Goal: Find specific page/section: Find specific page/section

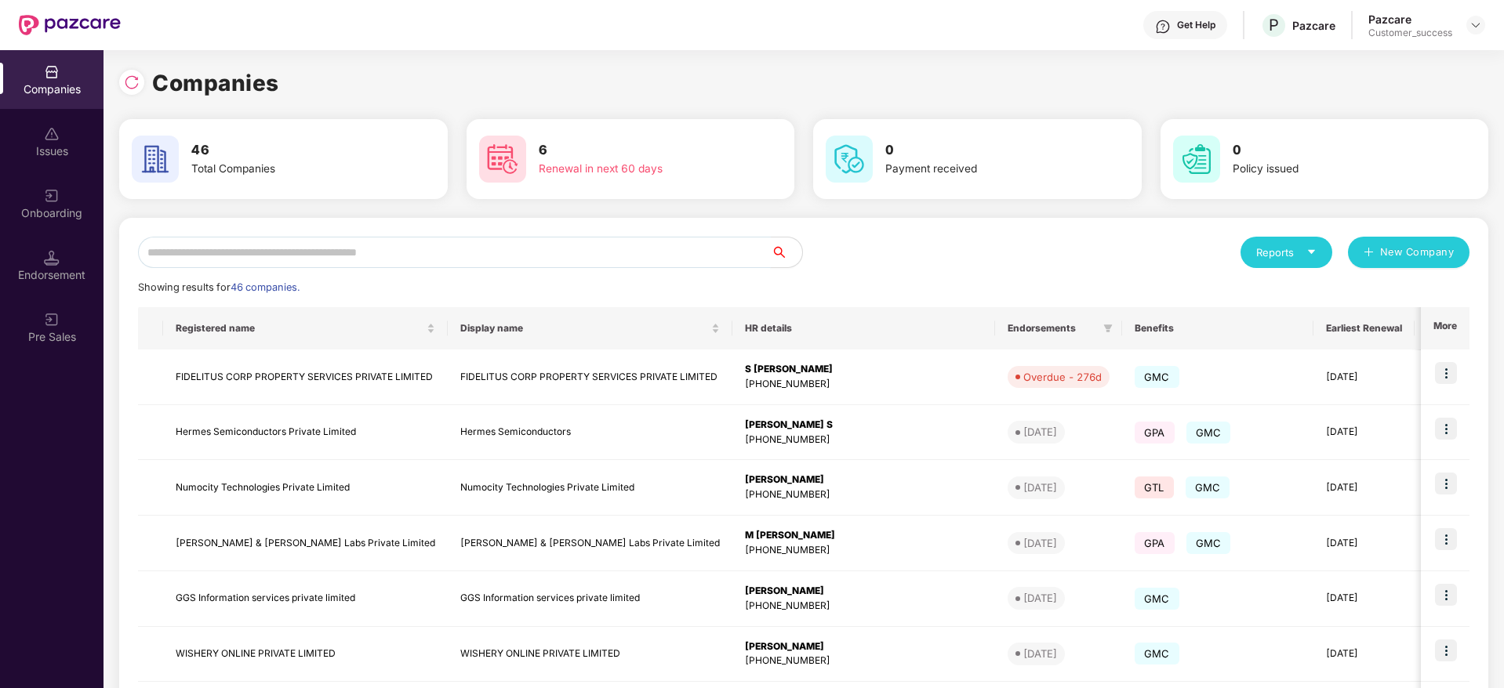
click at [492, 240] on input "text" at bounding box center [454, 252] width 633 height 31
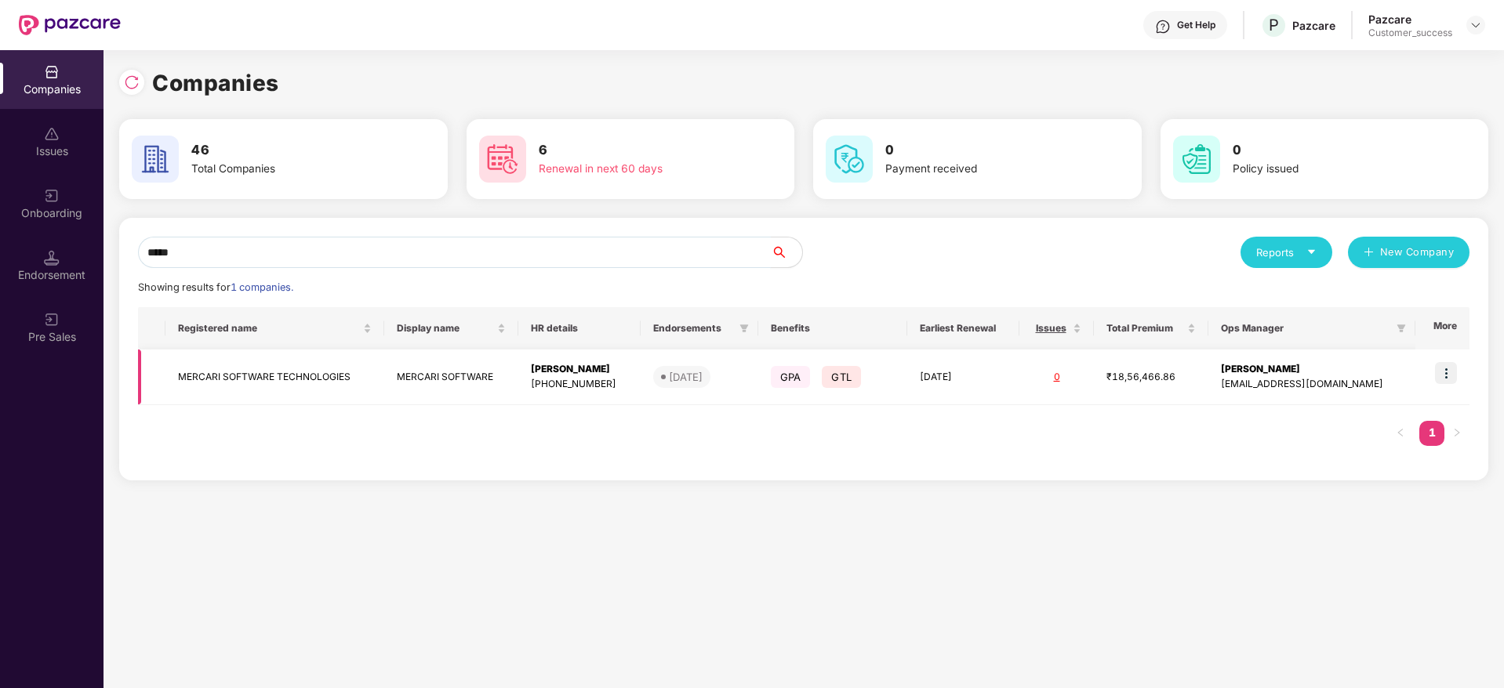
type input "*****"
click at [1452, 370] on img at bounding box center [1446, 373] width 22 height 22
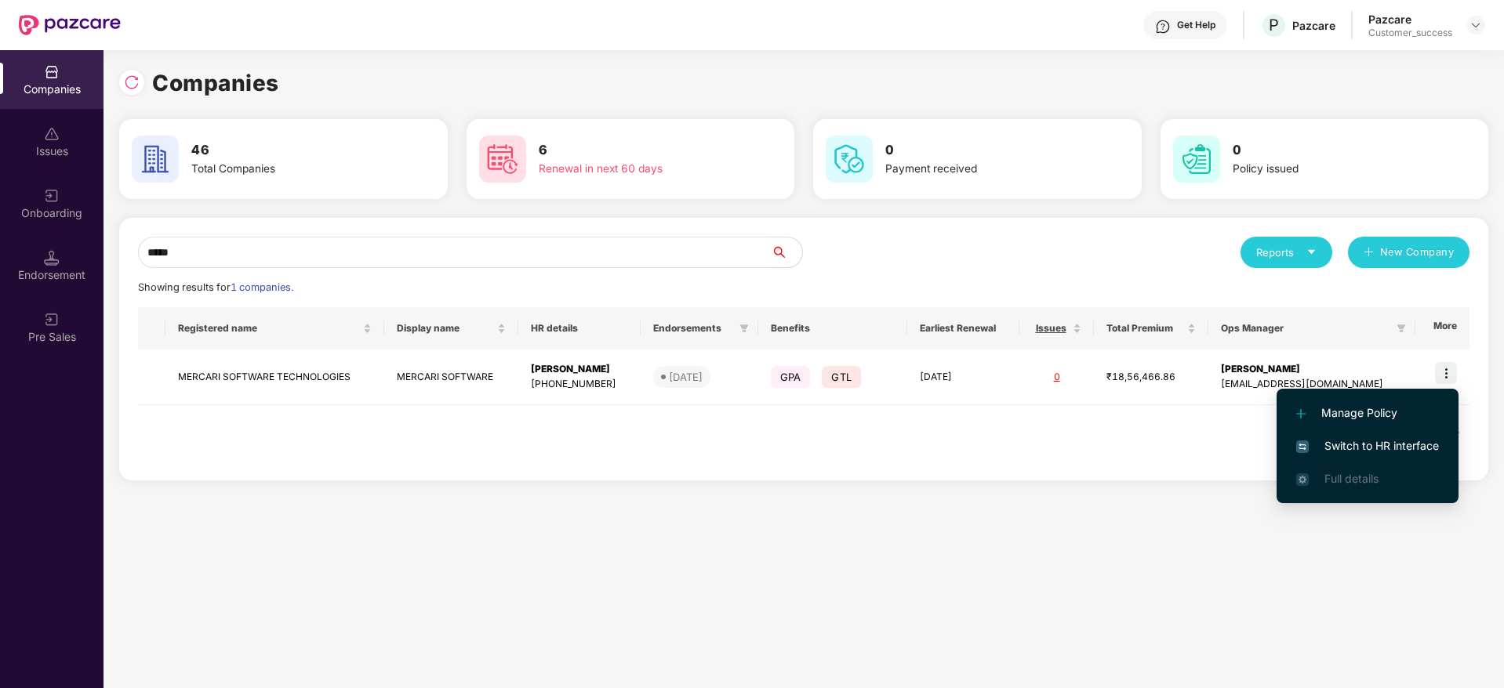
click at [1389, 444] on span "Switch to HR interface" at bounding box center [1367, 446] width 143 height 17
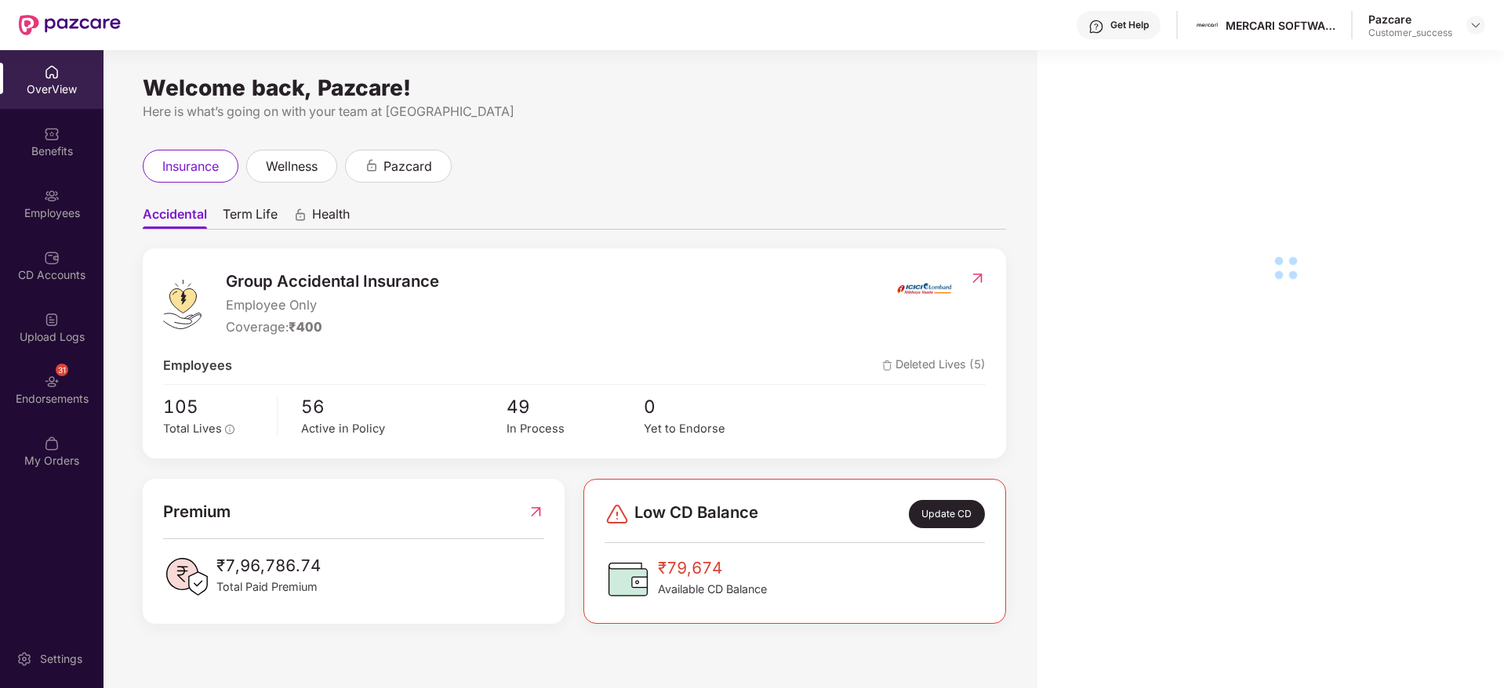
click at [60, 201] on div "Employees" at bounding box center [51, 203] width 103 height 59
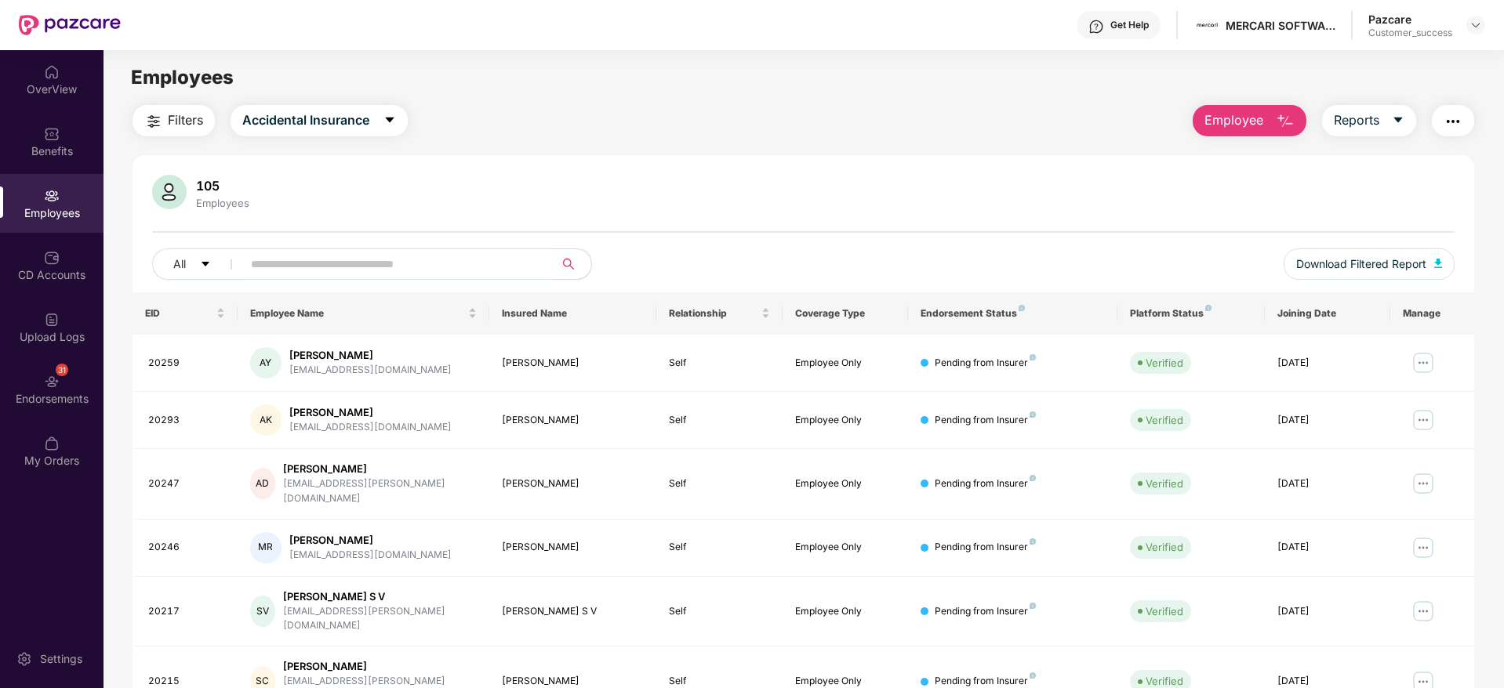
click at [358, 268] on input "text" at bounding box center [391, 264] width 281 height 24
paste input "*****"
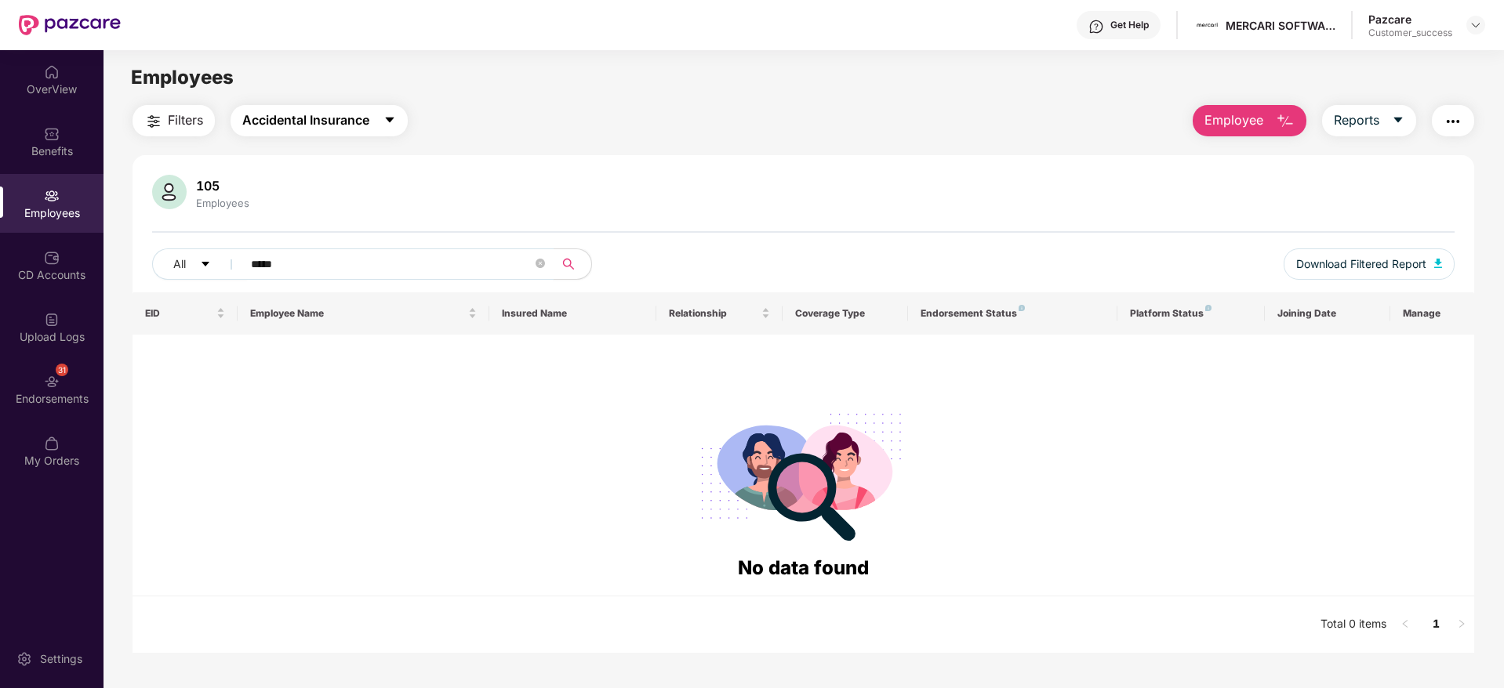
type input "*****"
click at [368, 117] on span "Accidental Insurance" at bounding box center [305, 121] width 127 height 20
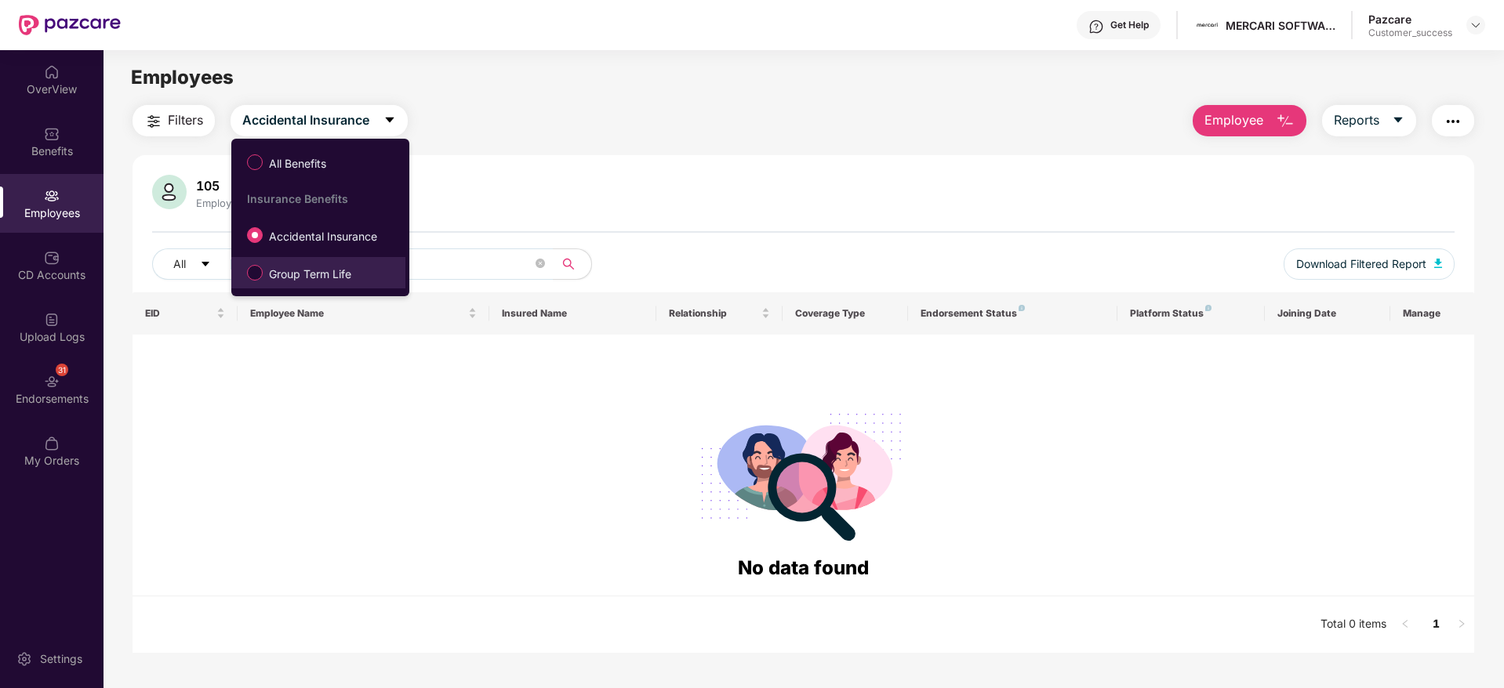
click at [344, 277] on span "Group Term Life" at bounding box center [310, 274] width 95 height 17
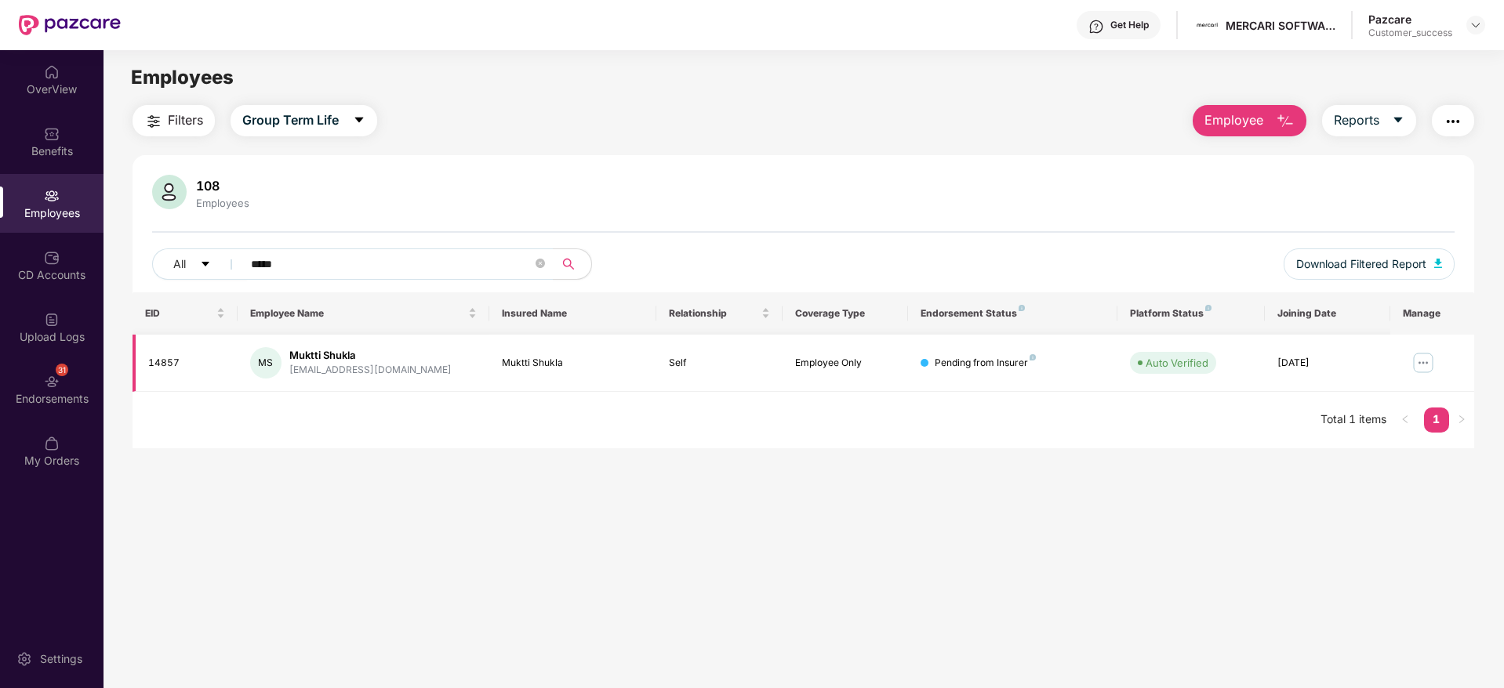
click at [1425, 365] on img at bounding box center [1423, 362] width 25 height 25
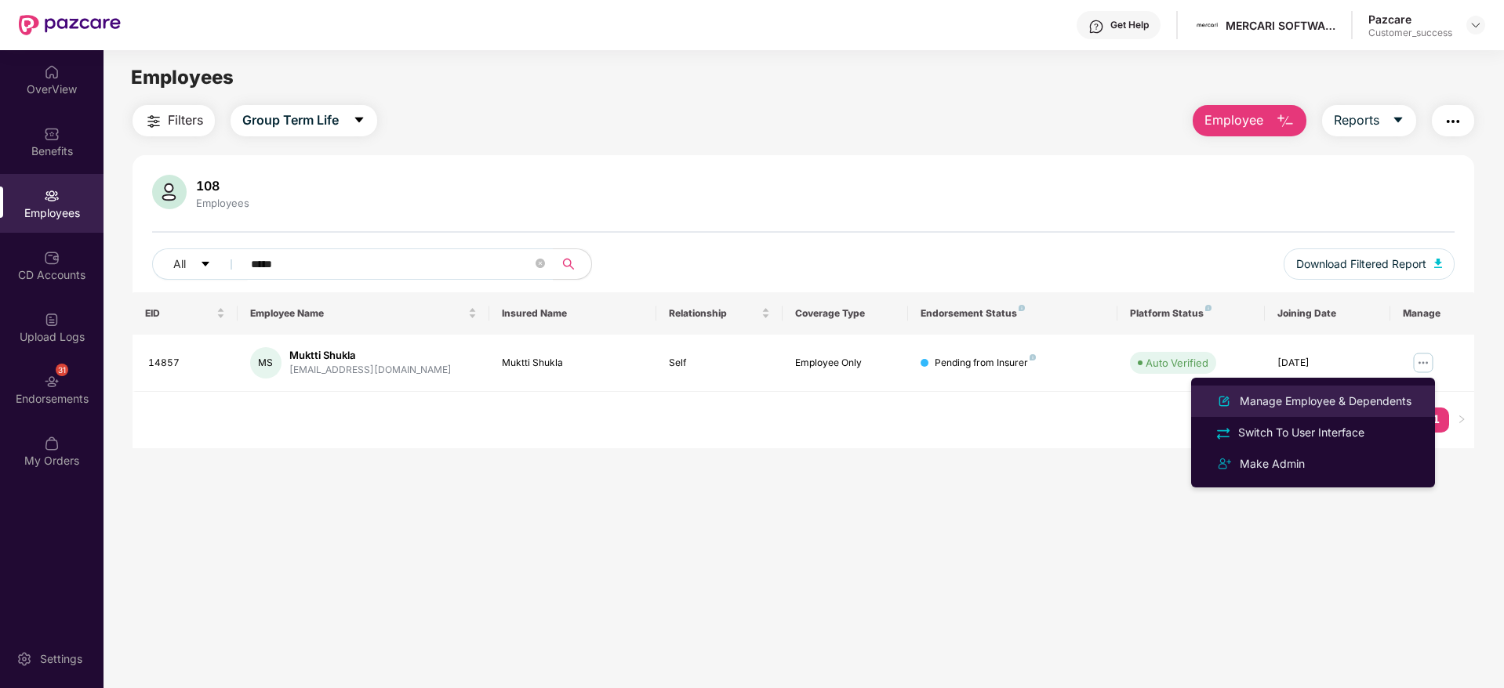
click at [1348, 399] on div "Manage Employee & Dependents" at bounding box center [1325, 401] width 178 height 17
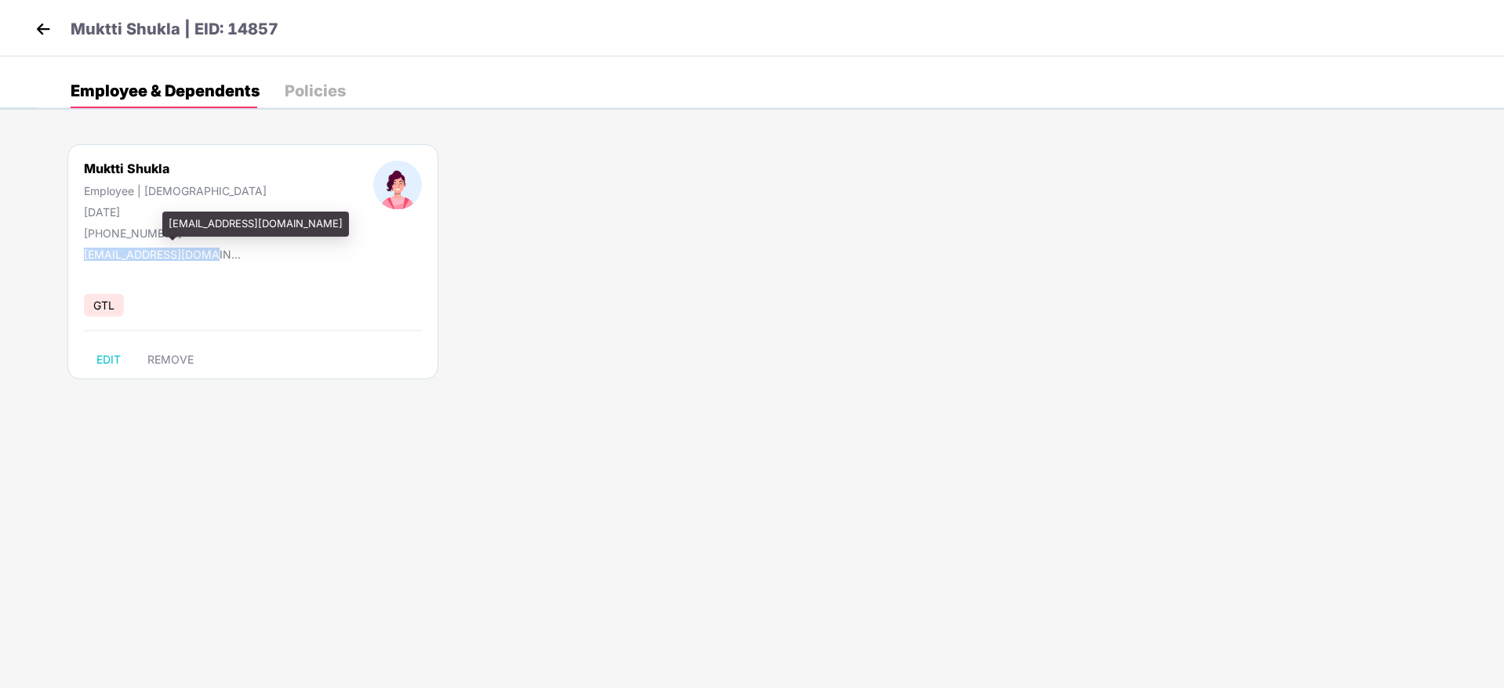
drag, startPoint x: 211, startPoint y: 249, endPoint x: 85, endPoint y: 249, distance: 126.2
click at [85, 249] on div "[EMAIL_ADDRESS][DOMAIN_NAME]" at bounding box center [162, 254] width 157 height 13
copy div "[EMAIL_ADDRESS][DOMAIN_NAME]"
drag, startPoint x: 172, startPoint y: 233, endPoint x: 103, endPoint y: 231, distance: 69.0
click at [103, 231] on div "[PHONE_NUMBER]" at bounding box center [175, 233] width 183 height 13
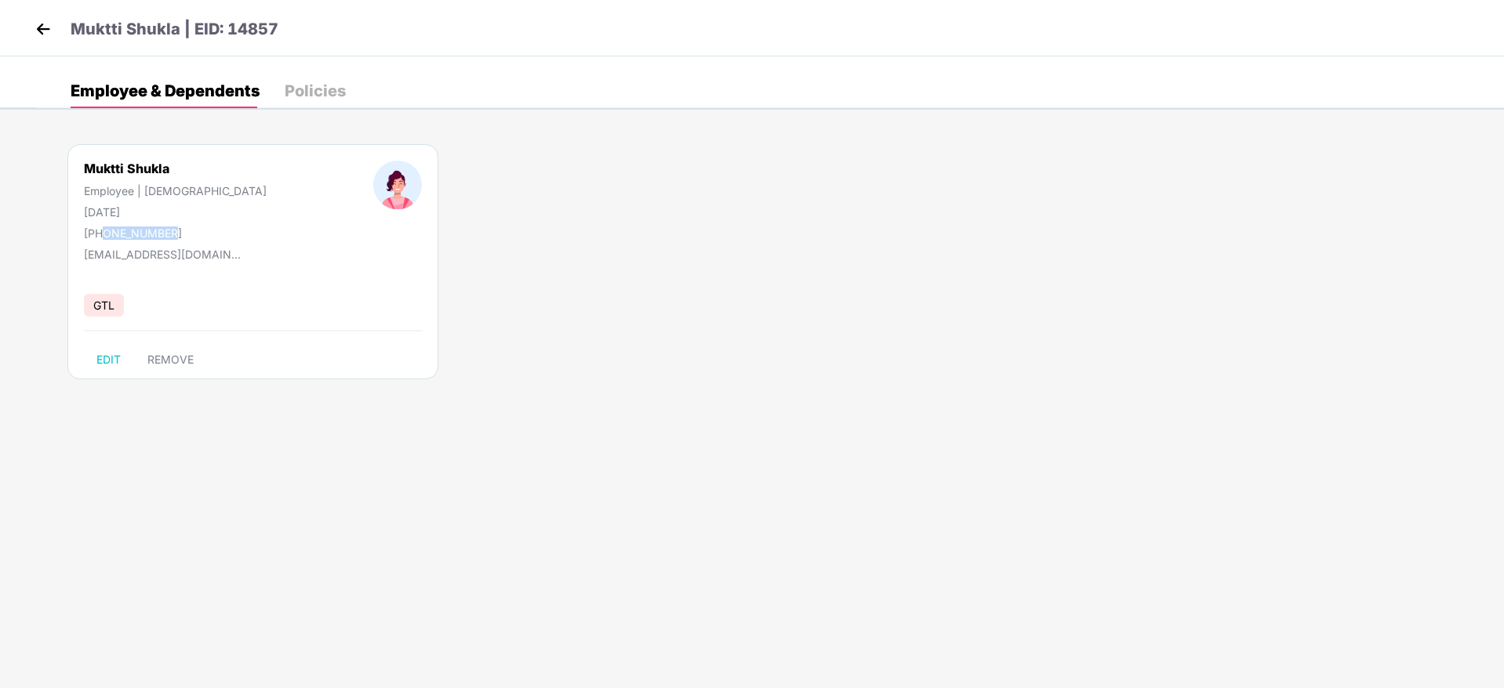
copy div "9696679944"
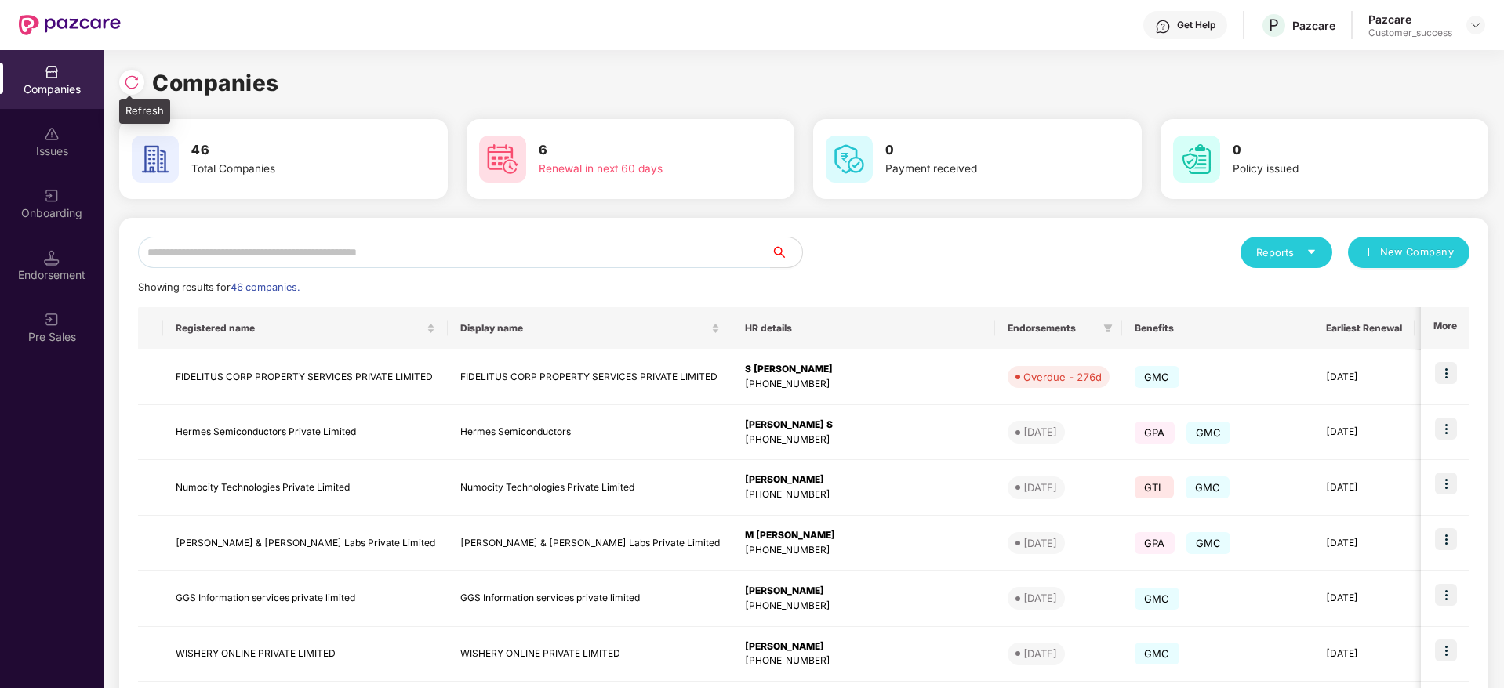
click at [133, 79] on img at bounding box center [132, 82] width 16 height 16
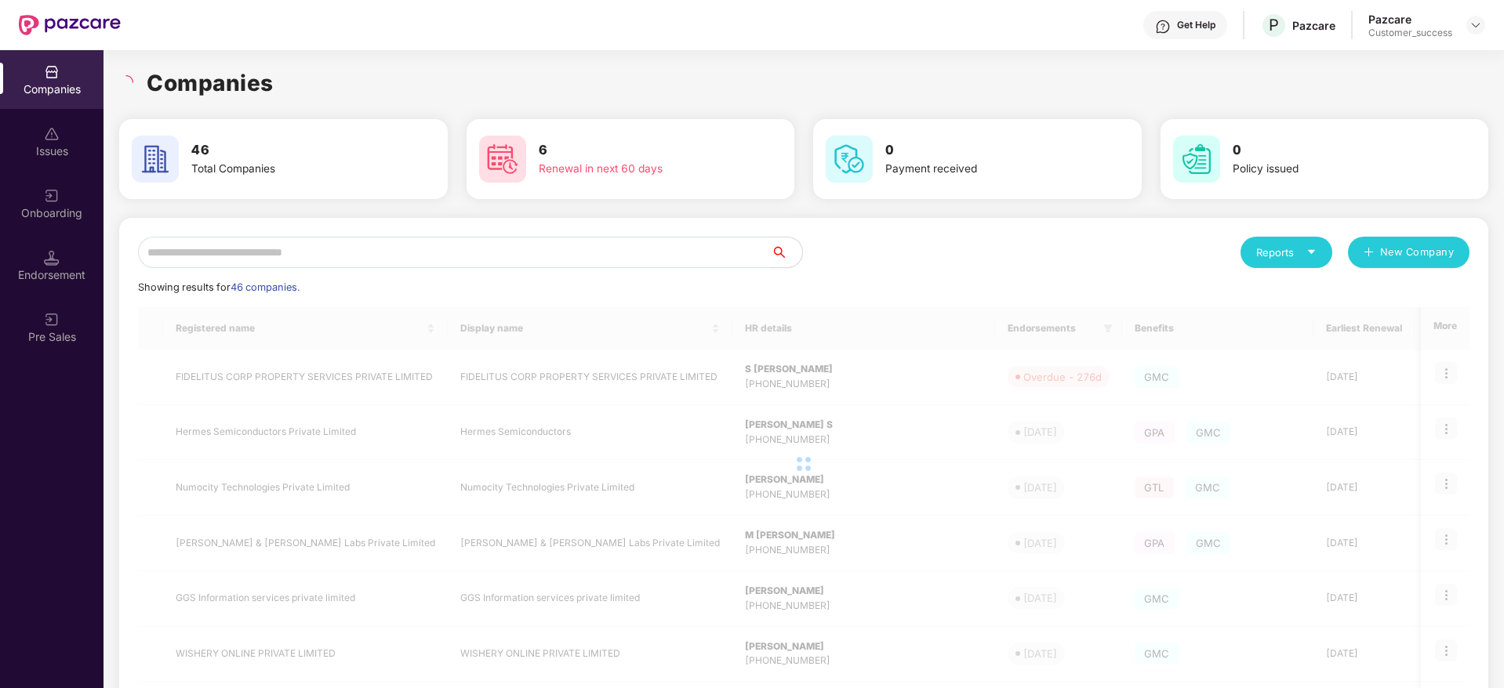
click at [321, 85] on div "Companies" at bounding box center [803, 83] width 1369 height 34
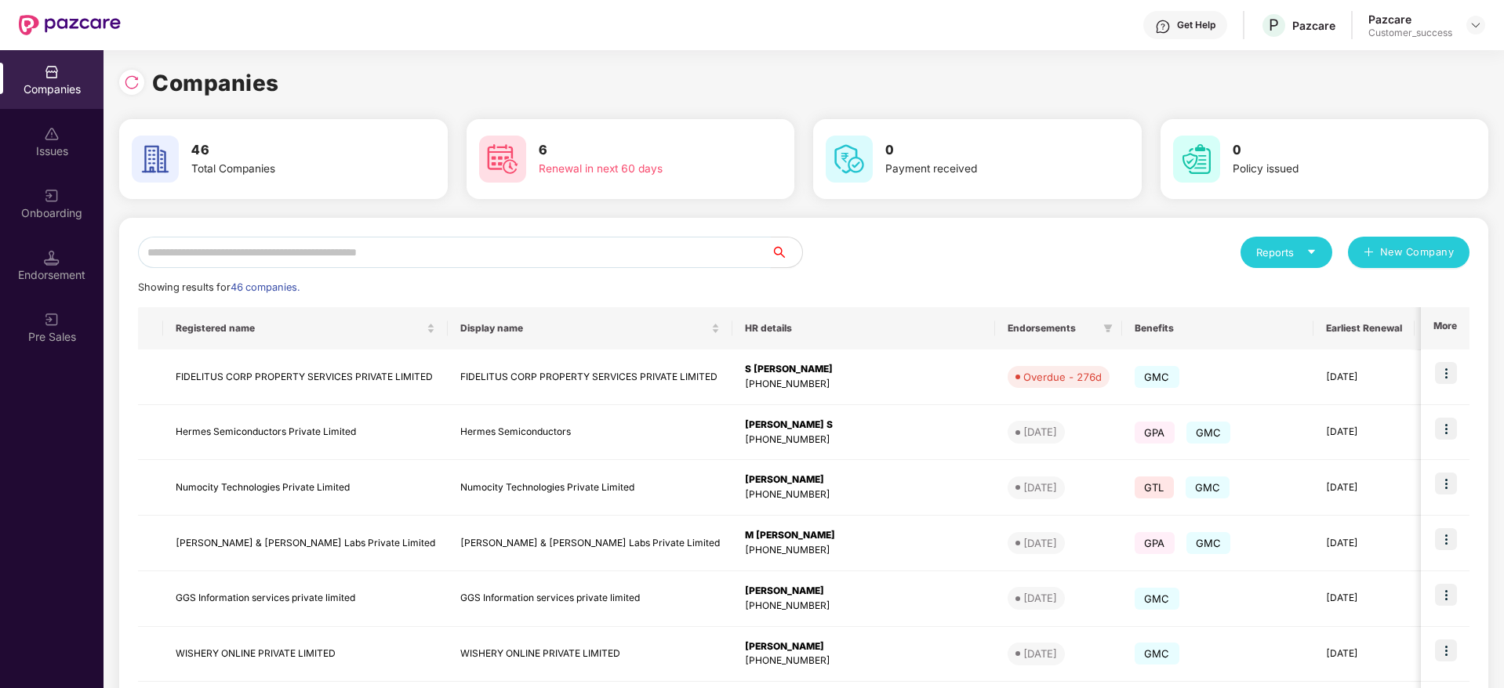
click at [493, 263] on input "text" at bounding box center [454, 252] width 633 height 31
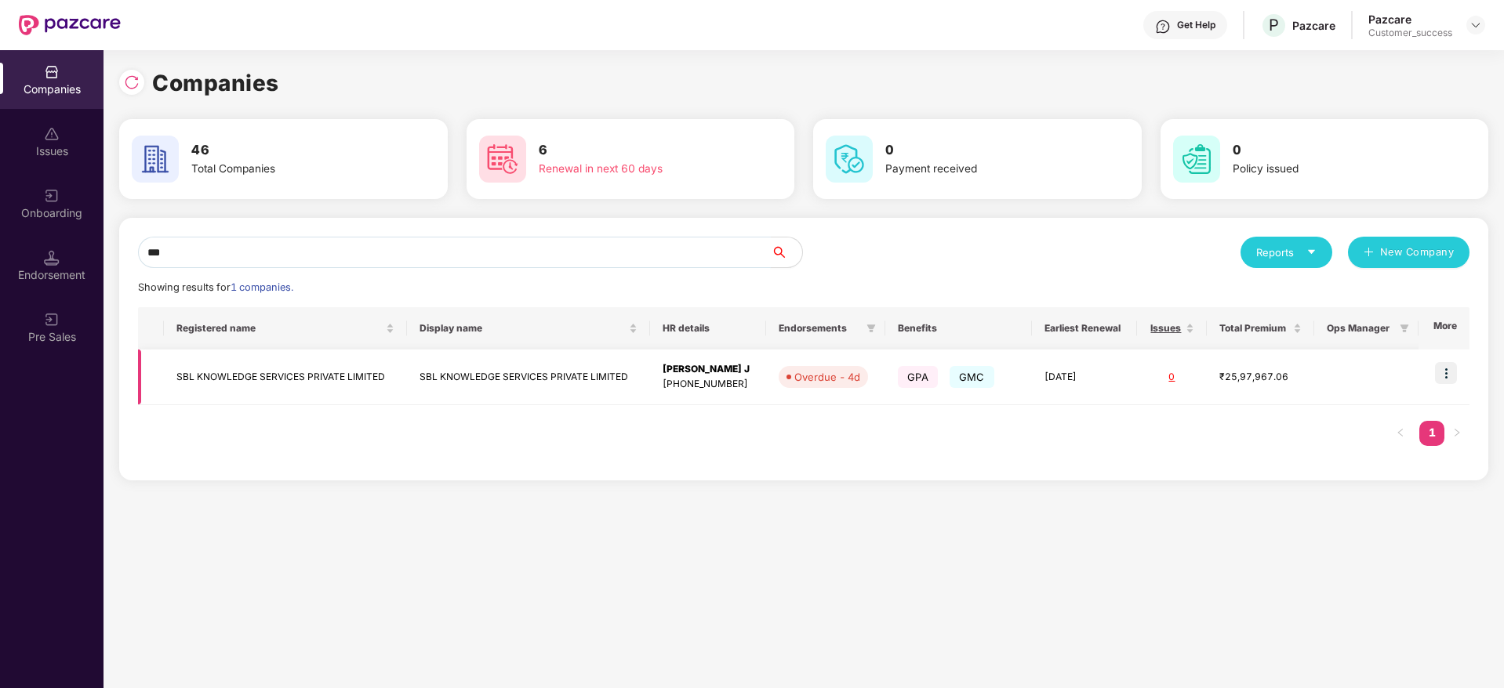
type input "***"
click at [1445, 376] on img at bounding box center [1446, 373] width 22 height 22
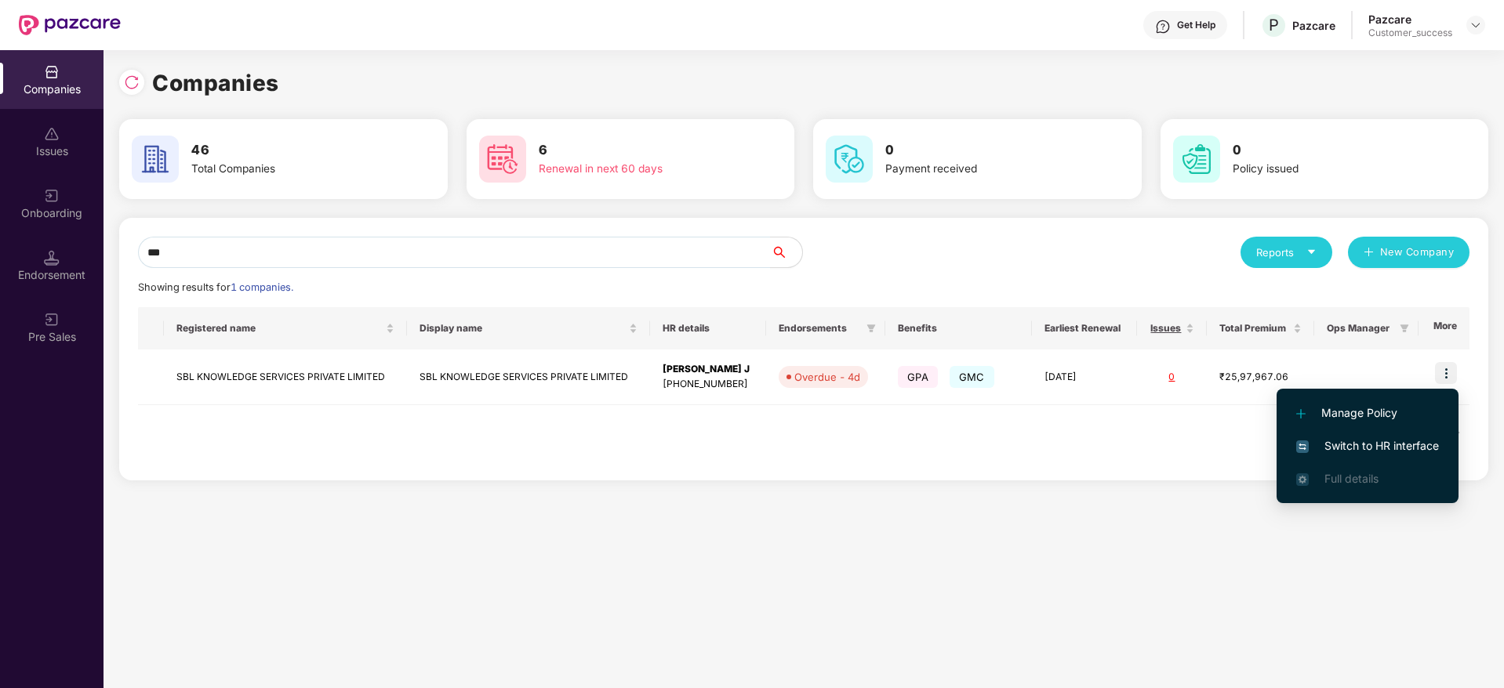
click at [1393, 448] on span "Switch to HR interface" at bounding box center [1367, 446] width 143 height 17
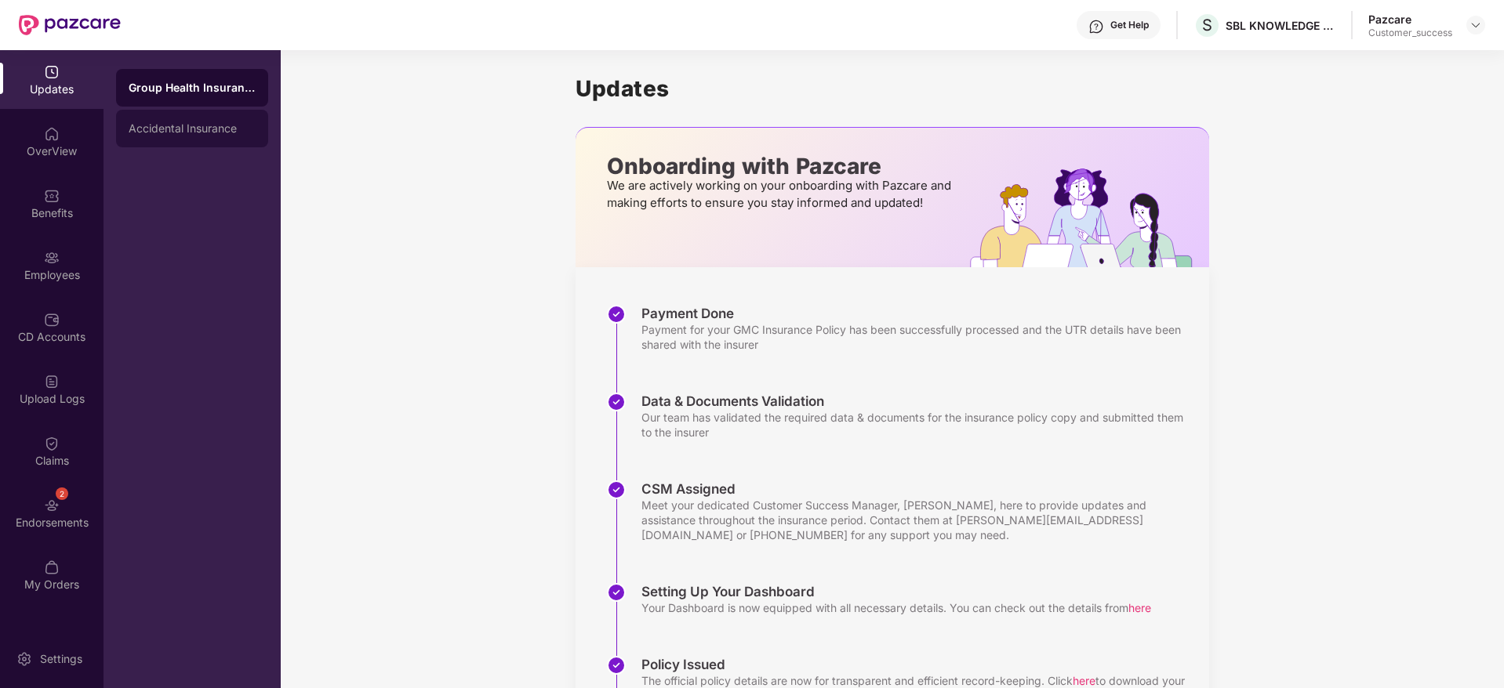
click at [231, 131] on div "Accidental Insurance" at bounding box center [192, 128] width 127 height 13
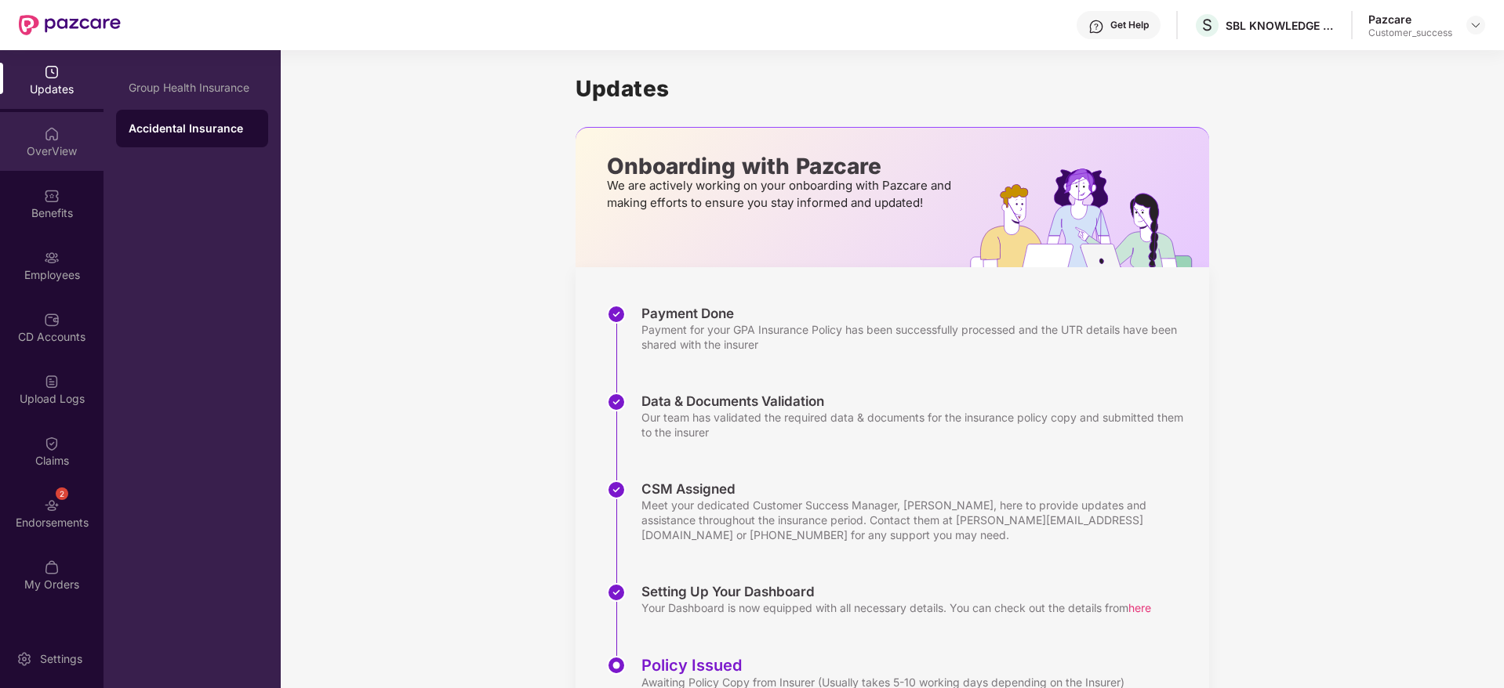
click at [42, 133] on div "OverView" at bounding box center [51, 141] width 103 height 59
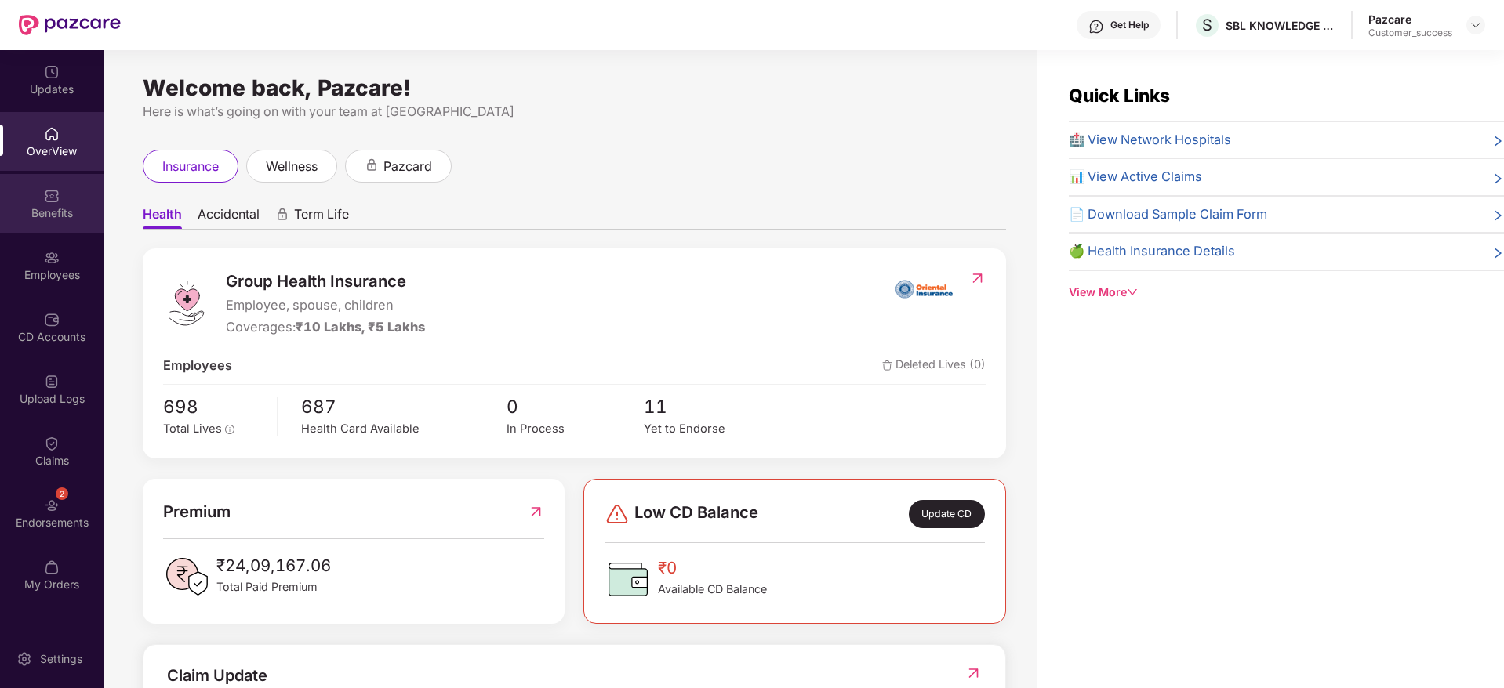
click at [63, 198] on div "Benefits" at bounding box center [51, 203] width 103 height 59
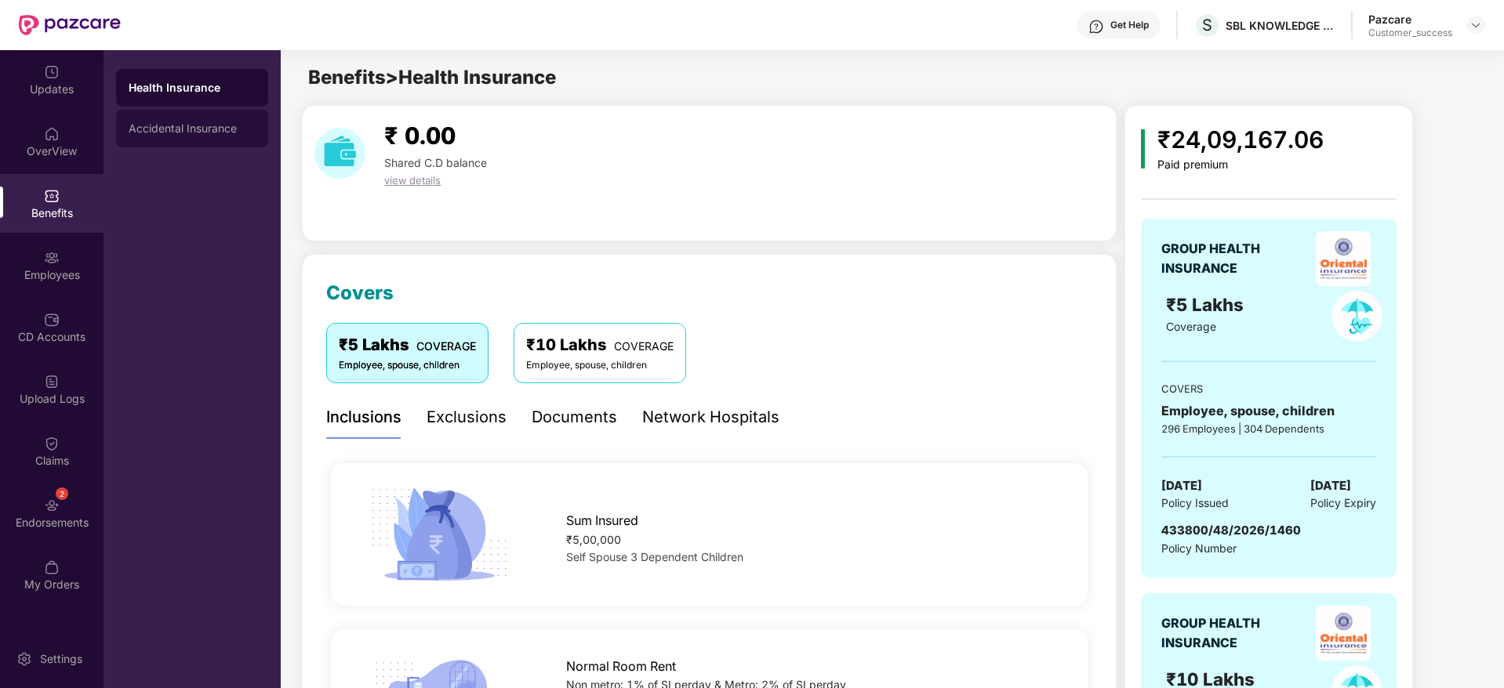
click at [158, 135] on div "Accidental Insurance" at bounding box center [192, 129] width 152 height 38
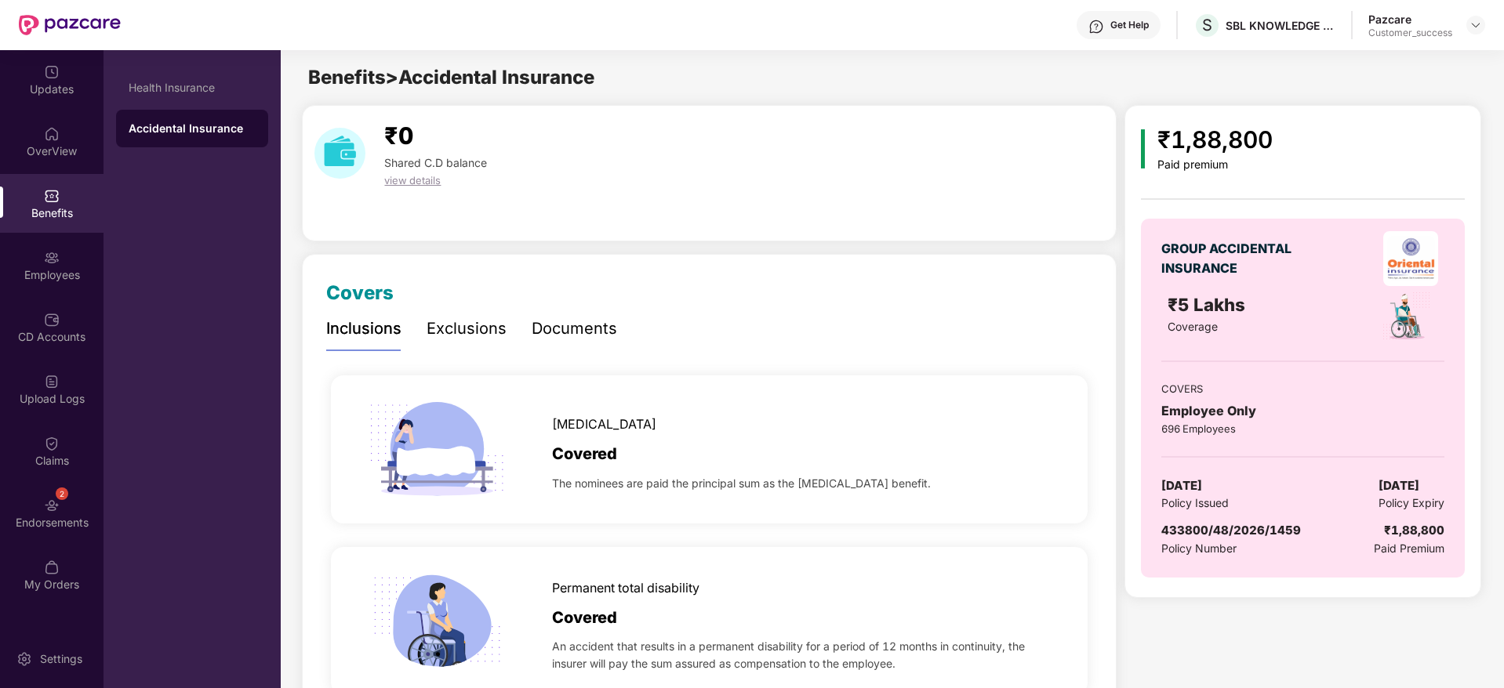
click at [987, 397] on div "[MEDICAL_DATA] Covered The nominees are paid the principal sum as the [MEDICAL_…" at bounding box center [709, 450] width 757 height 148
click at [64, 260] on div "Employees" at bounding box center [51, 265] width 103 height 59
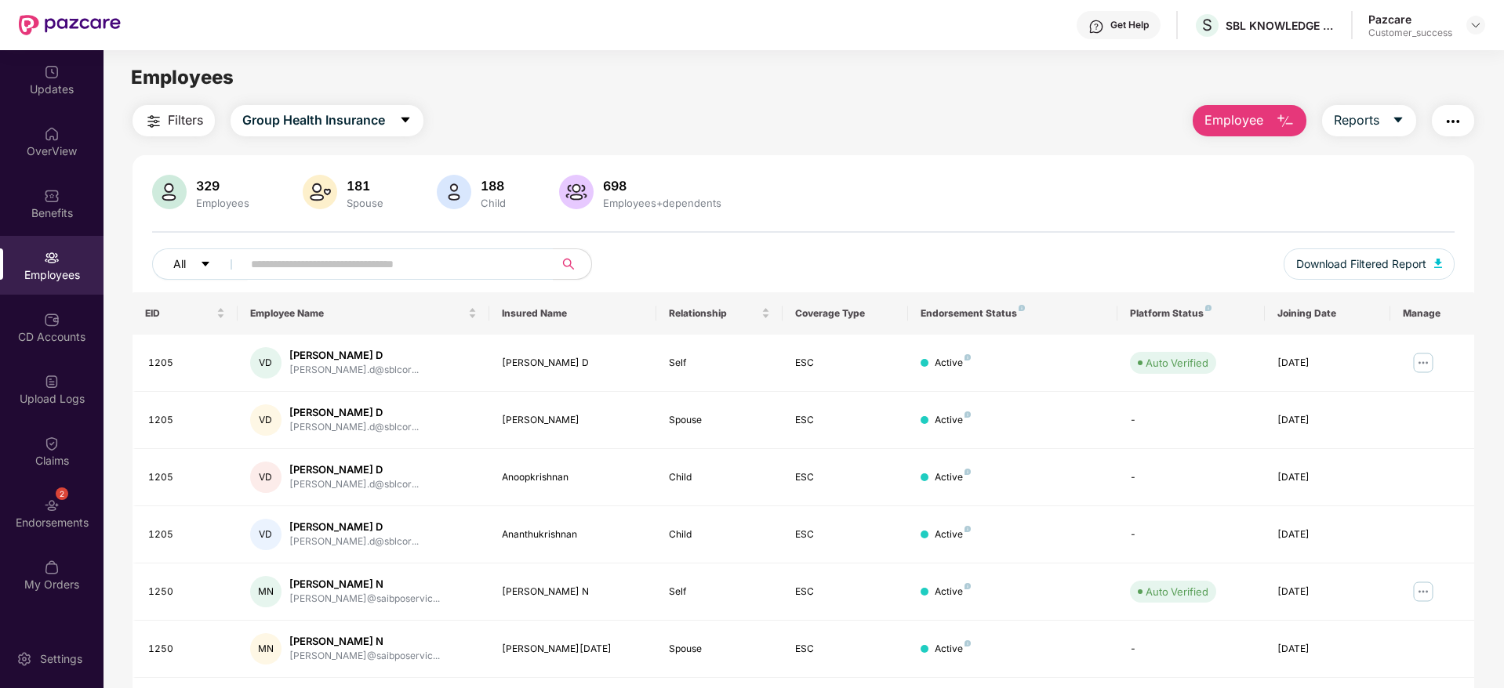
click at [194, 266] on button "All" at bounding box center [200, 264] width 96 height 31
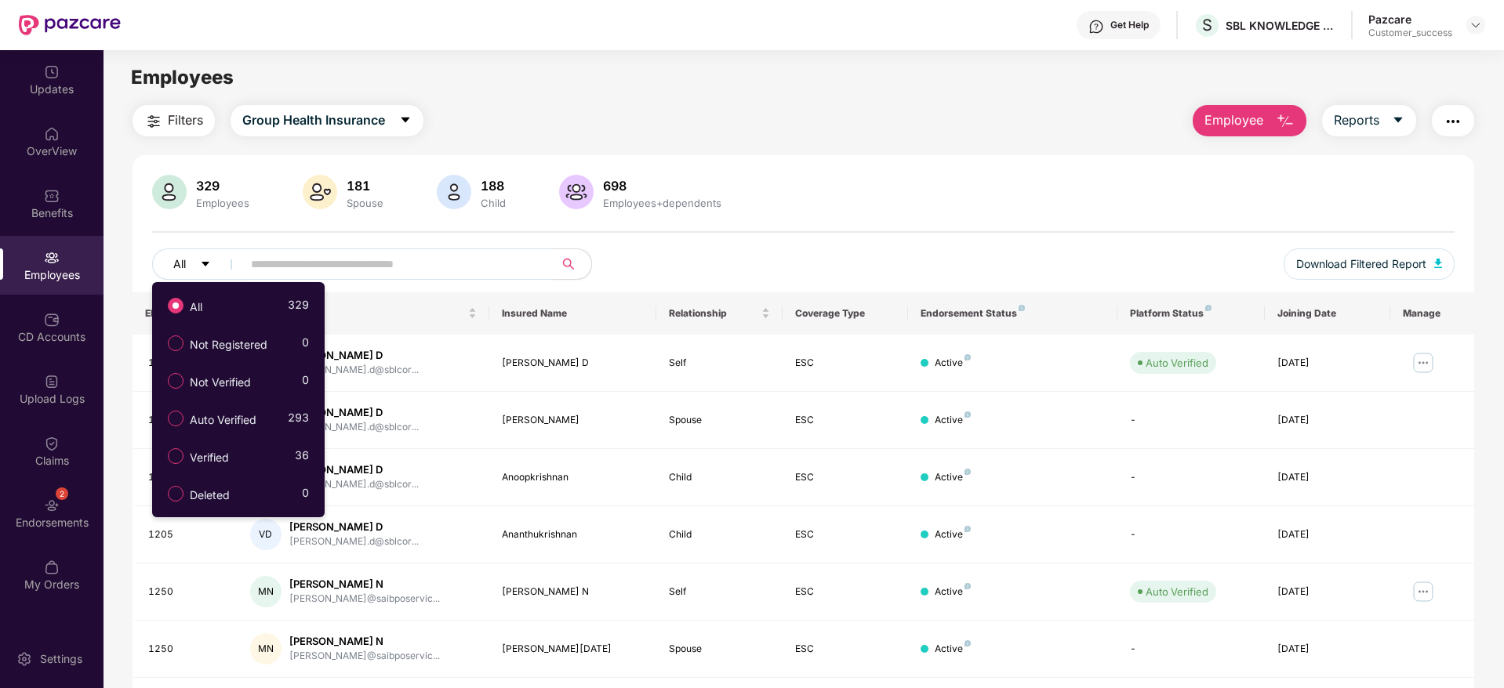
click at [194, 266] on button "All" at bounding box center [200, 264] width 96 height 31
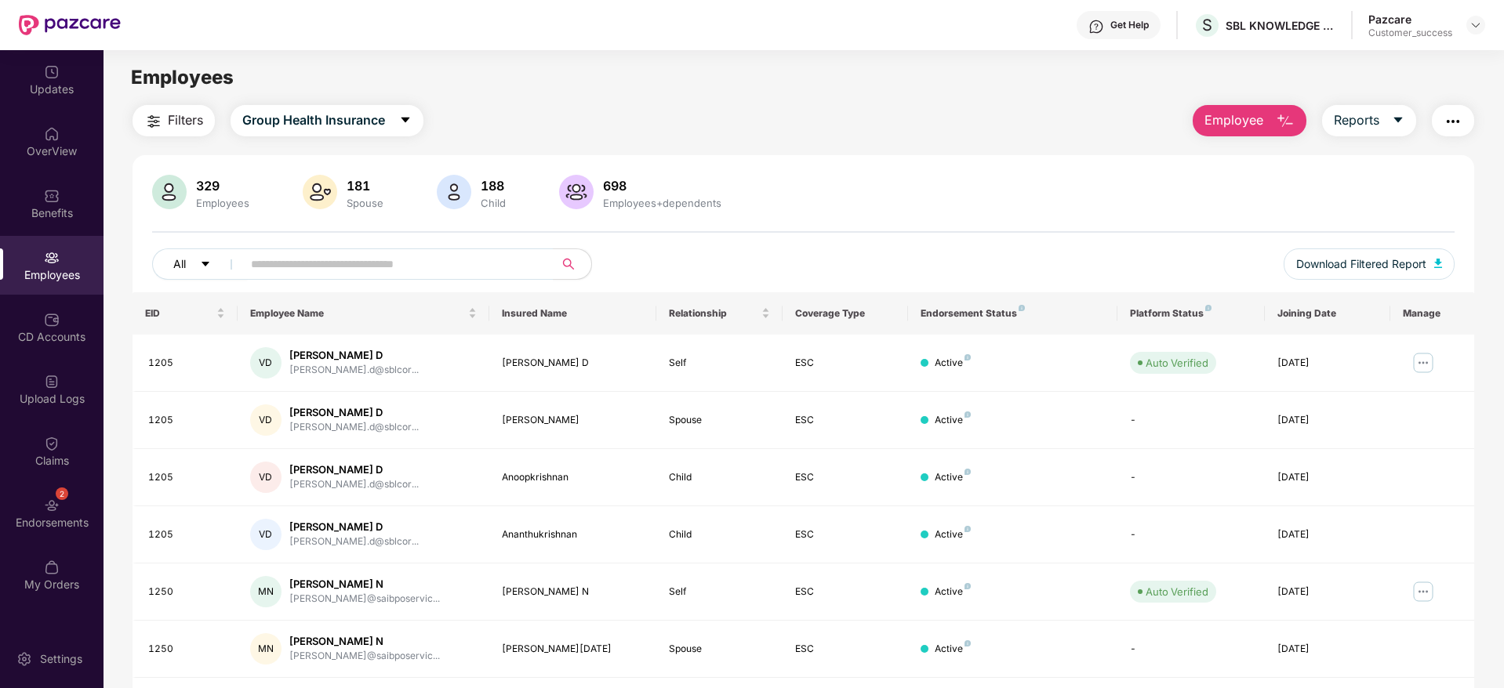
click at [194, 263] on button "All" at bounding box center [200, 264] width 96 height 31
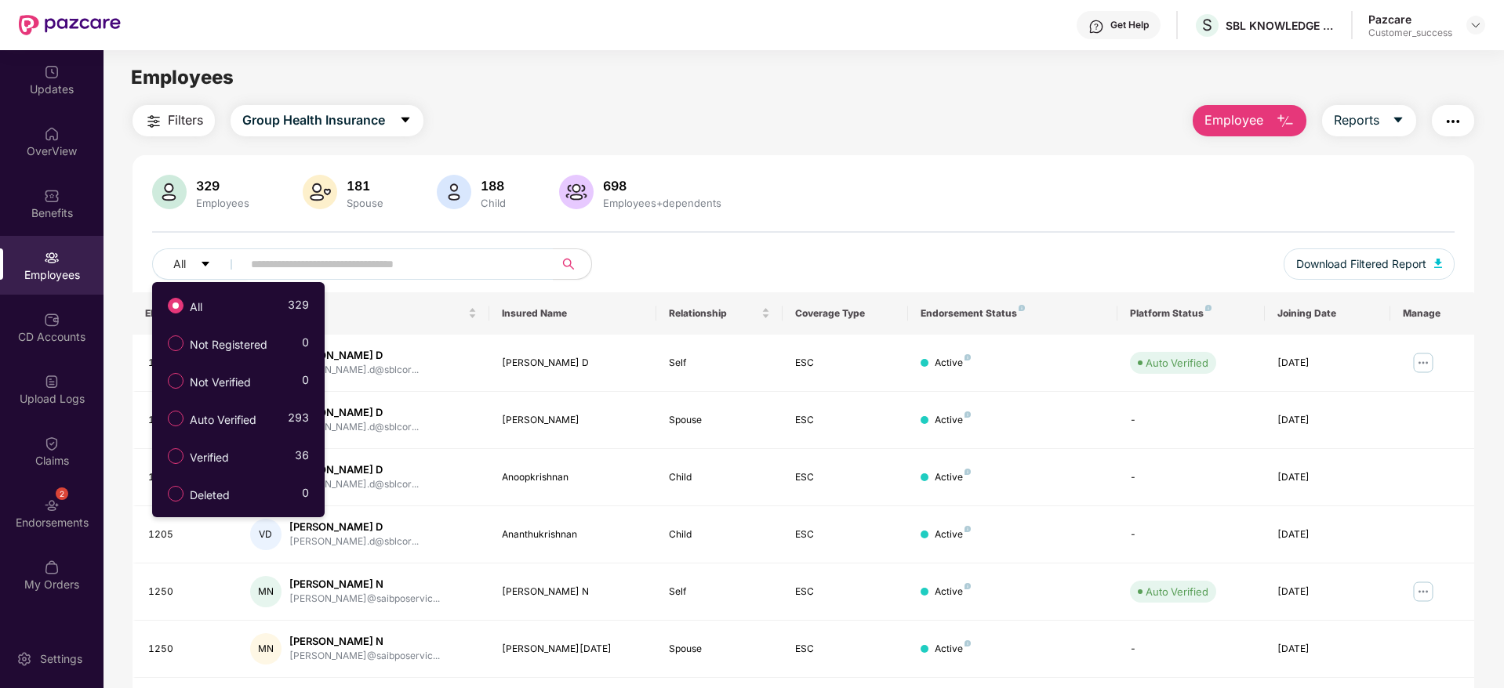
click at [136, 246] on div "329 Employees 181 Spouse 188 Child 698 Employees+dependents All Download Filter…" at bounding box center [804, 234] width 1342 height 118
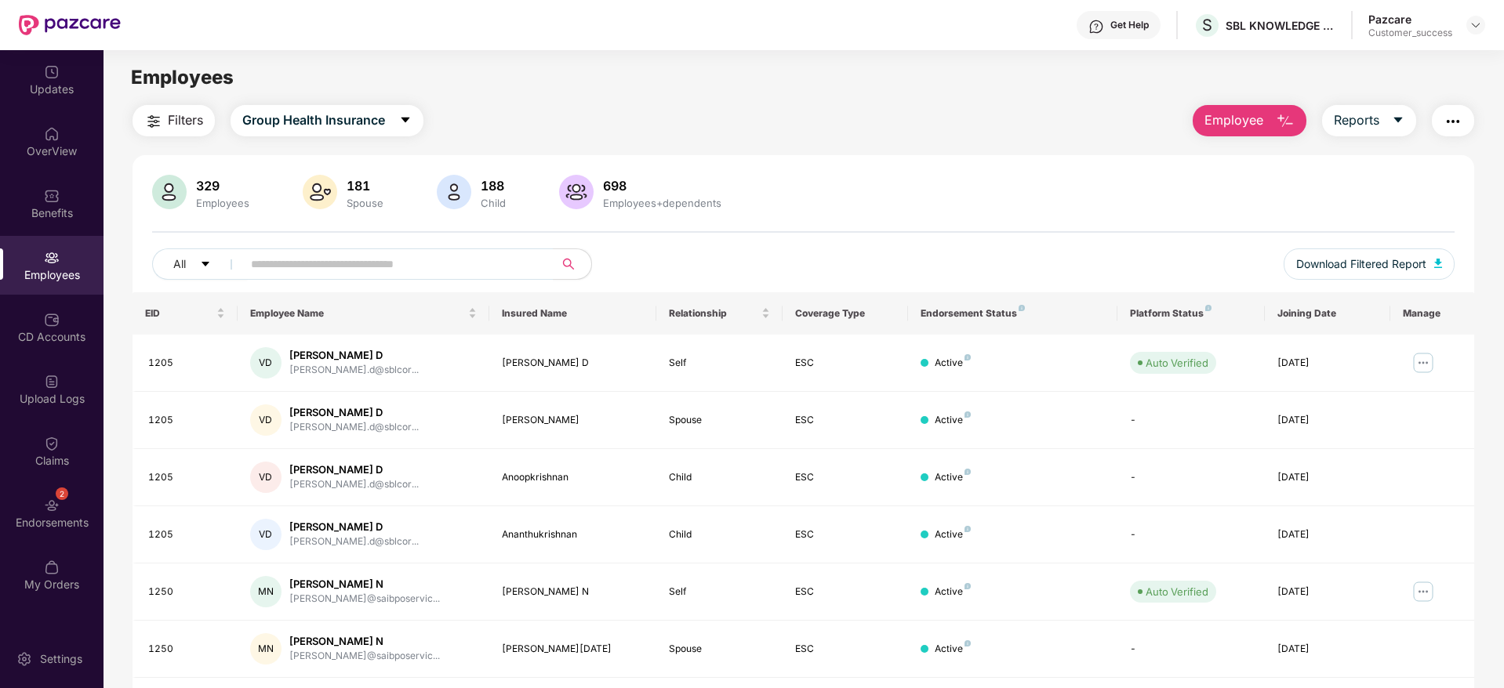
click at [199, 101] on main "Employees Filters Group Health Insurance Employee Reports 329 Employees 181 Spo…" at bounding box center [803, 394] width 1400 height 688
click at [191, 120] on span "Filters" at bounding box center [185, 121] width 35 height 20
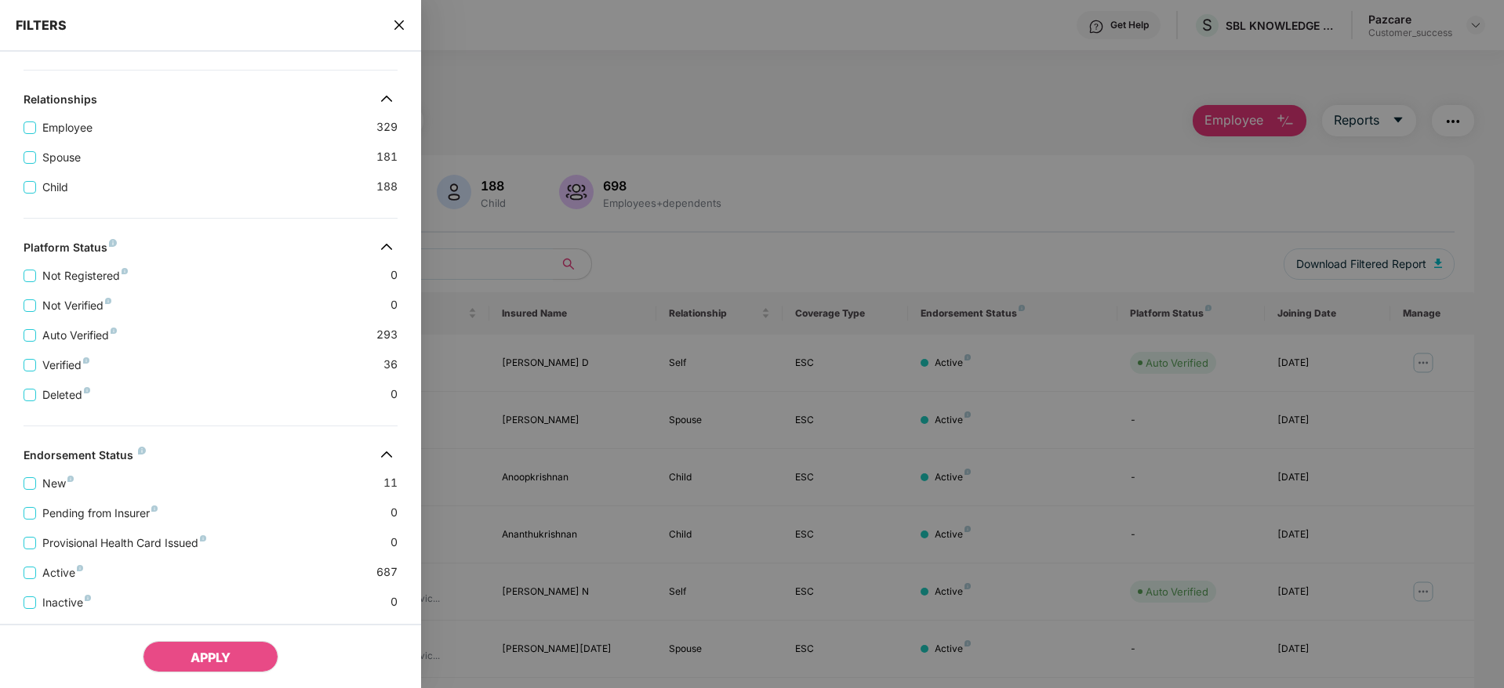
scroll to position [328, 0]
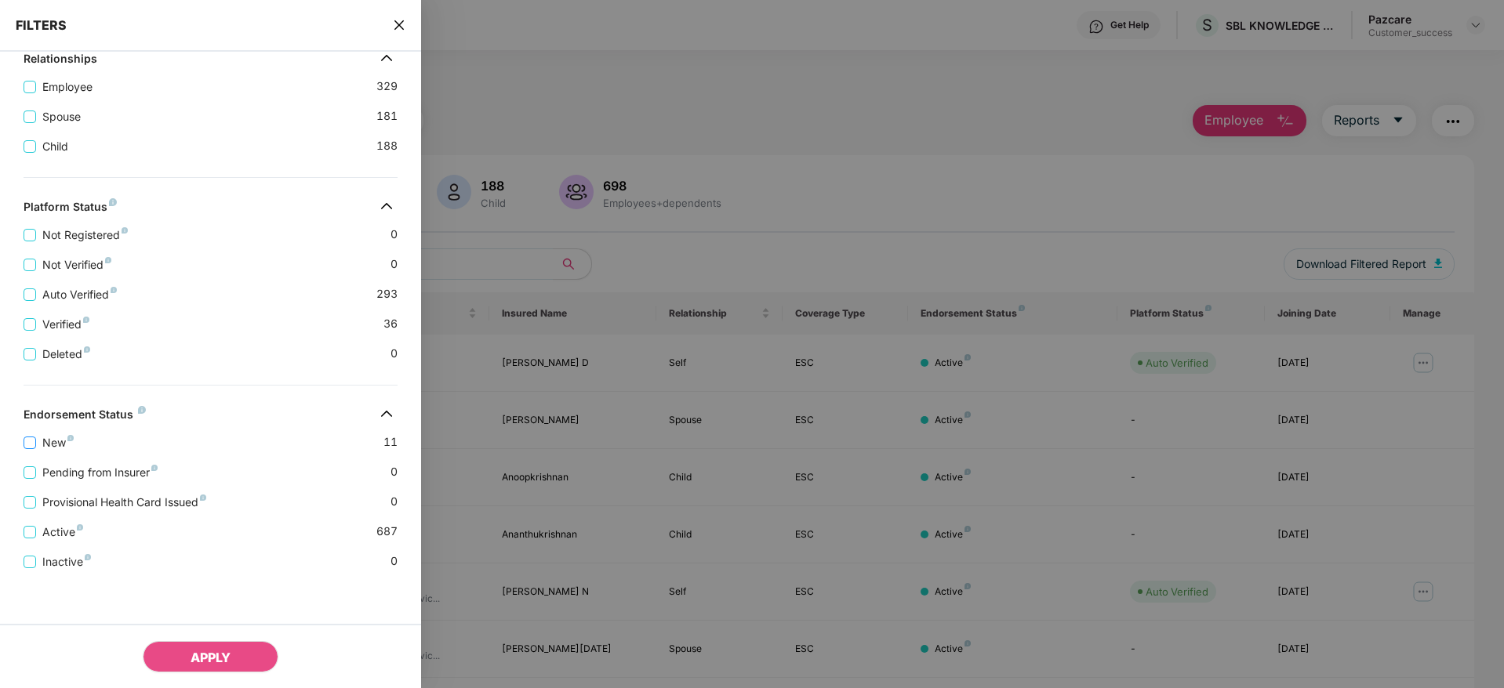
click at [60, 441] on span "New" at bounding box center [58, 442] width 44 height 17
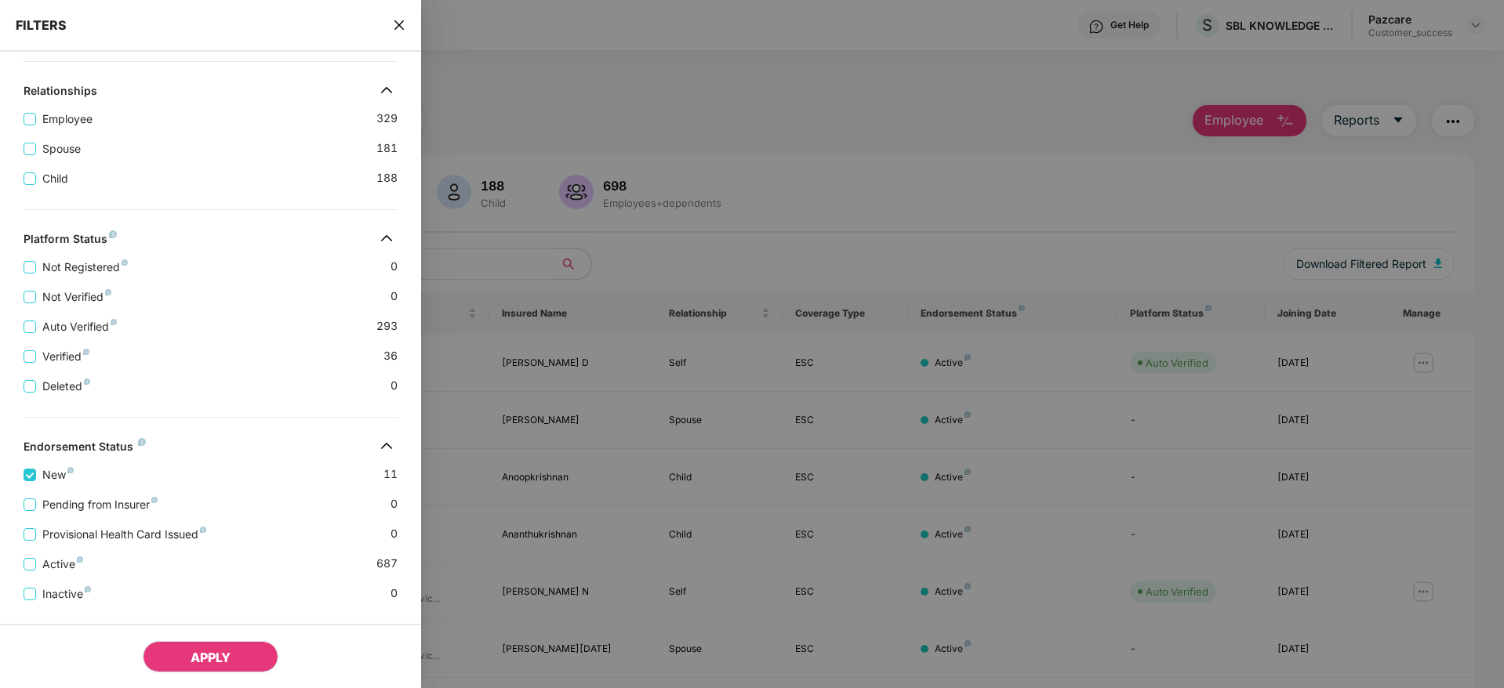
click at [223, 645] on button "APPLY" at bounding box center [211, 656] width 136 height 31
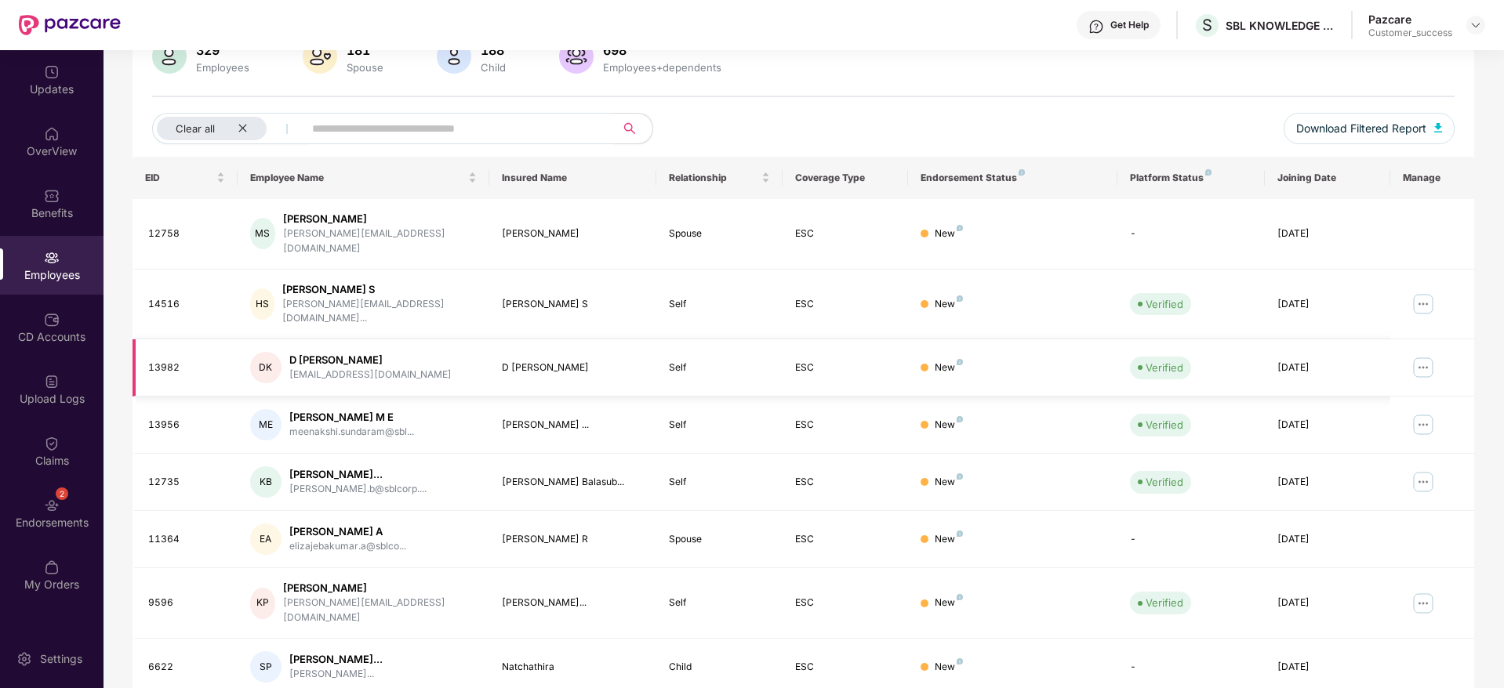
scroll to position [275, 0]
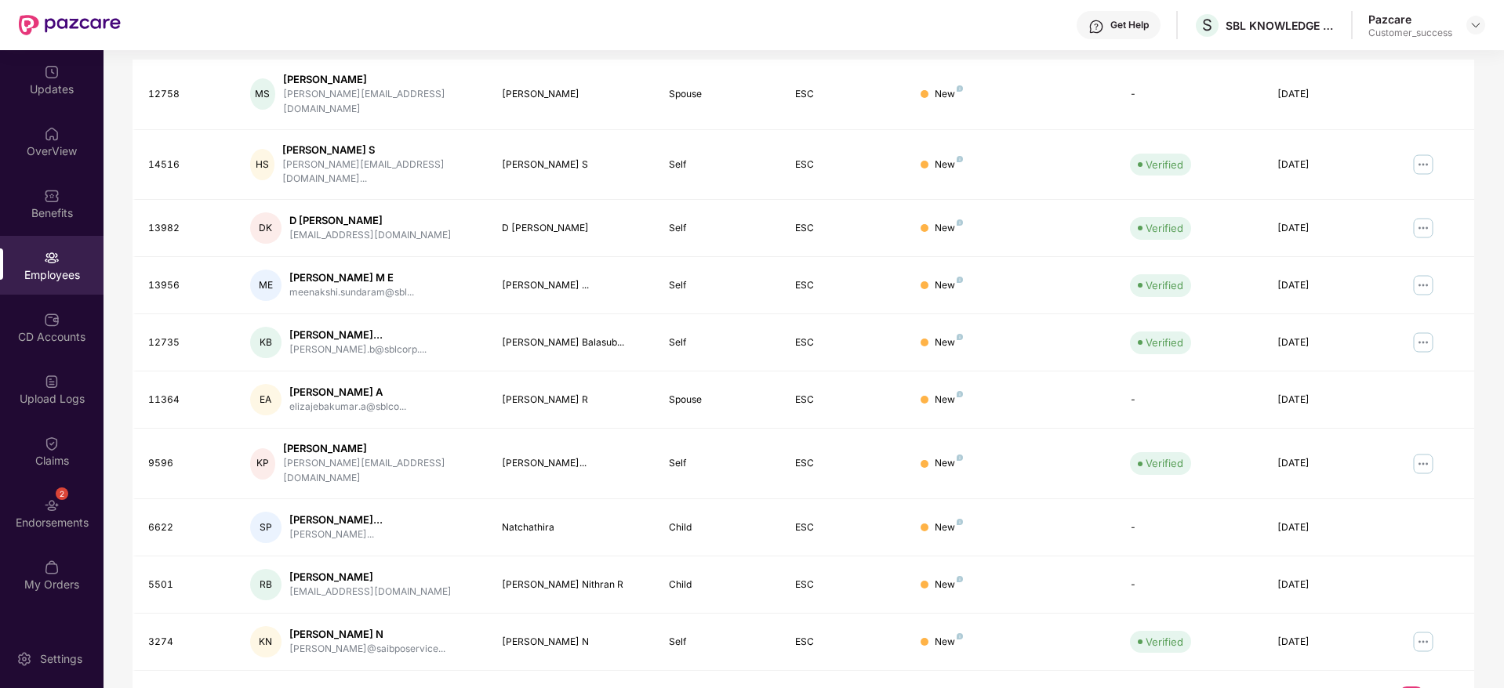
click at [1438, 687] on link "2" at bounding box center [1436, 699] width 25 height 24
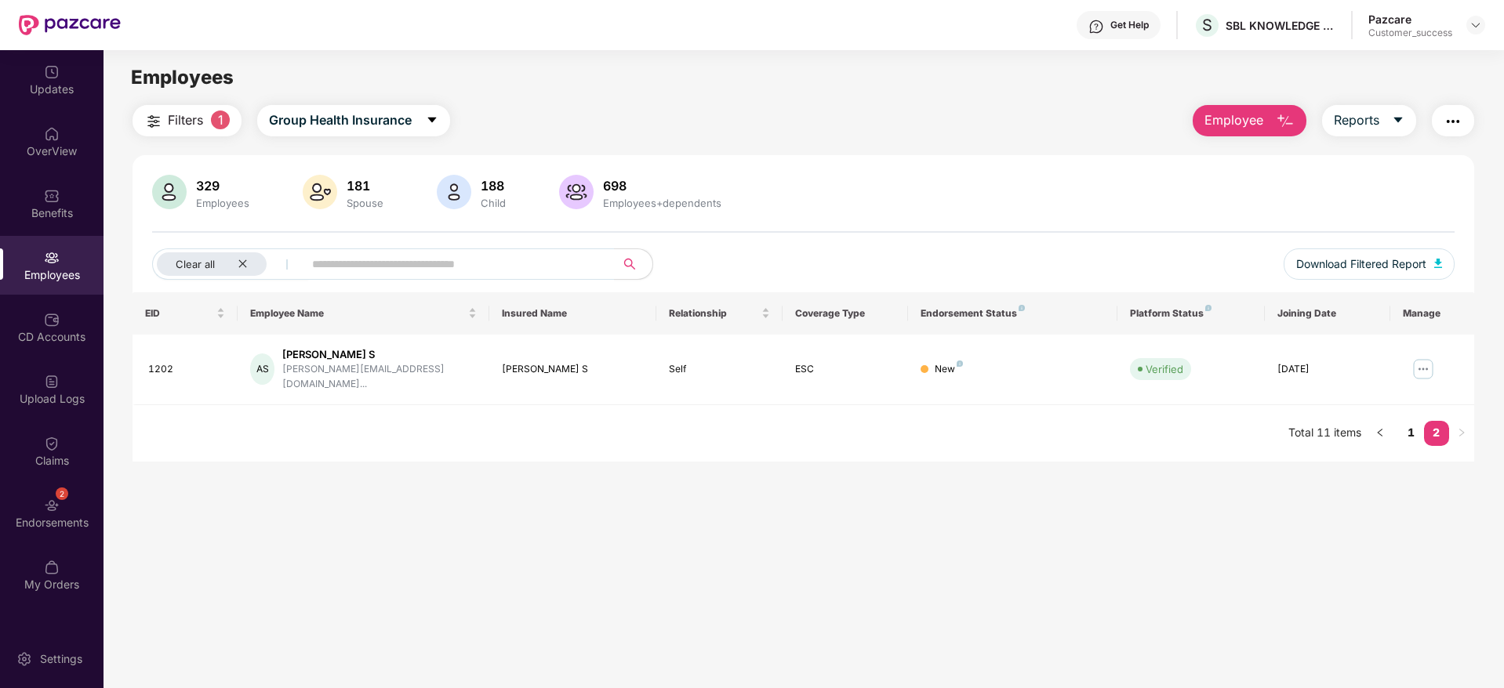
scroll to position [50, 0]
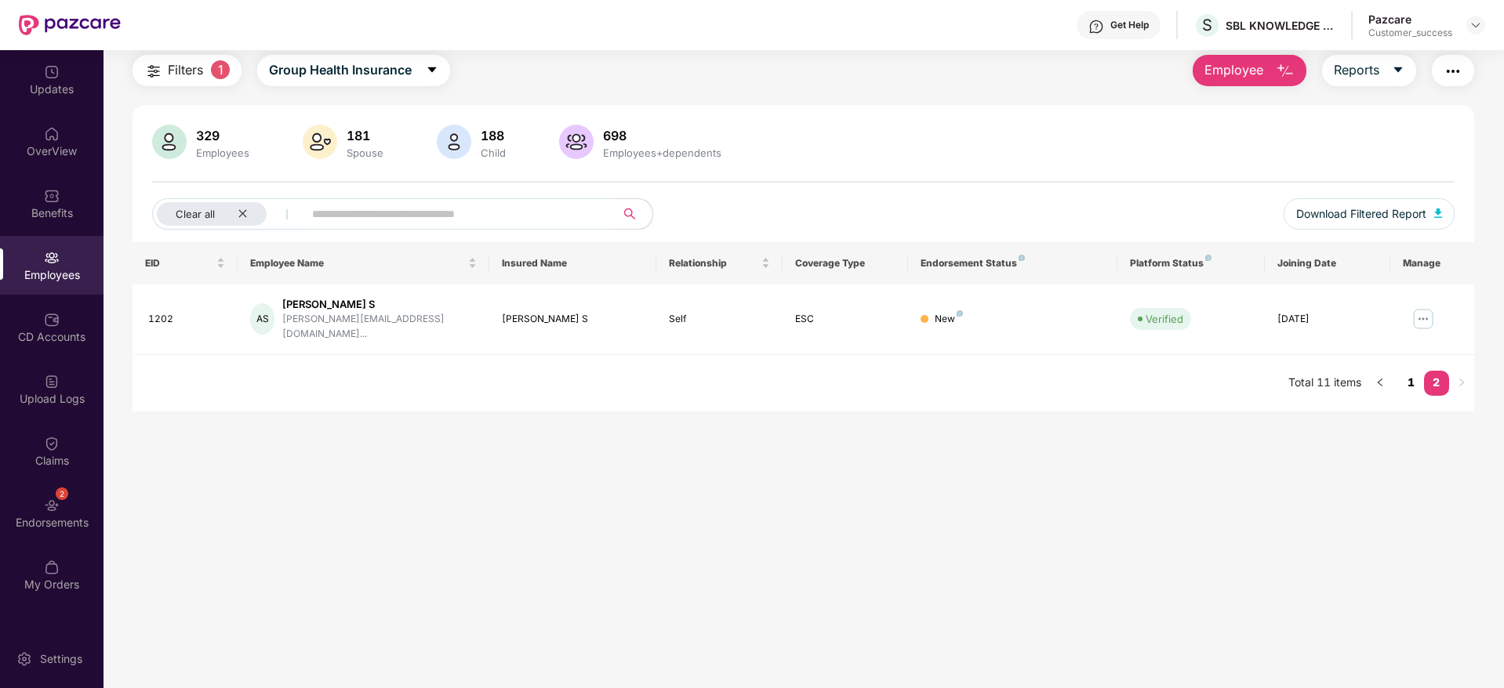
click at [1403, 371] on link "1" at bounding box center [1411, 383] width 25 height 24
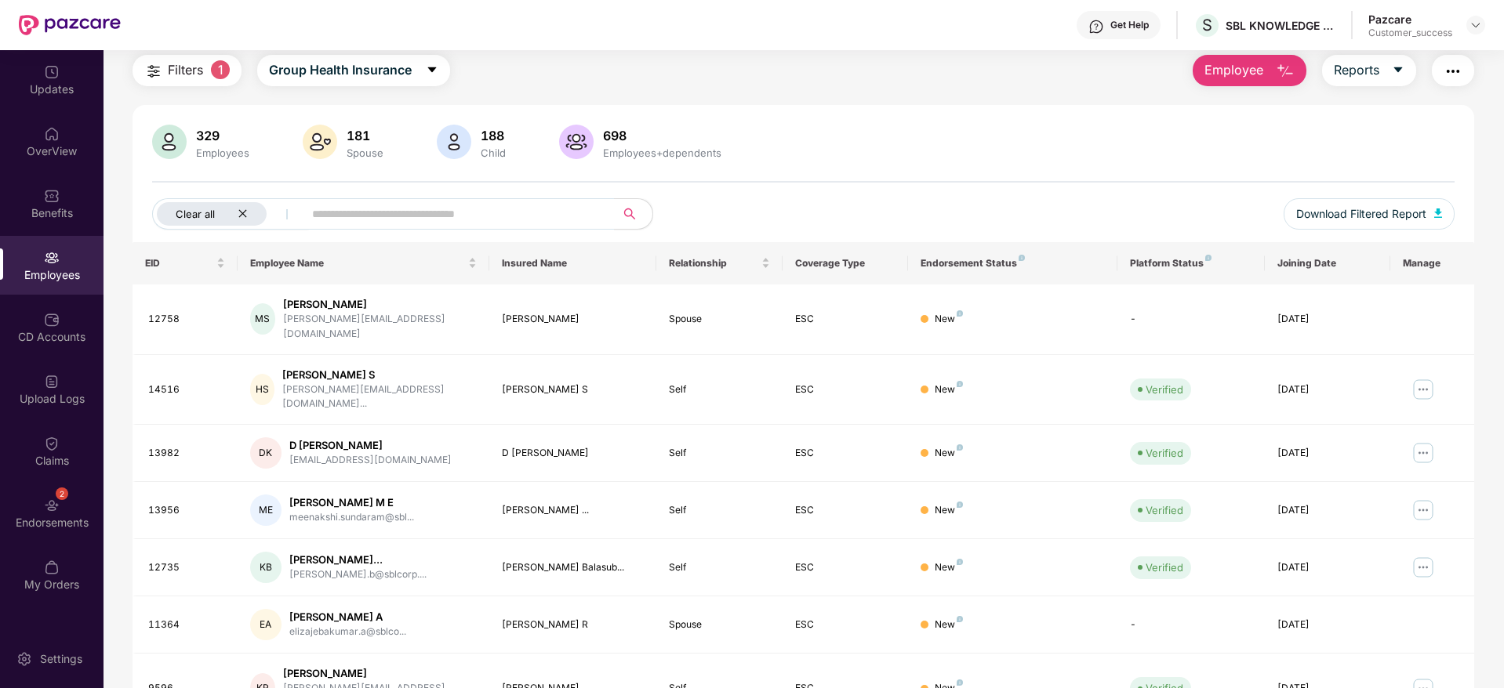
click at [241, 209] on icon "close" at bounding box center [243, 214] width 10 height 10
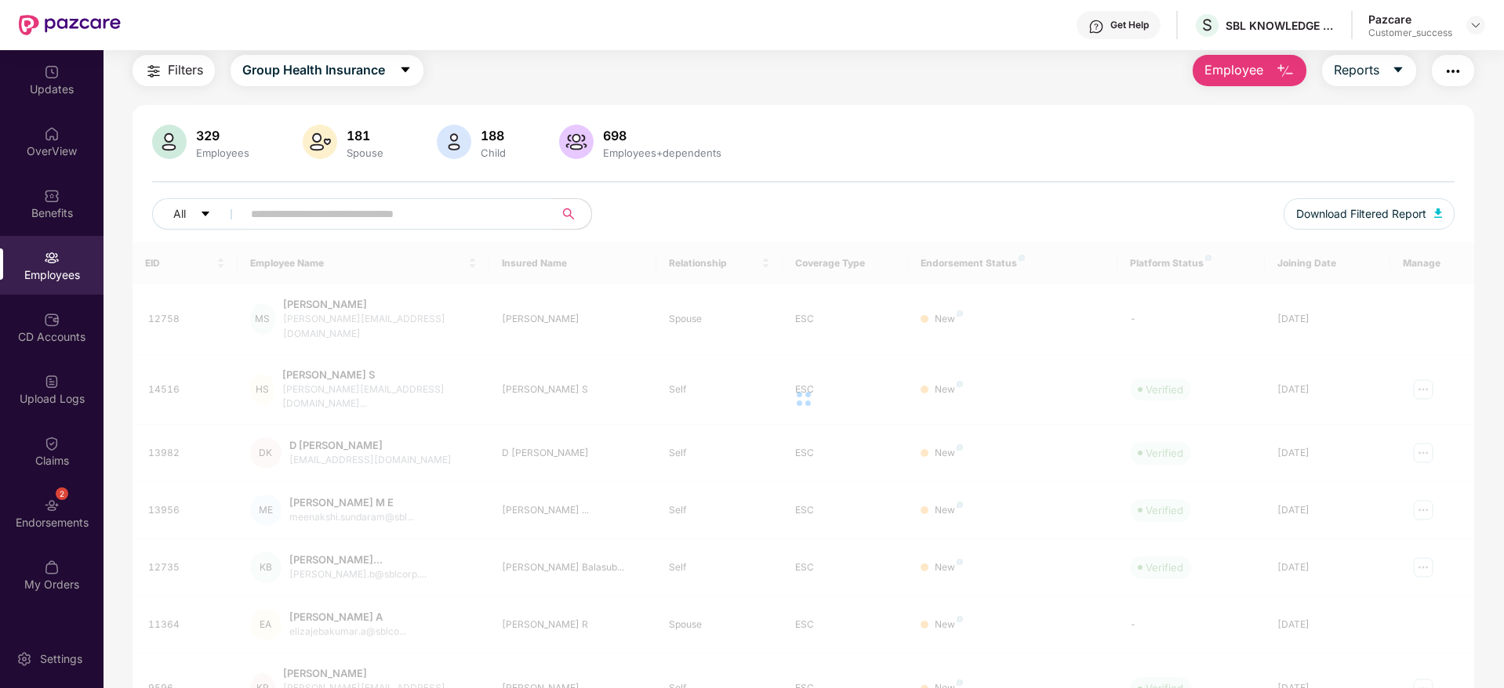
click at [760, 118] on div "329 Employees 181 Spouse 188 Child 698 Employees+dependents All Download Filter…" at bounding box center [804, 529] width 1342 height 848
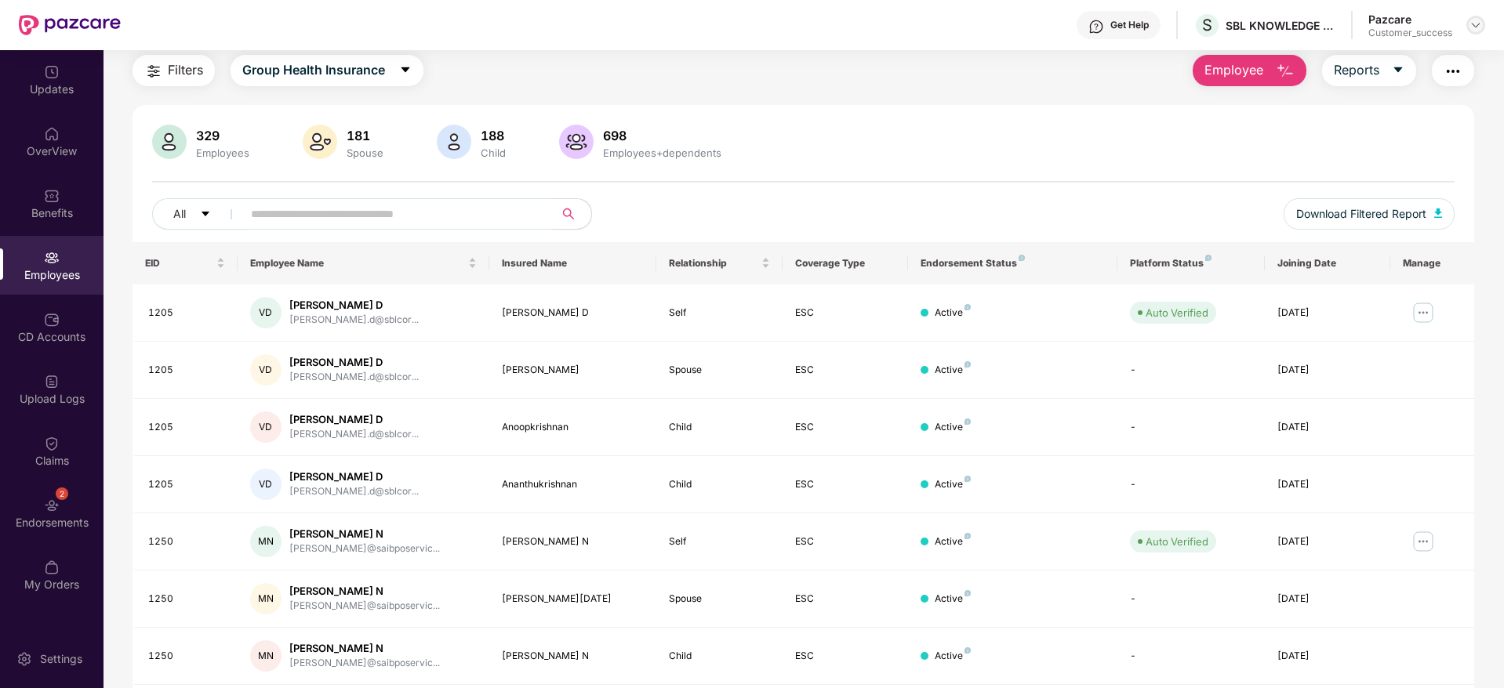
click at [1472, 24] on img at bounding box center [1475, 25] width 13 height 13
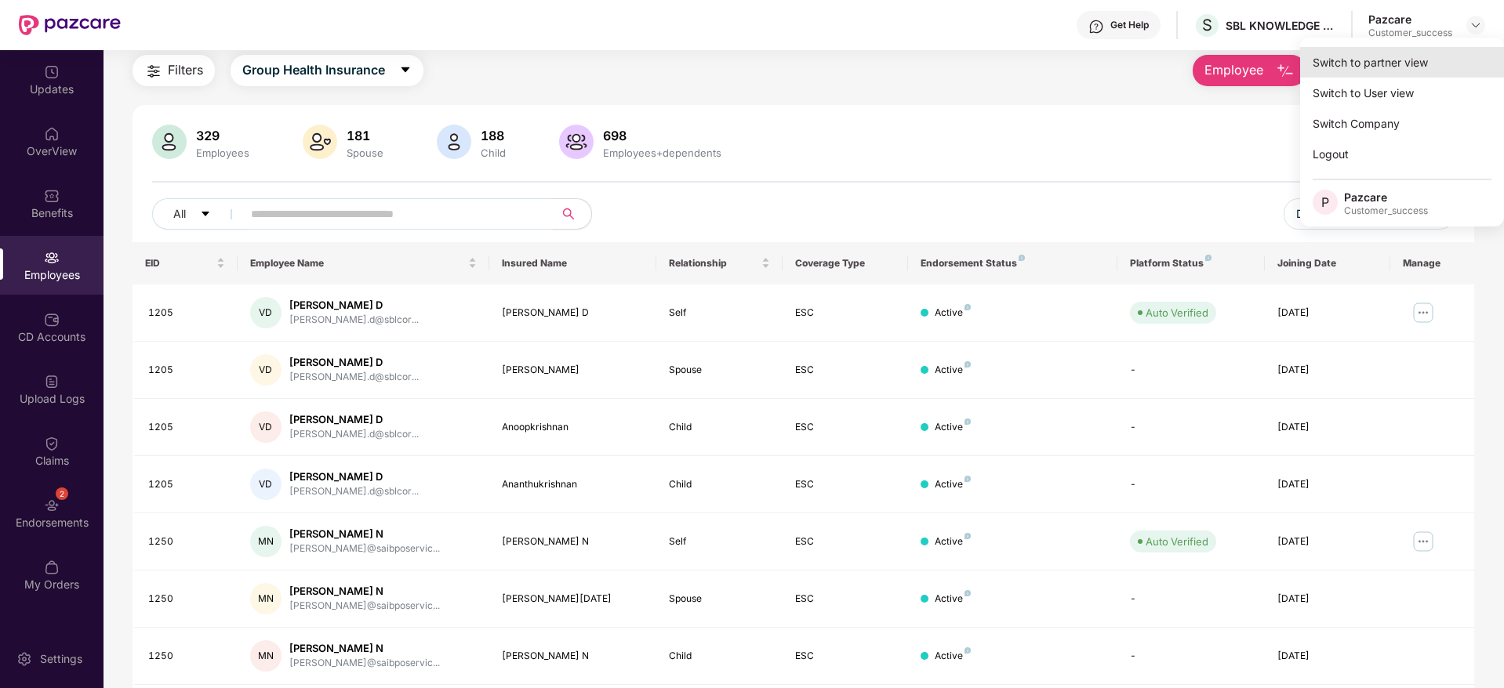
click at [1430, 58] on div "Switch to partner view" at bounding box center [1402, 62] width 204 height 31
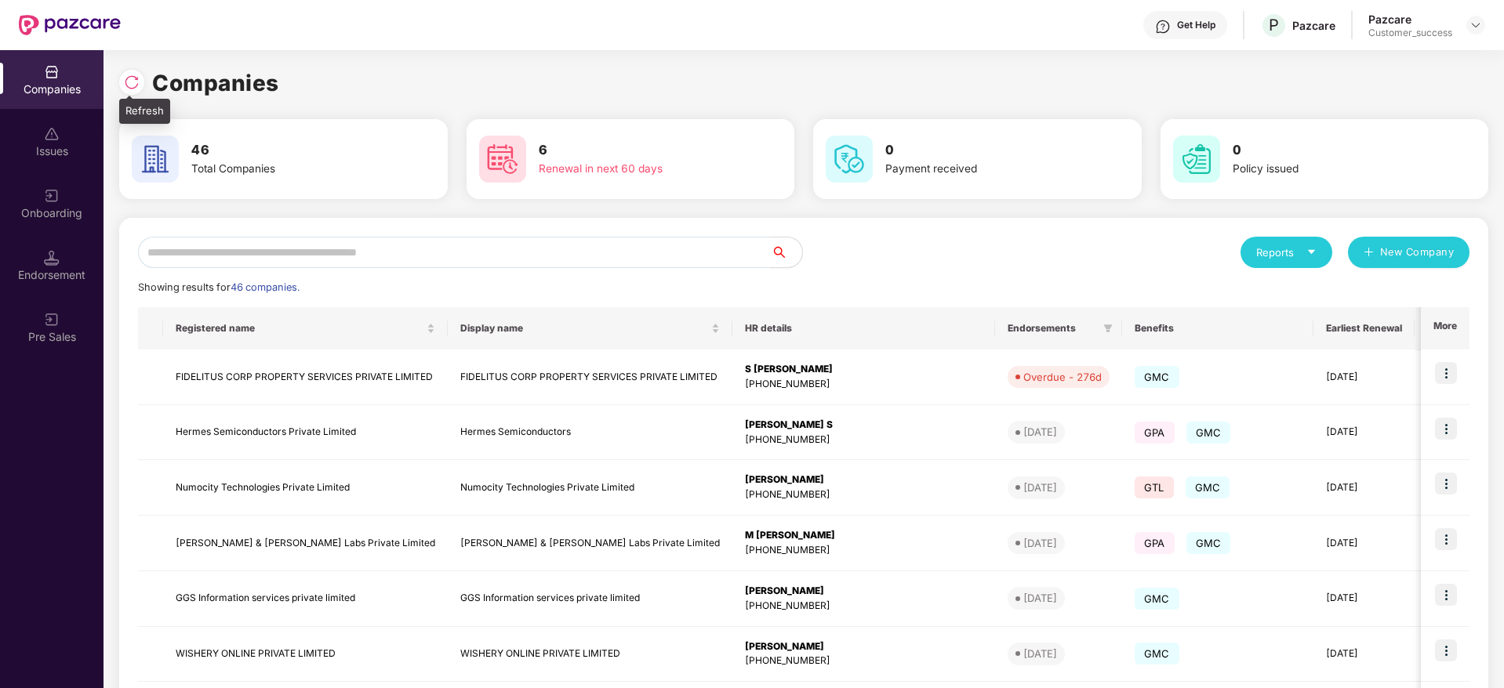
click at [135, 82] on img at bounding box center [132, 82] width 16 height 16
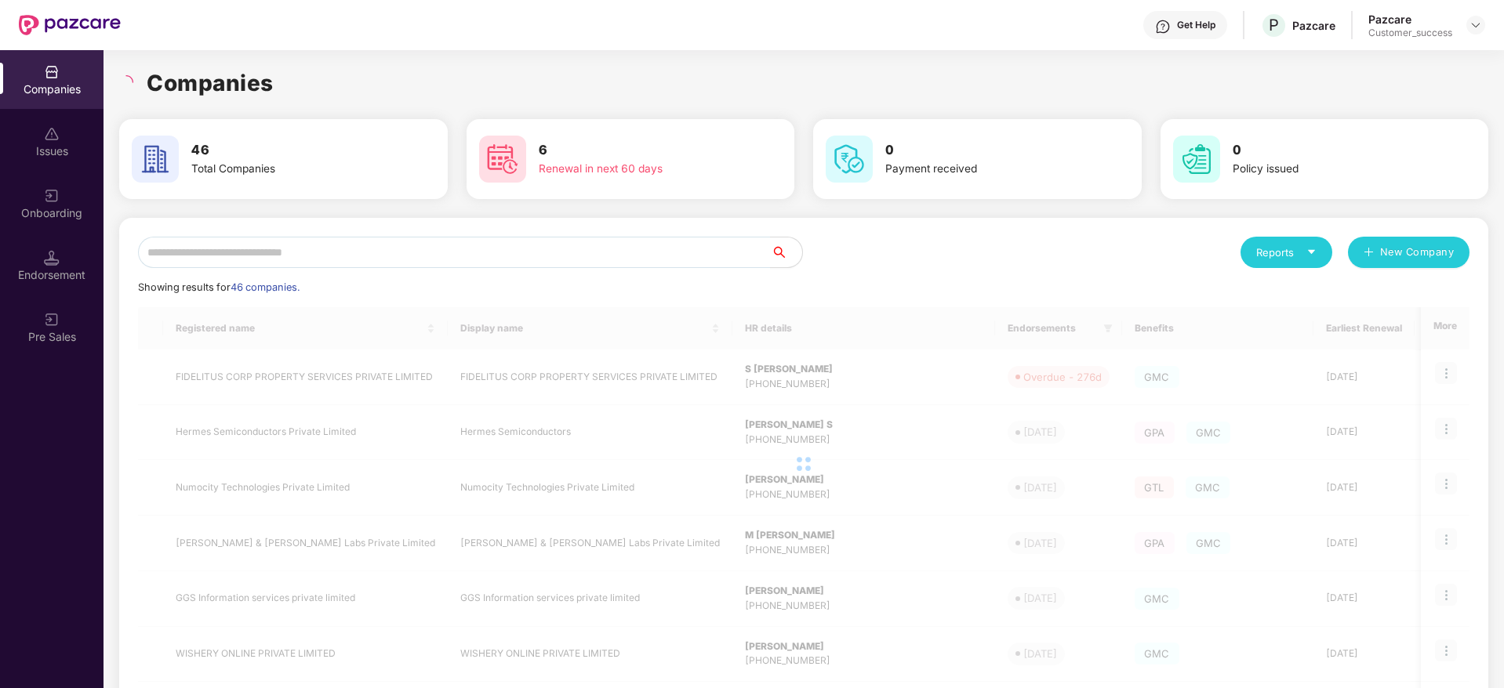
click at [325, 82] on div "Companies" at bounding box center [803, 83] width 1369 height 34
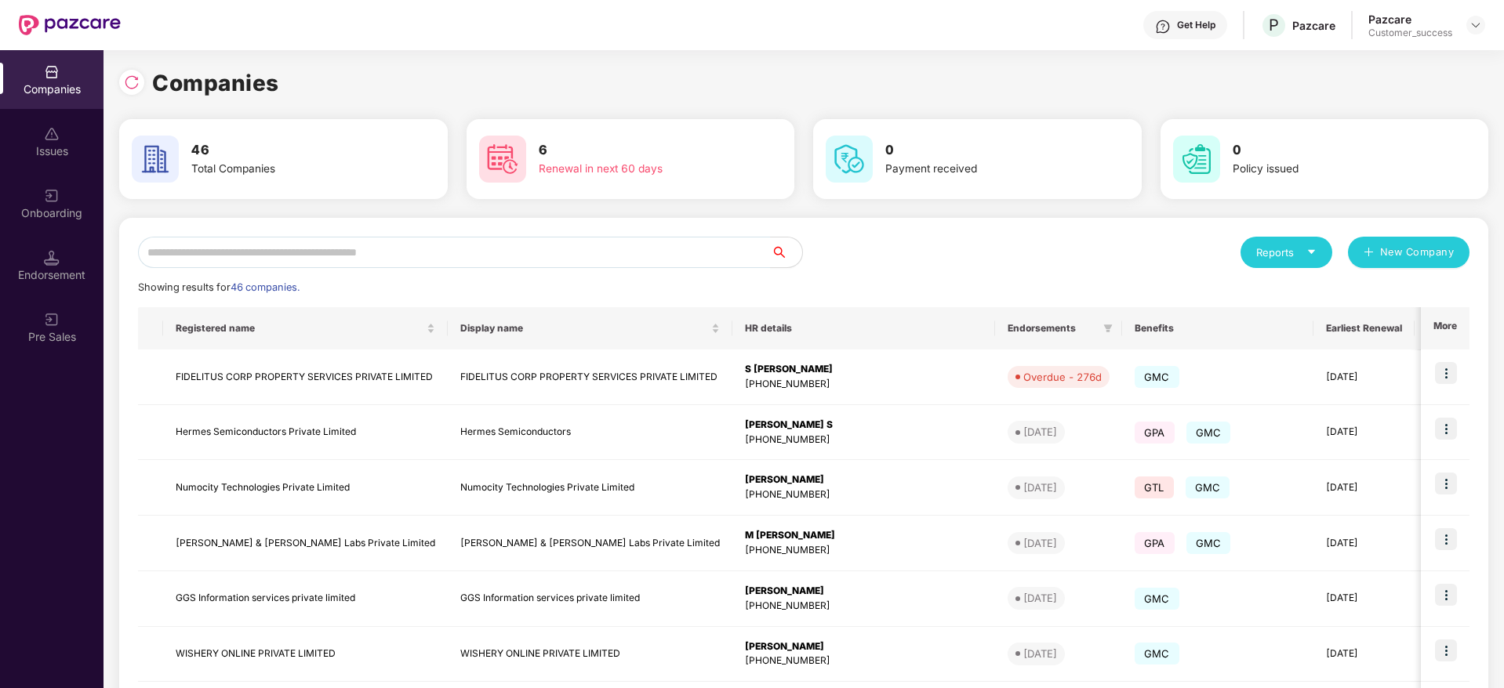
click at [42, 194] on div "Onboarding" at bounding box center [51, 203] width 103 height 59
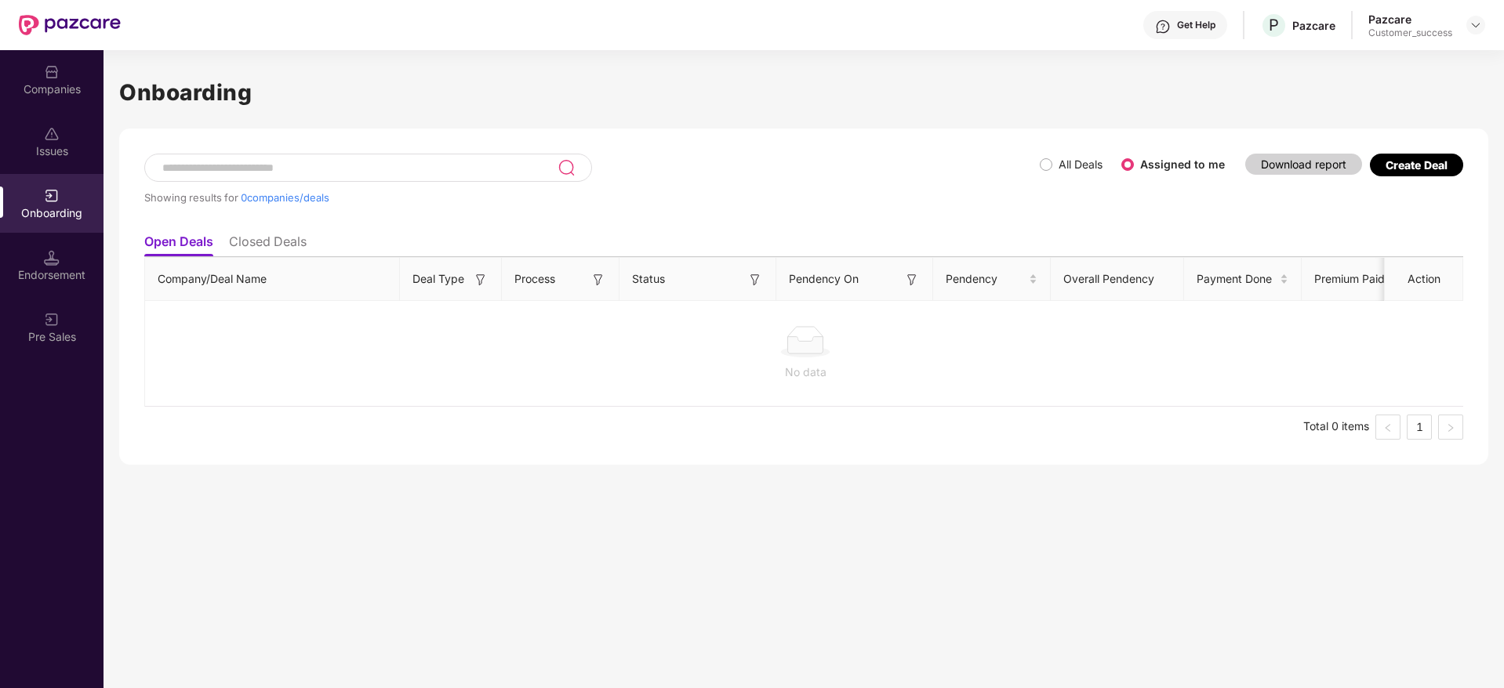
click at [37, 85] on div "Companies" at bounding box center [51, 90] width 103 height 16
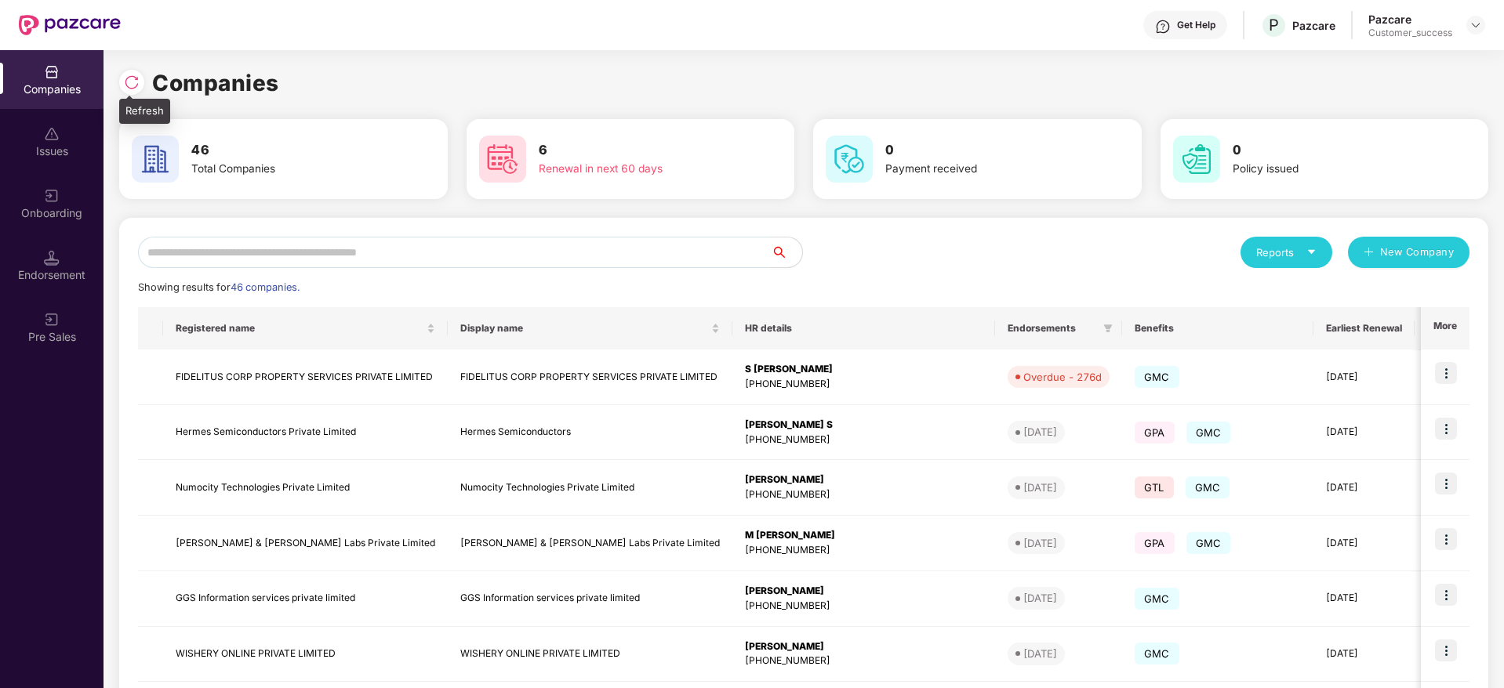
click at [143, 89] on div at bounding box center [135, 80] width 33 height 29
click at [133, 74] on img at bounding box center [132, 82] width 16 height 16
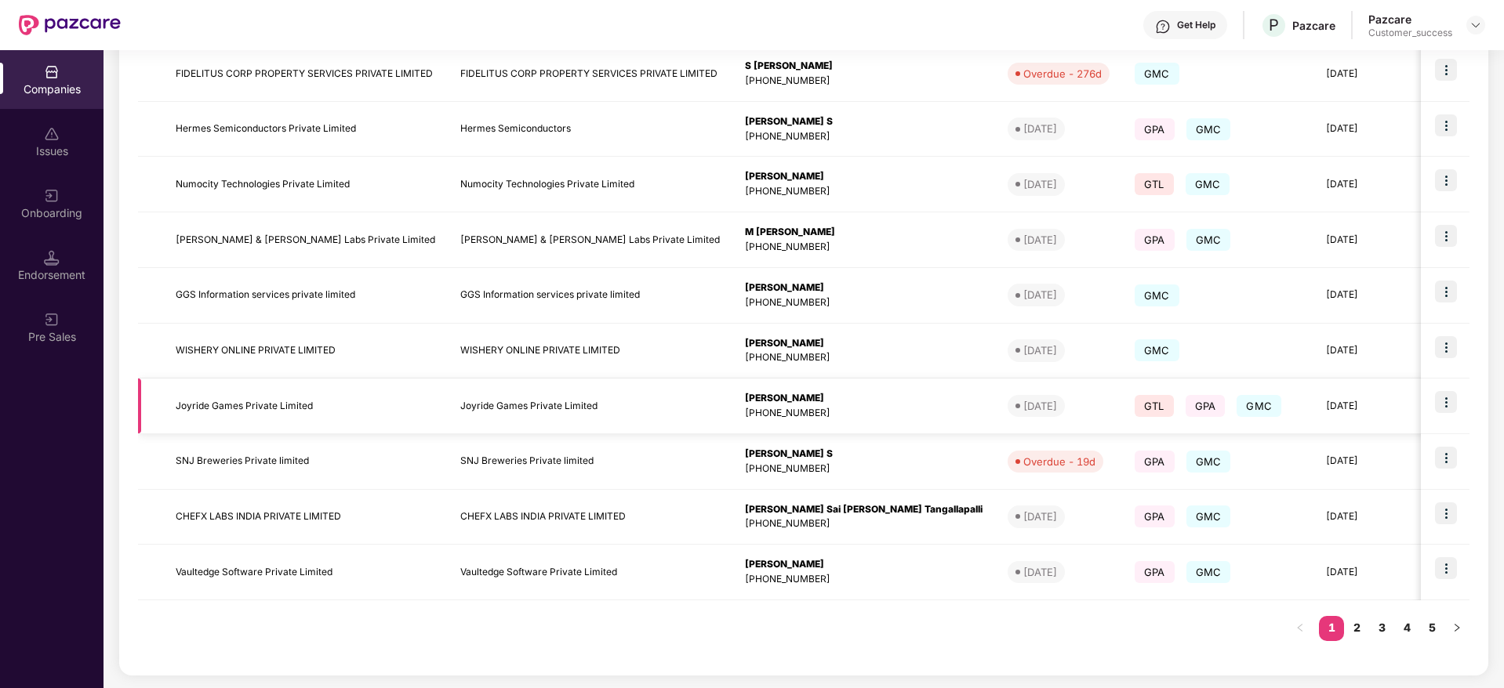
scroll to position [0, 0]
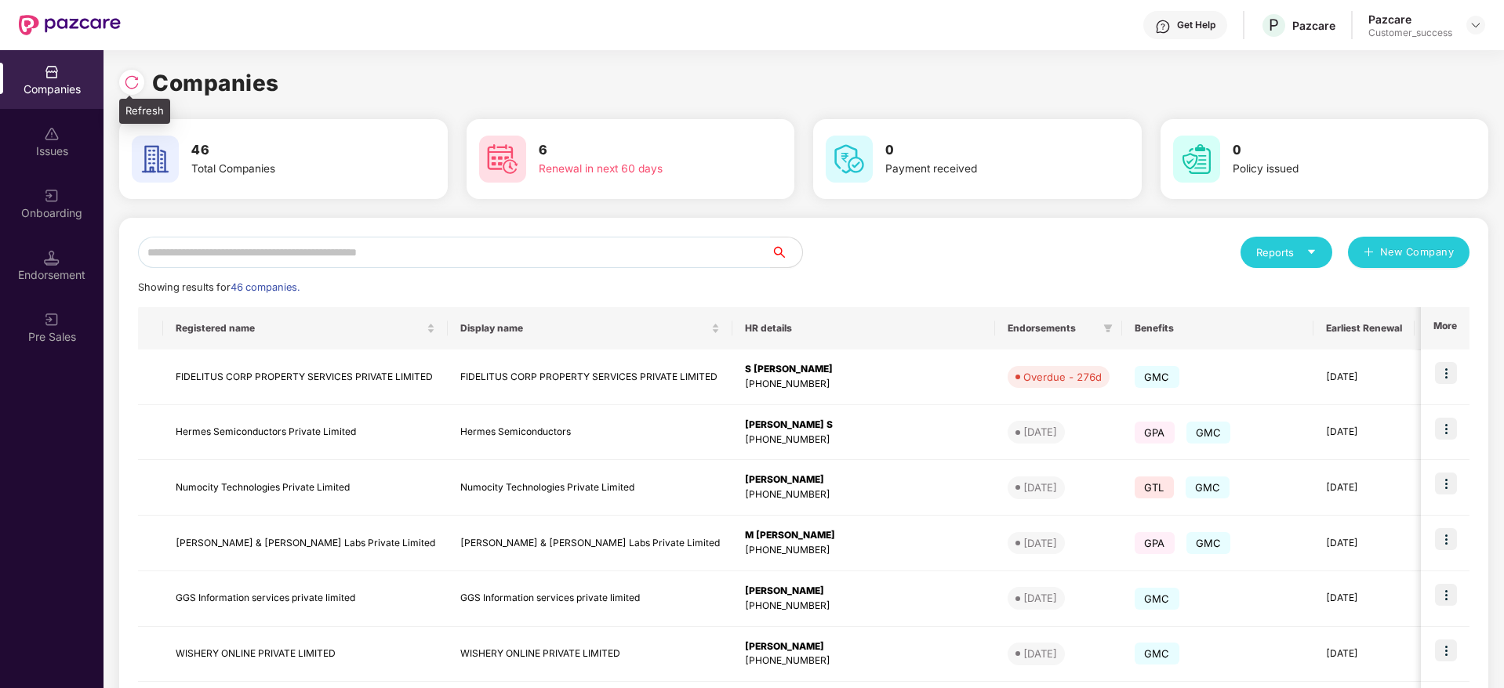
click at [135, 89] on img at bounding box center [132, 82] width 16 height 16
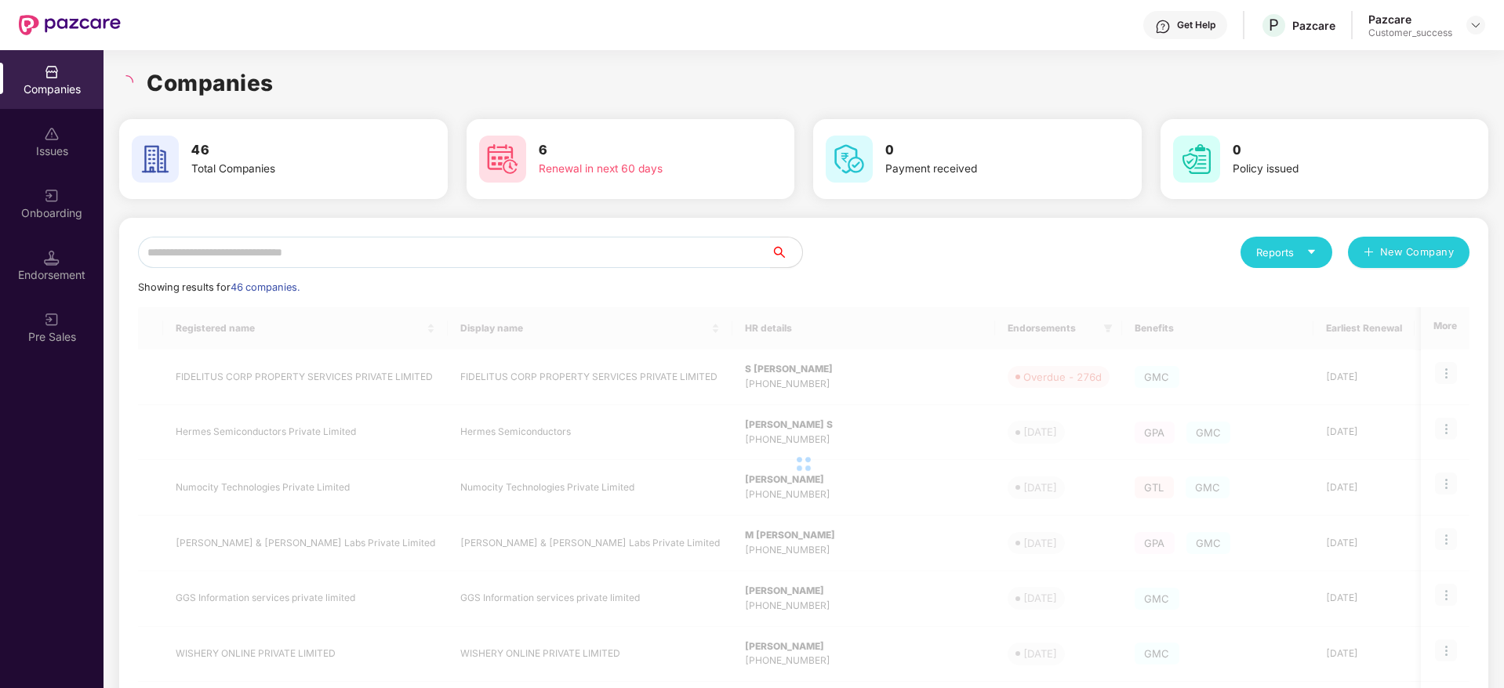
click at [304, 67] on div "Companies" at bounding box center [803, 83] width 1369 height 34
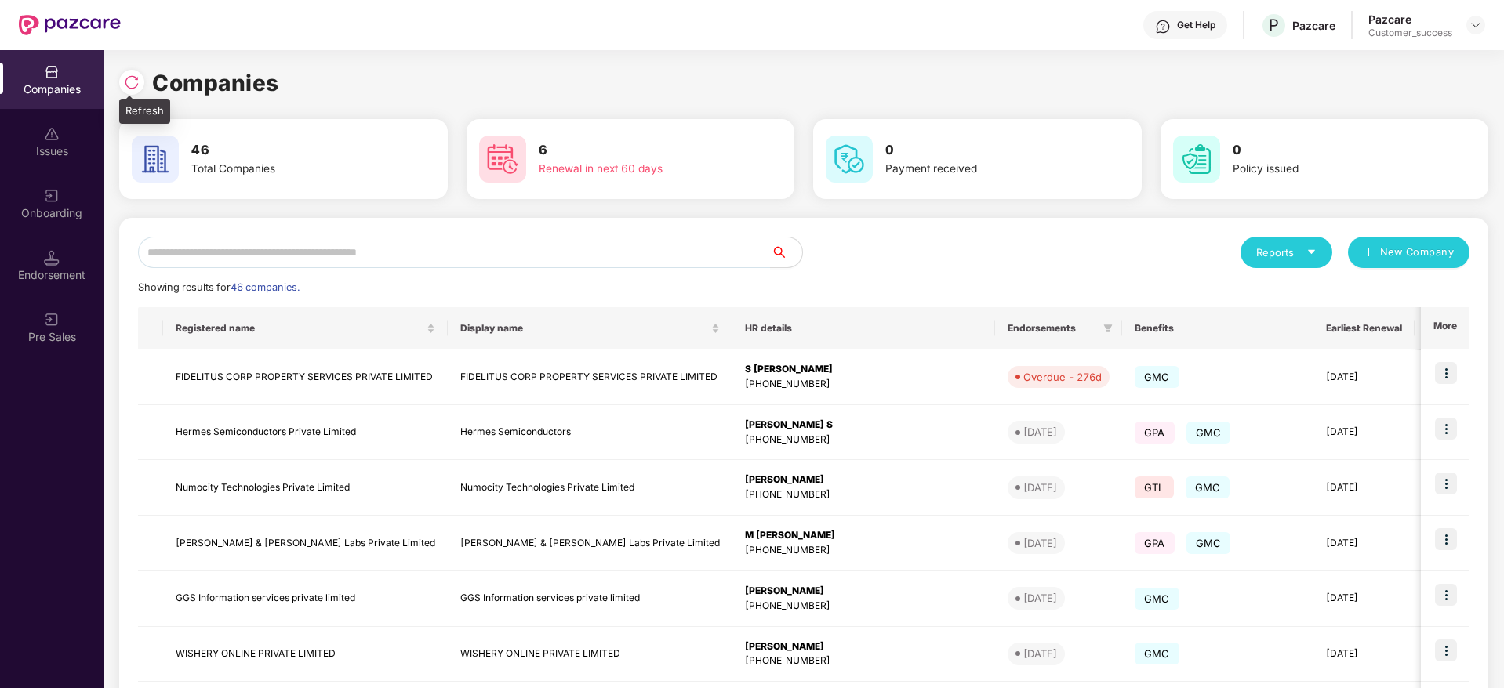
click at [134, 82] on img at bounding box center [132, 82] width 16 height 16
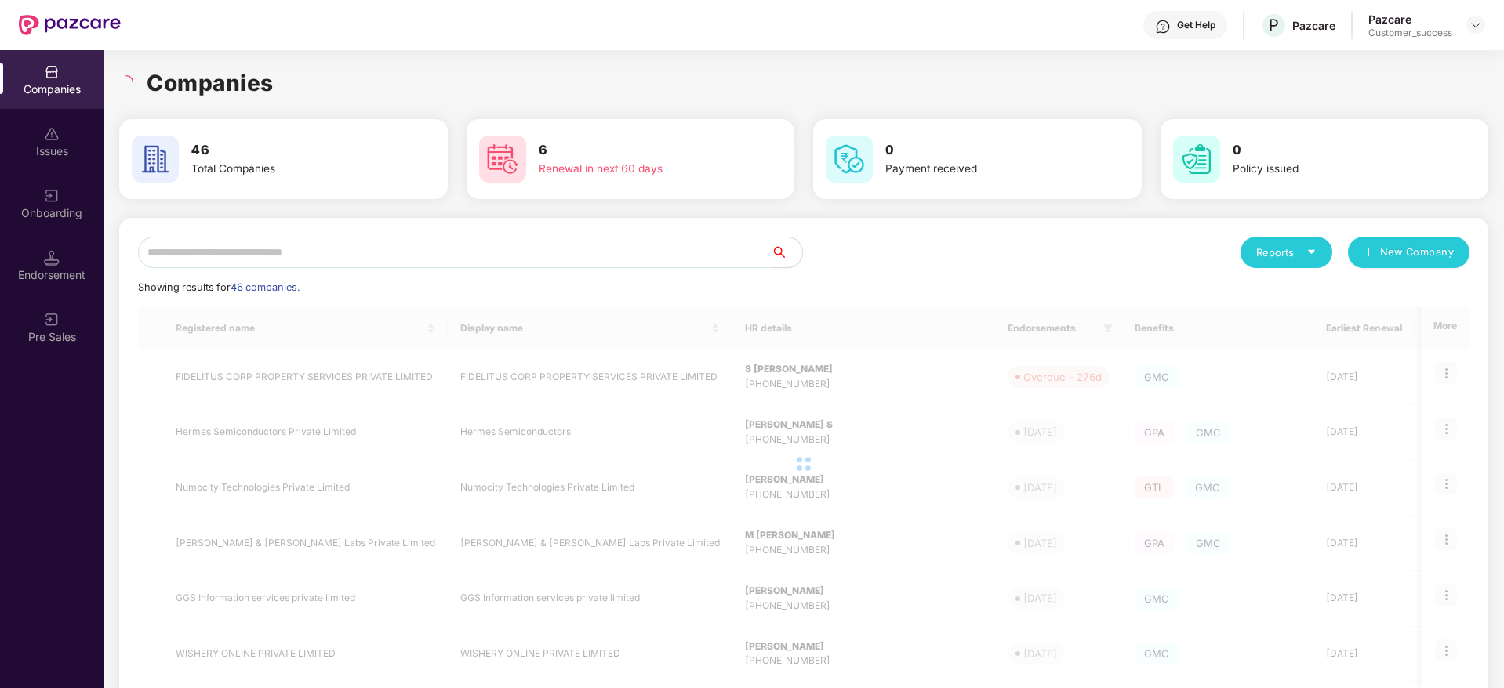
click at [387, 250] on input "text" at bounding box center [454, 252] width 633 height 31
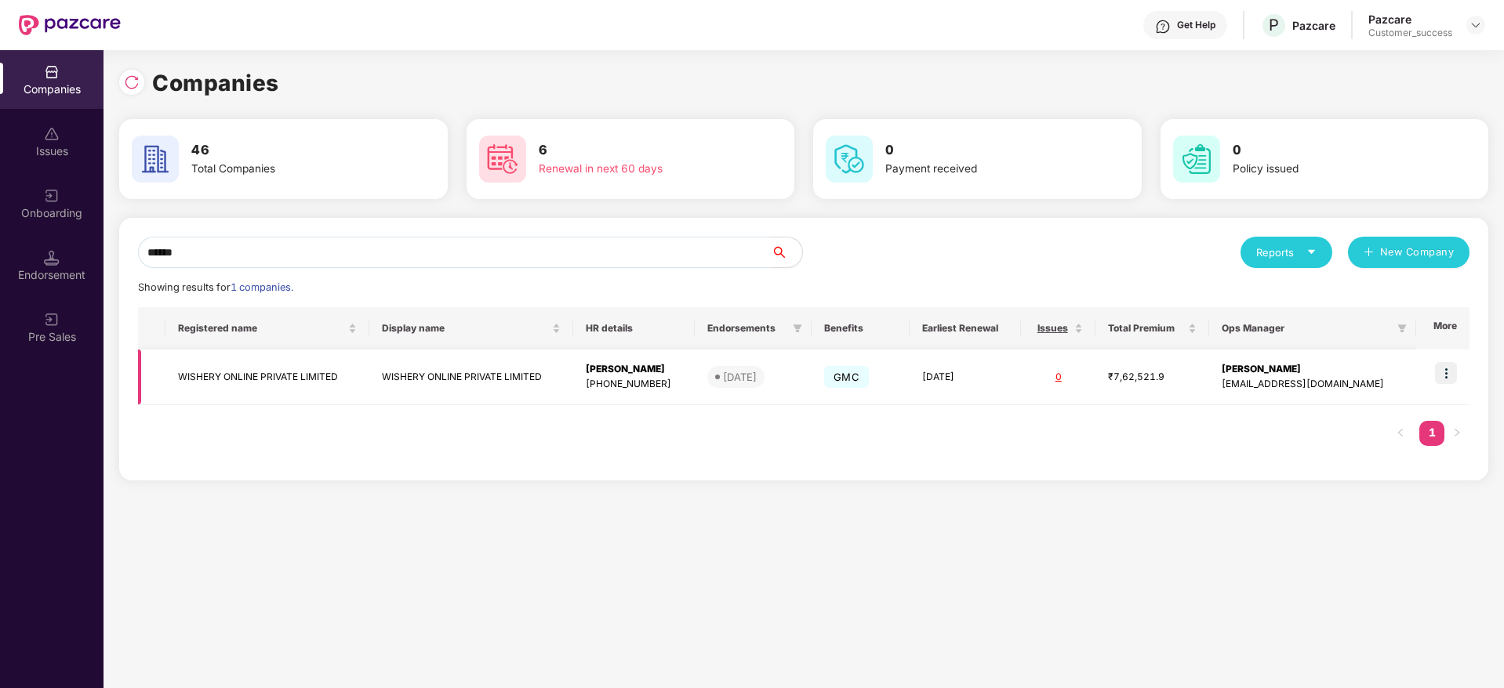
type input "******"
click at [286, 369] on td "WISHERY ONLINE PRIVATE LIMITED" at bounding box center [267, 378] width 204 height 56
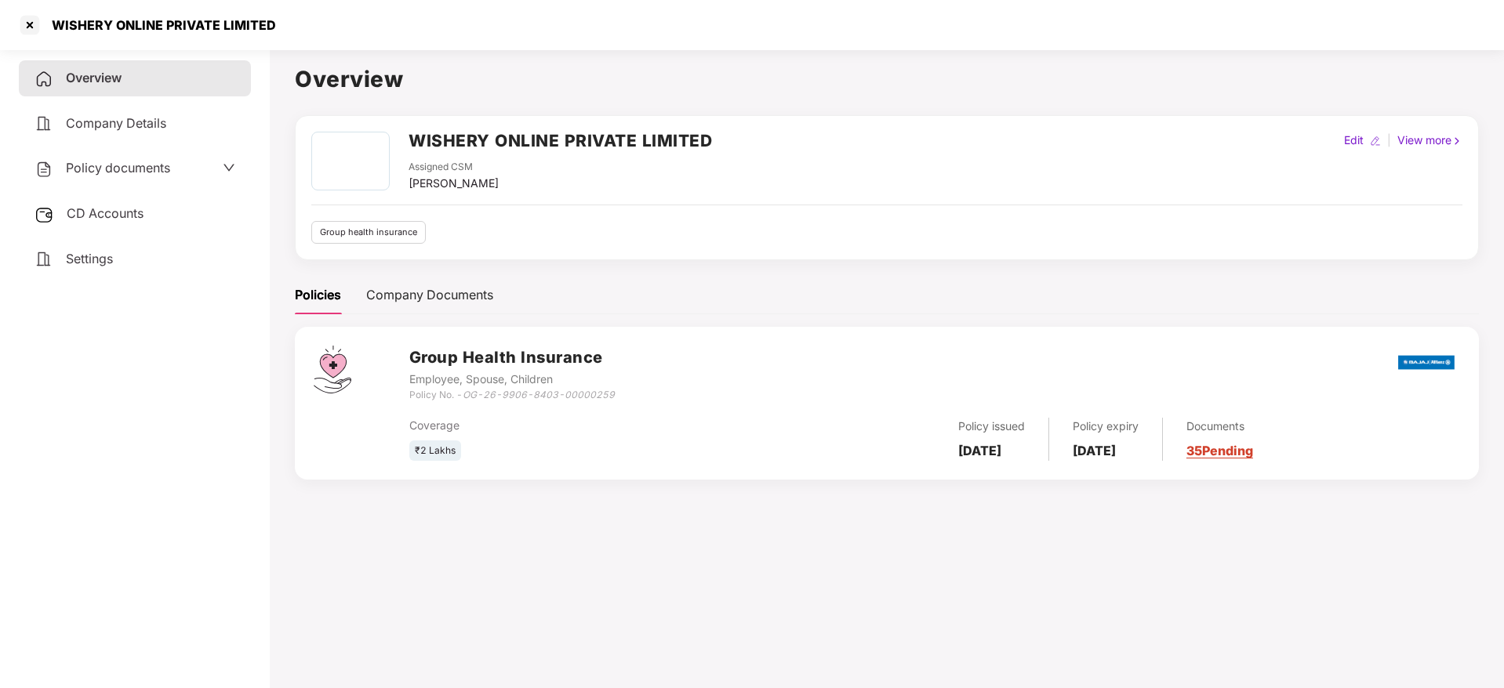
click at [125, 168] on span "Policy documents" at bounding box center [118, 168] width 104 height 16
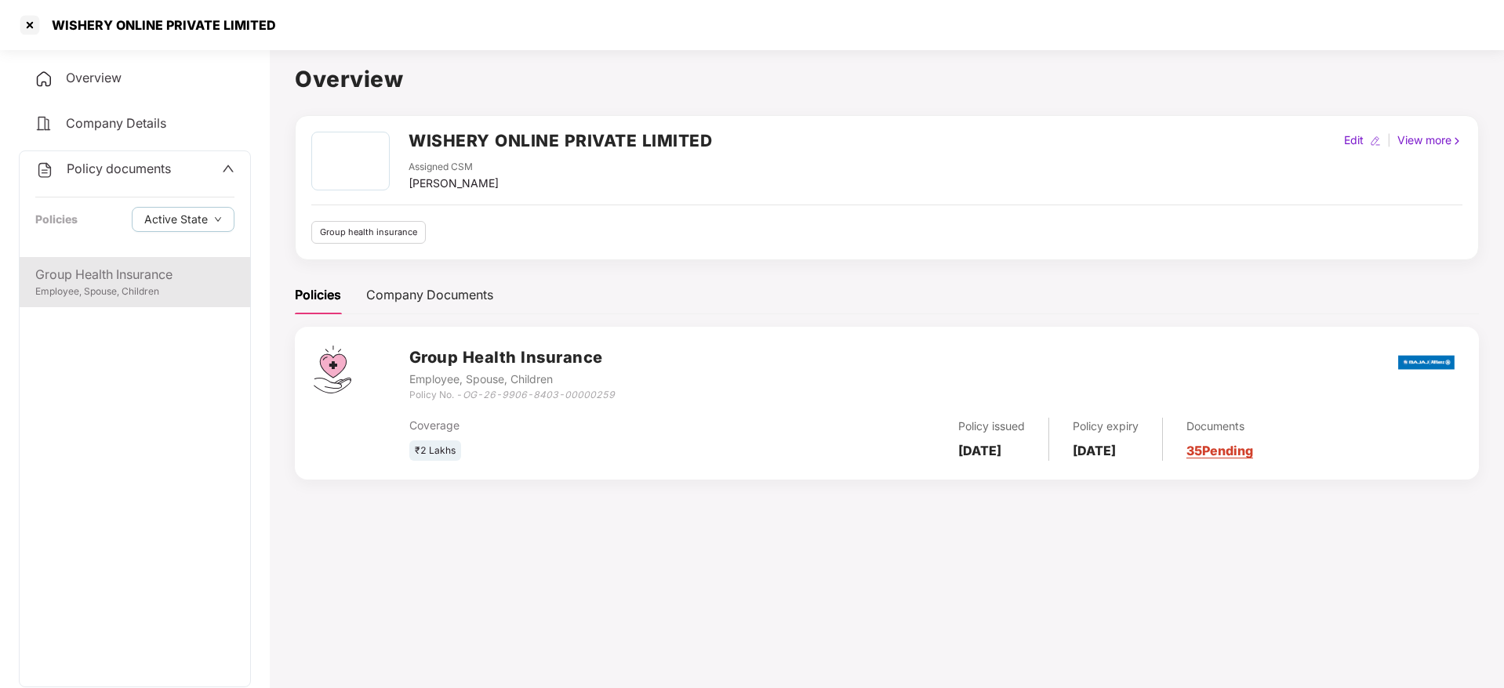
click at [151, 270] on div "Group Health Insurance" at bounding box center [134, 275] width 199 height 20
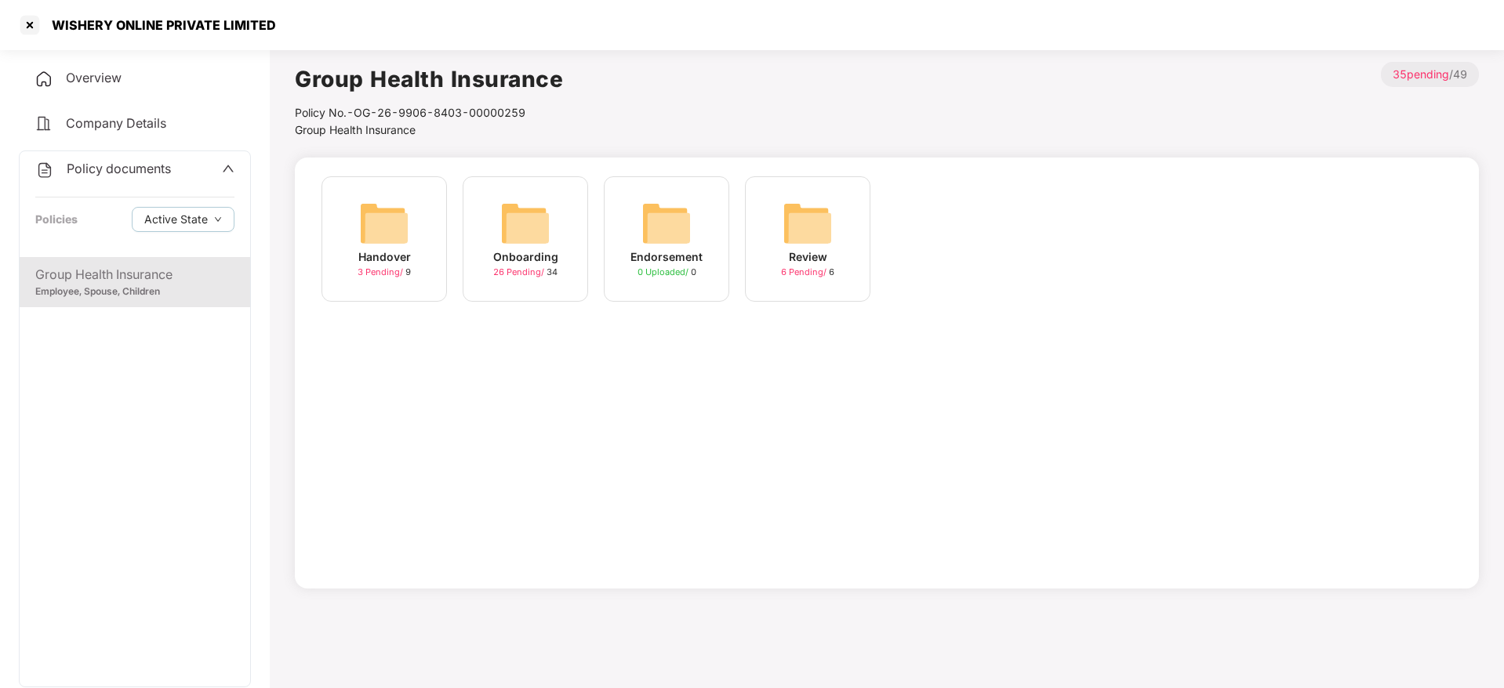
click at [528, 231] on img at bounding box center [525, 223] width 50 height 50
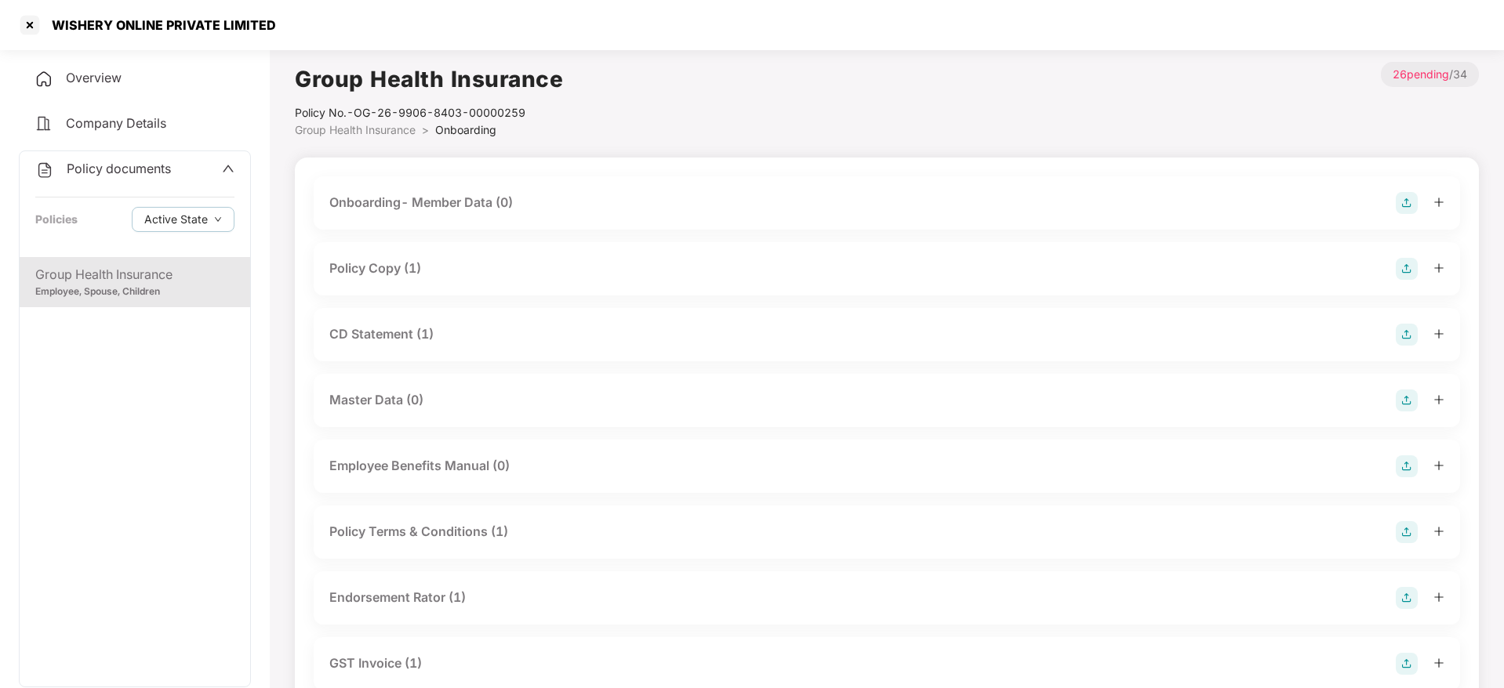
click at [615, 325] on div "CD Statement (1)" at bounding box center [886, 335] width 1115 height 22
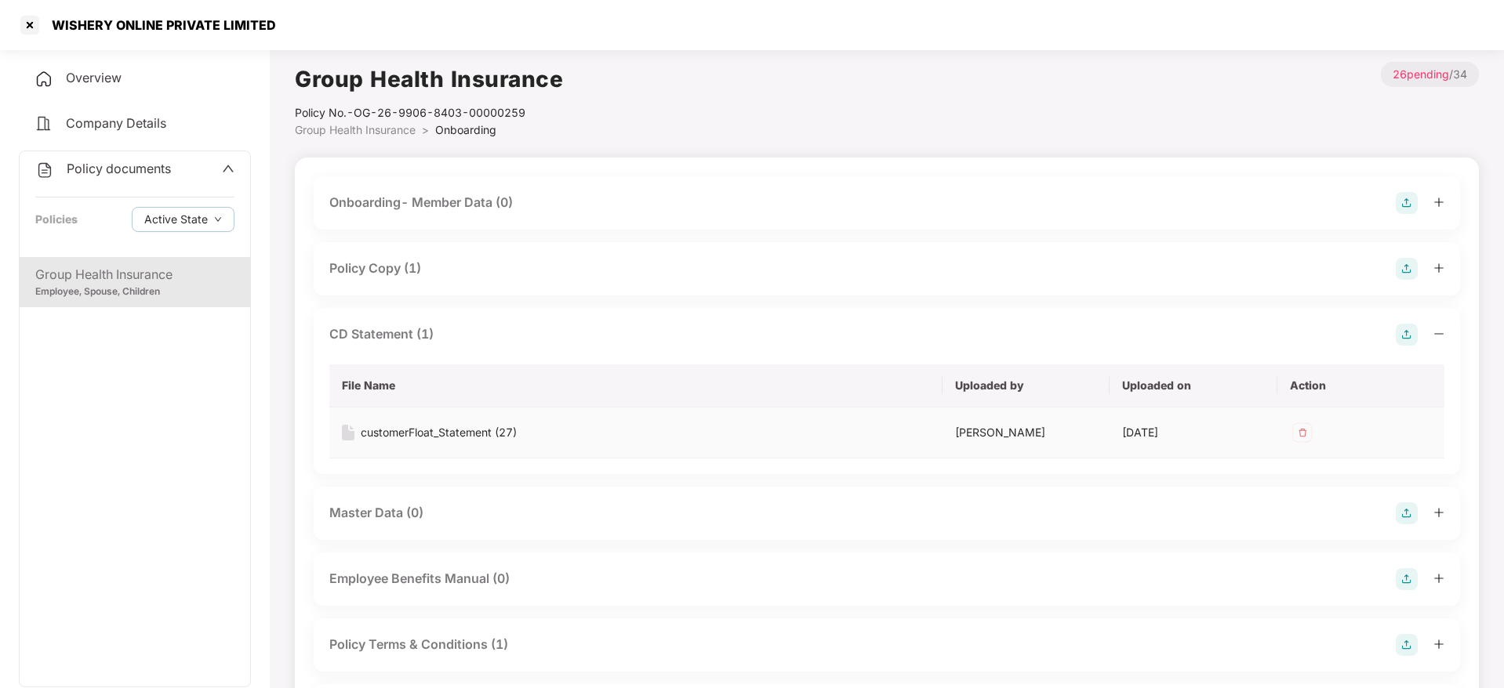
click at [450, 432] on div "customerFloat_Statement (27)" at bounding box center [439, 432] width 156 height 17
click at [178, 170] on div "Policy documents" at bounding box center [134, 169] width 199 height 20
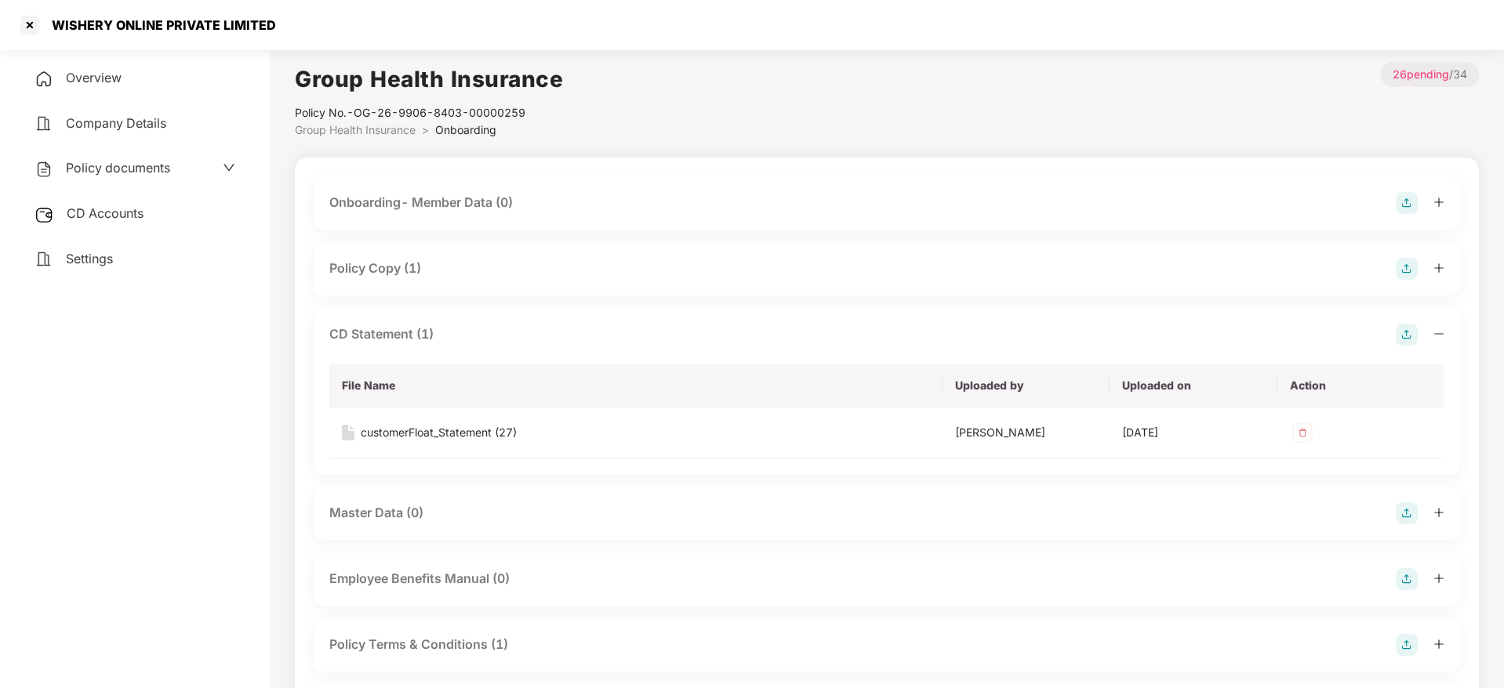
click at [164, 219] on div "CD Accounts" at bounding box center [135, 214] width 232 height 36
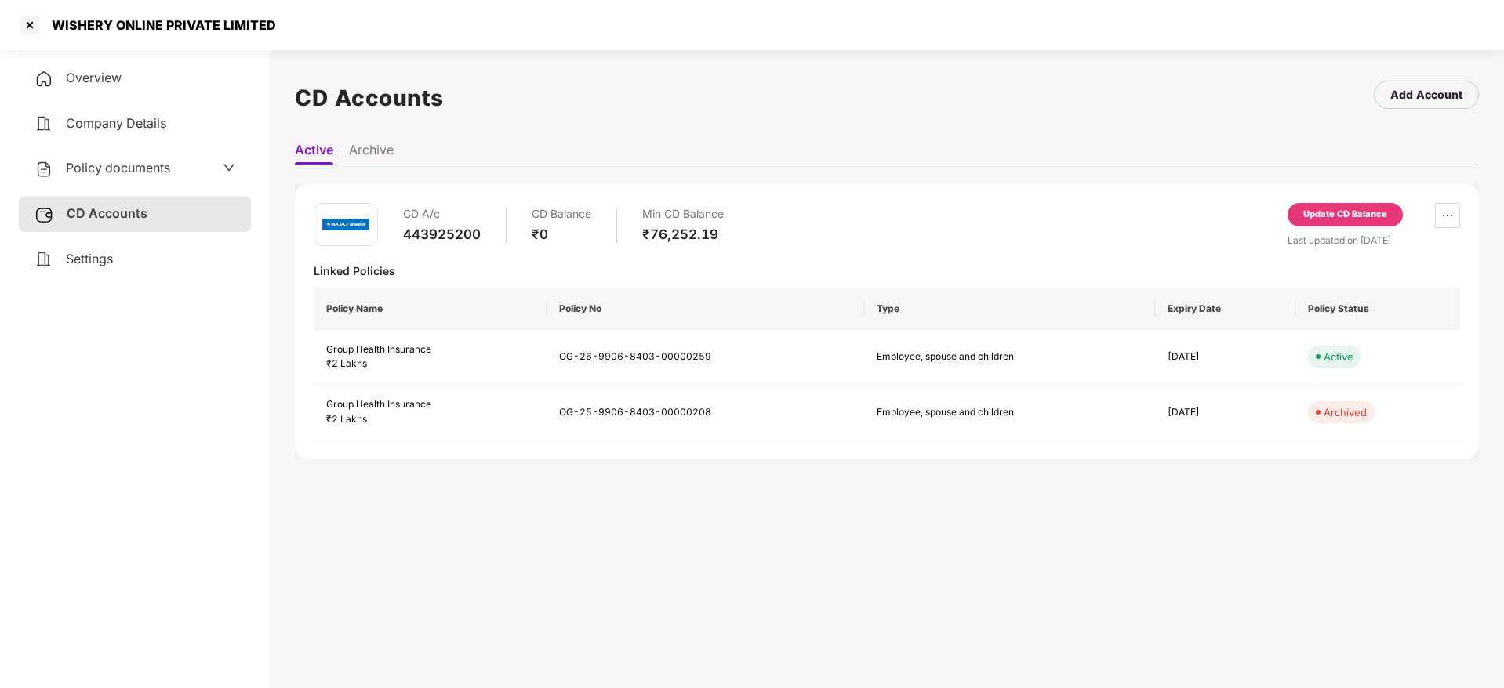
click at [368, 154] on li "Archive" at bounding box center [371, 153] width 45 height 23
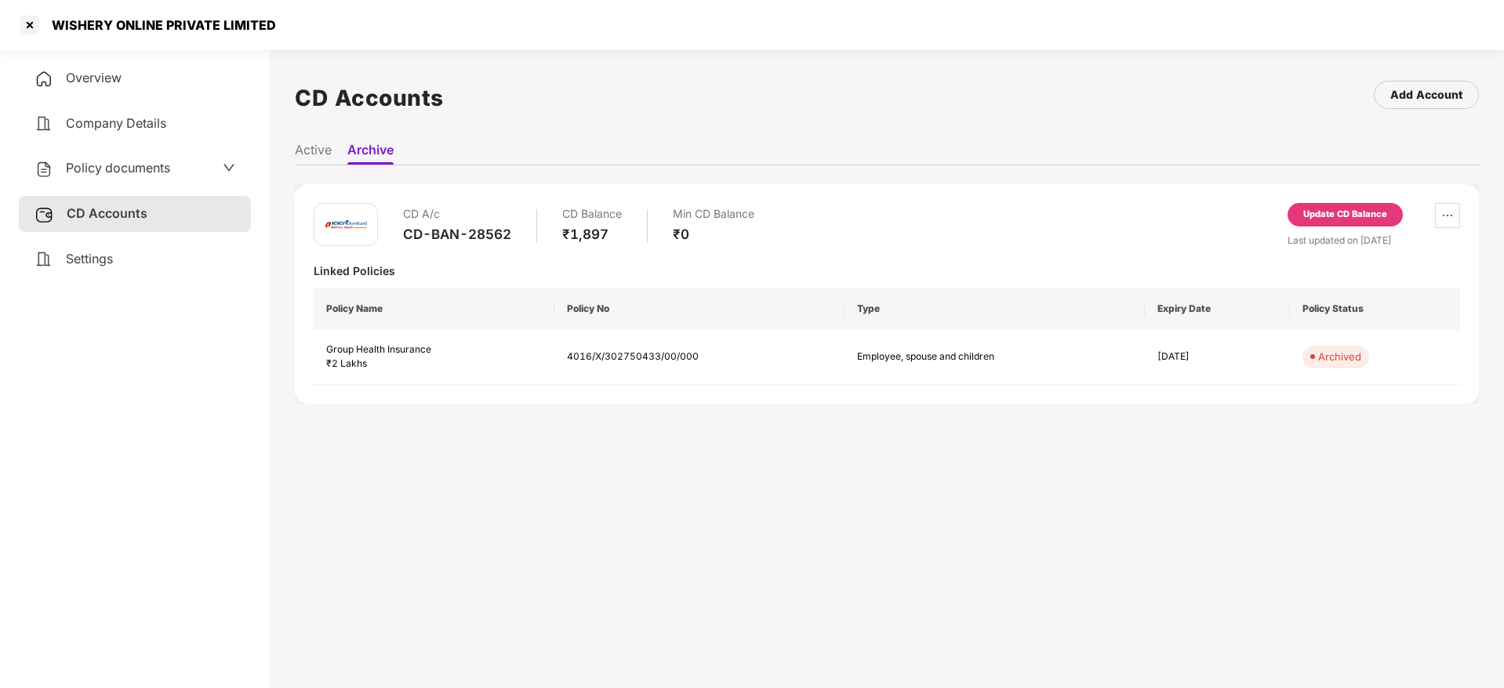
click at [338, 151] on ul "Active Archive" at bounding box center [887, 149] width 1184 height 31
click at [318, 151] on li "Active" at bounding box center [313, 153] width 37 height 23
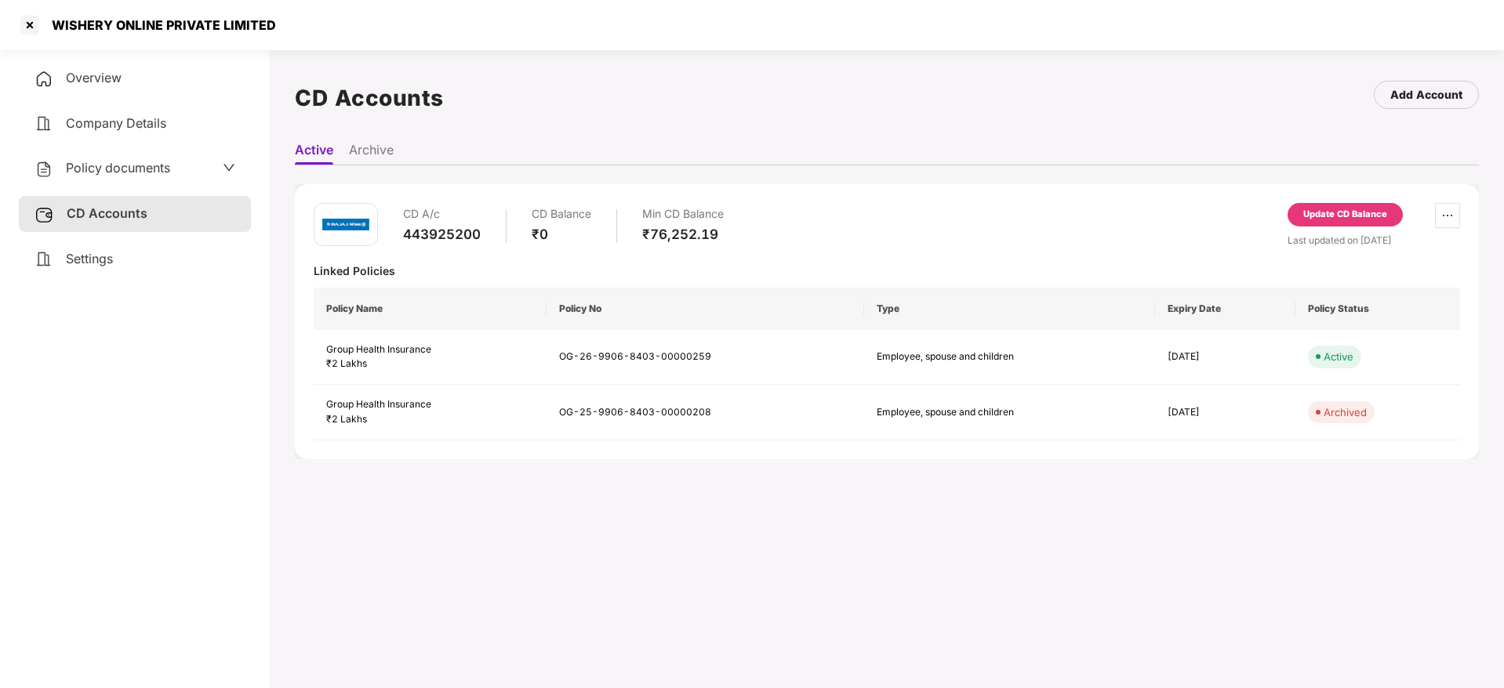
click at [1438, 215] on span "ellipsis" at bounding box center [1448, 215] width 24 height 13
click at [1359, 209] on div "Update CD Balance" at bounding box center [1345, 215] width 84 height 14
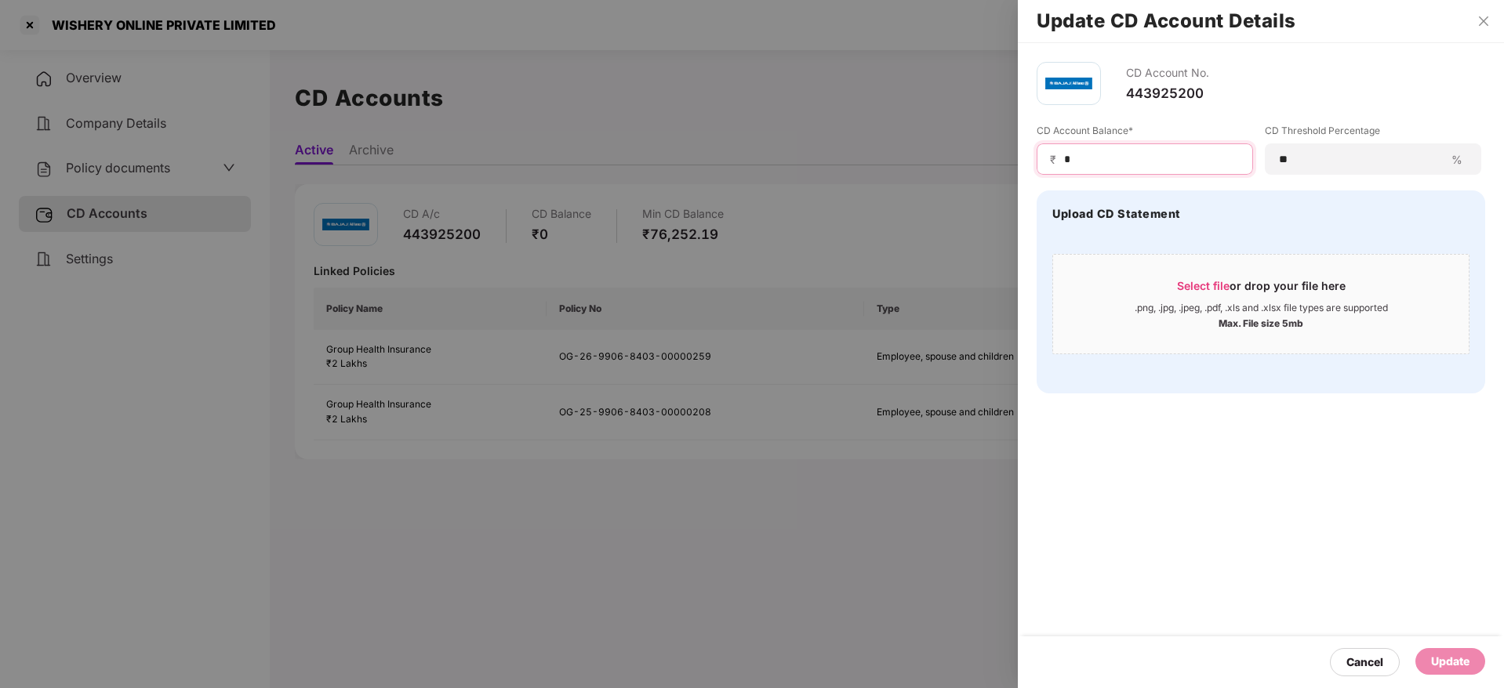
drag, startPoint x: 1193, startPoint y: 161, endPoint x: 893, endPoint y: 191, distance: 301.9
click at [893, 191] on div "Update CD Account Details CD Account No. 443925200 CD Account Balance* ₹ * CD T…" at bounding box center [752, 344] width 1504 height 688
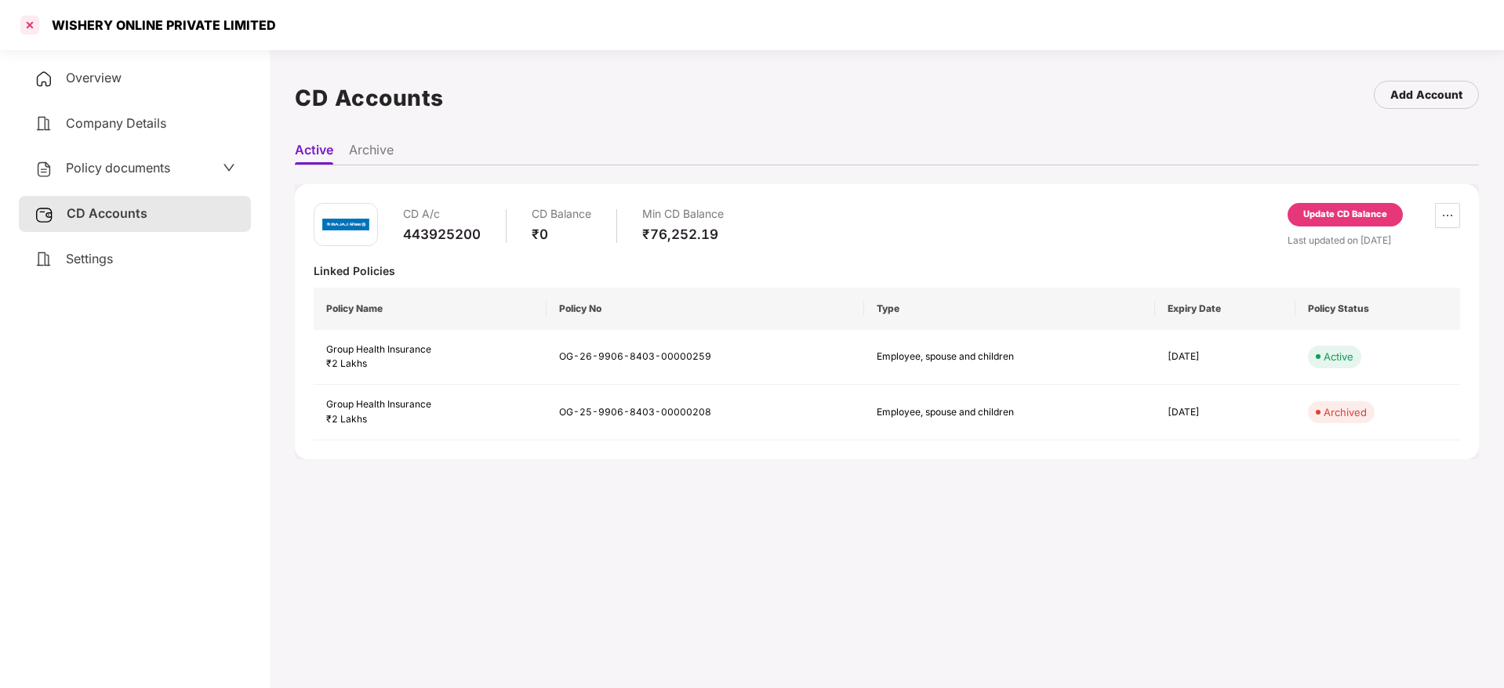
click at [35, 25] on div at bounding box center [29, 25] width 25 height 25
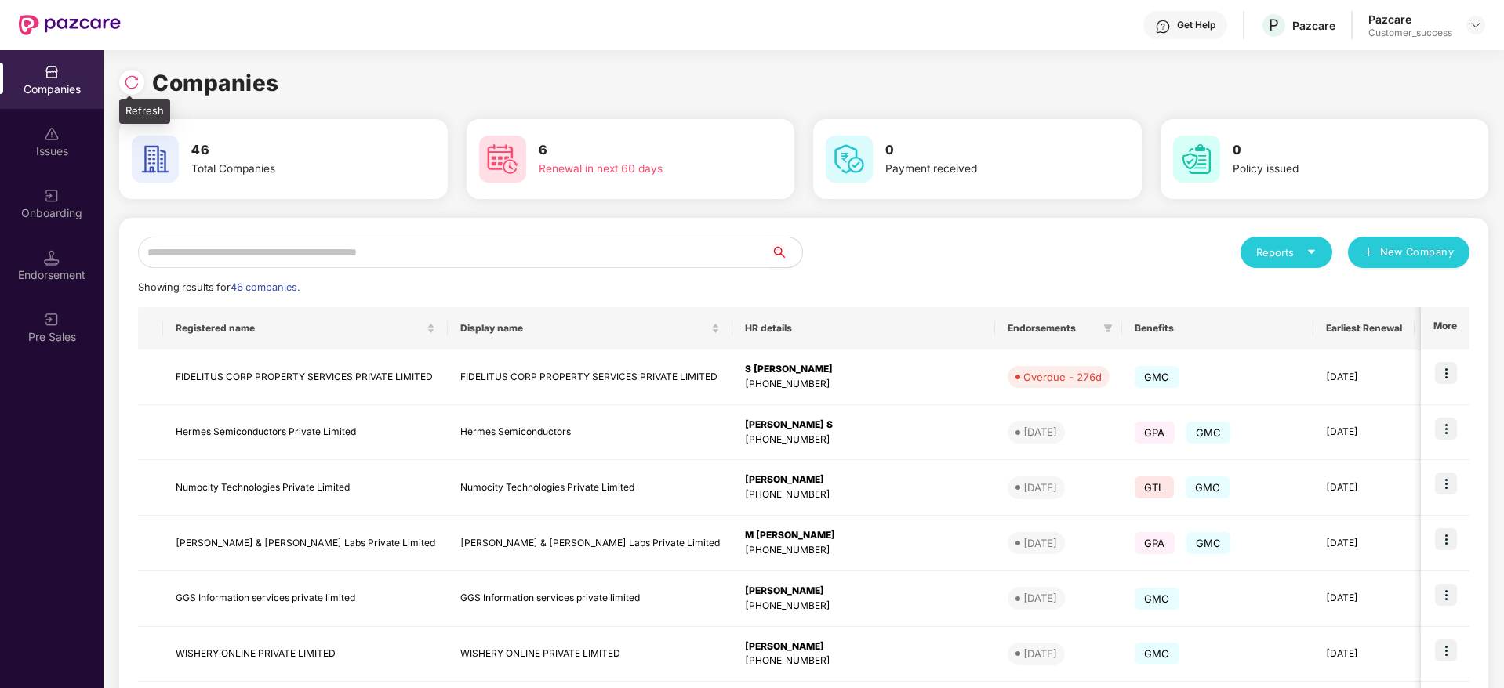
click at [130, 87] on img at bounding box center [132, 82] width 16 height 16
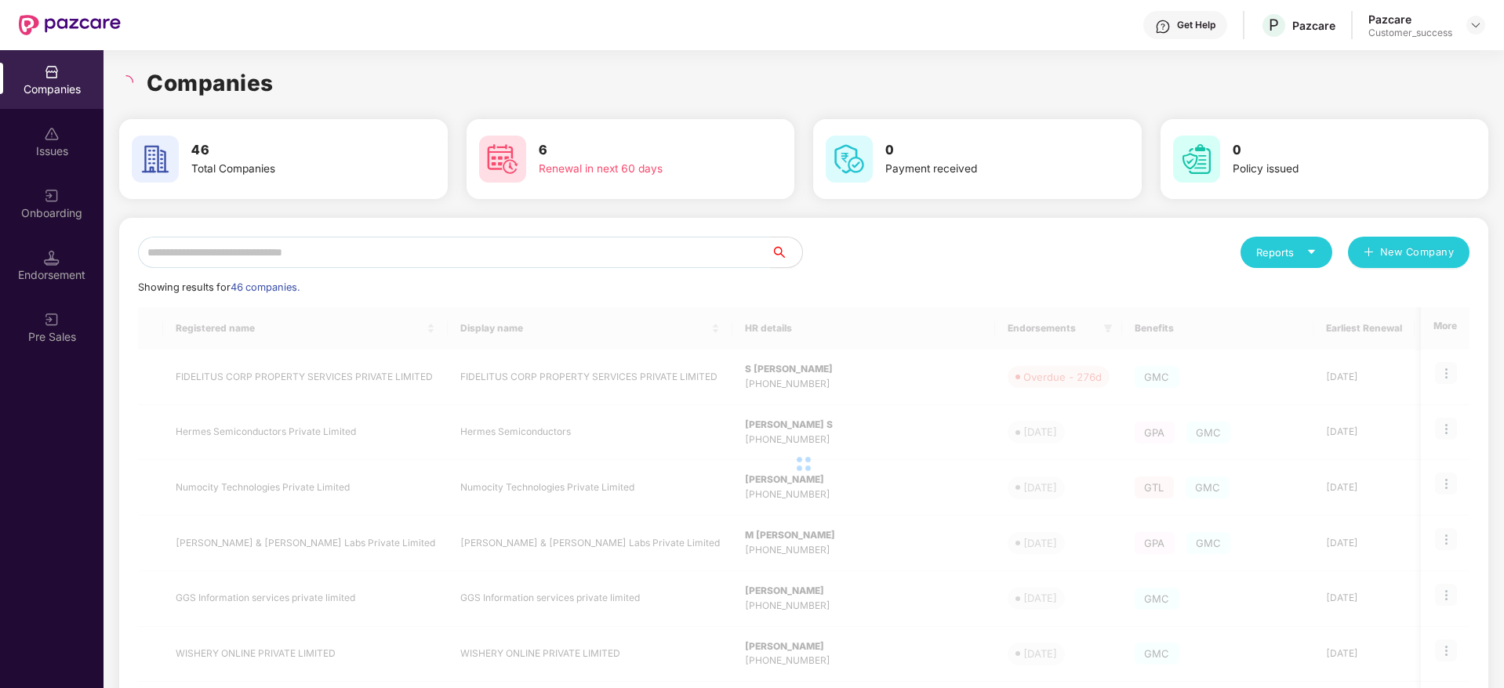
click at [312, 82] on div "Companies" at bounding box center [803, 83] width 1369 height 34
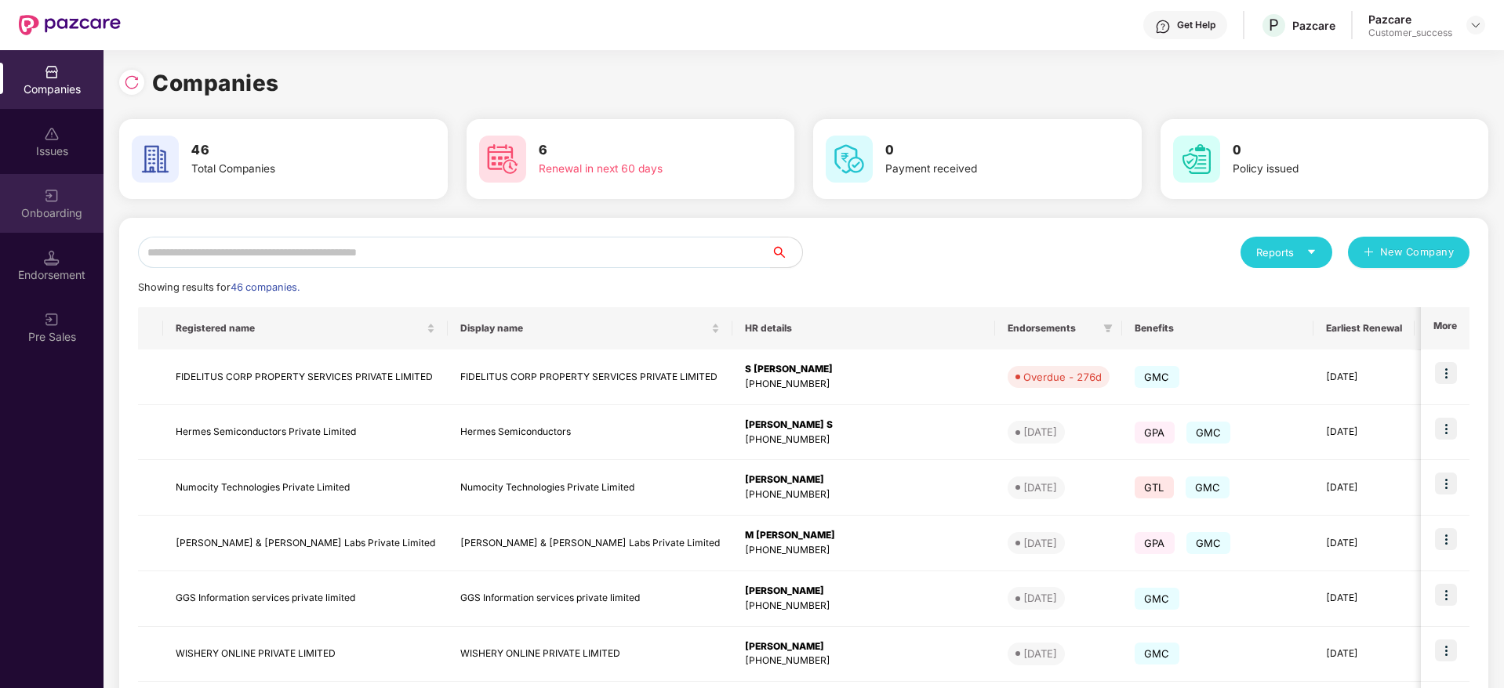
click at [50, 209] on div "Onboarding" at bounding box center [51, 213] width 103 height 16
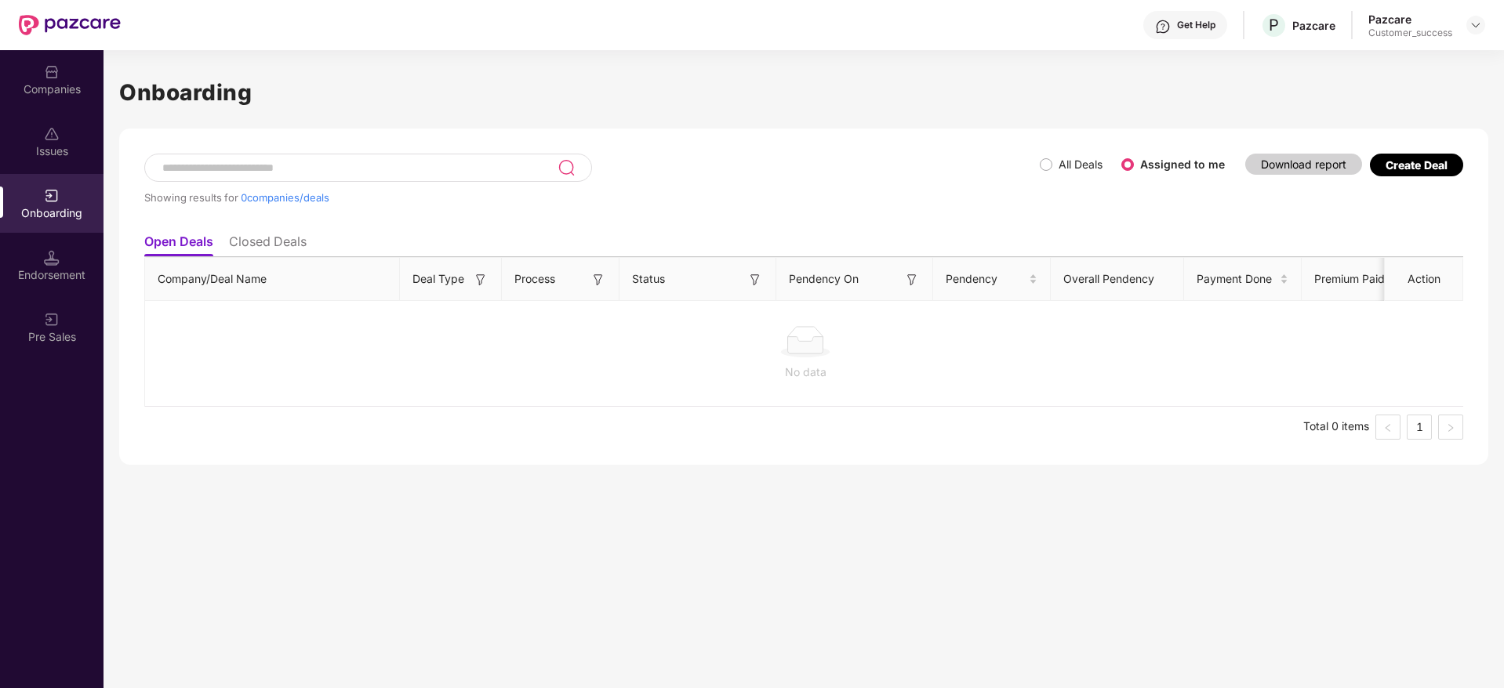
click at [57, 79] on img at bounding box center [52, 72] width 16 height 16
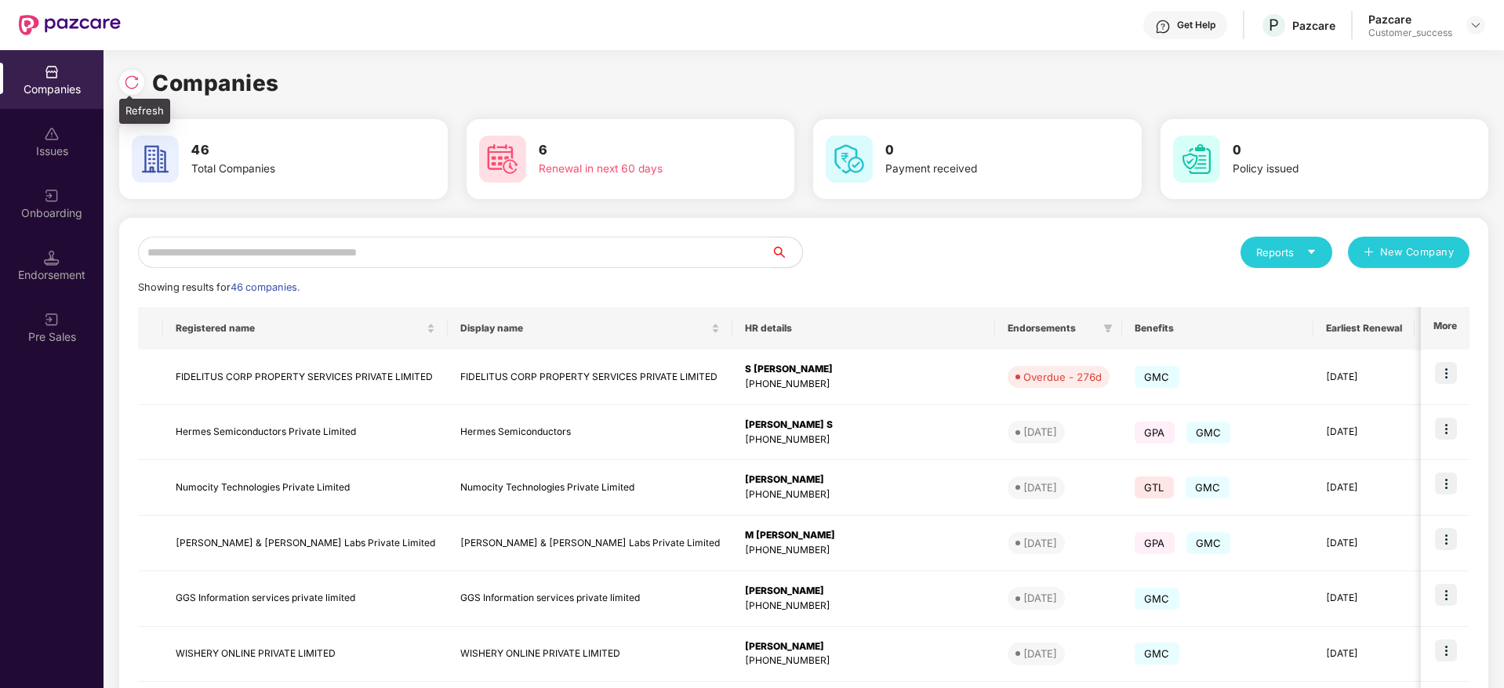
click at [133, 78] on img at bounding box center [132, 82] width 16 height 16
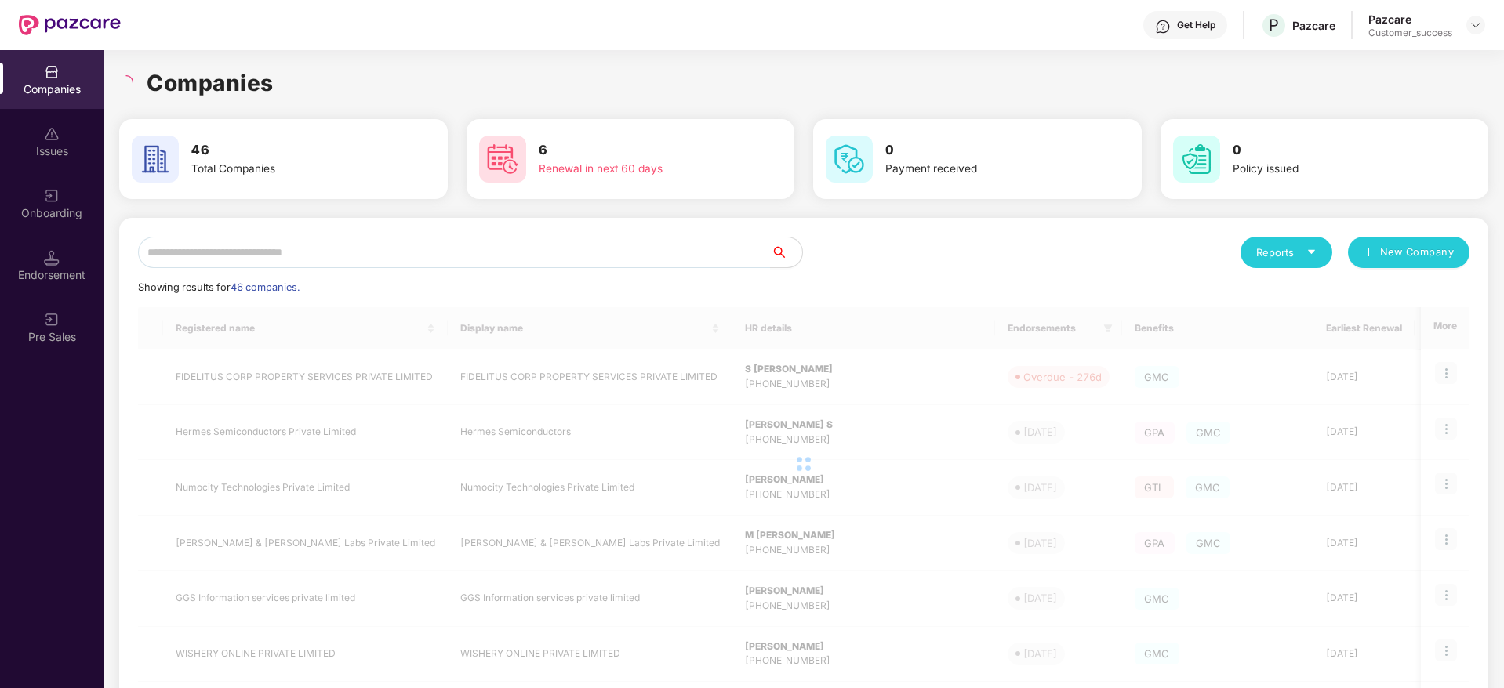
click at [270, 85] on h1 "Companies" at bounding box center [210, 83] width 127 height 34
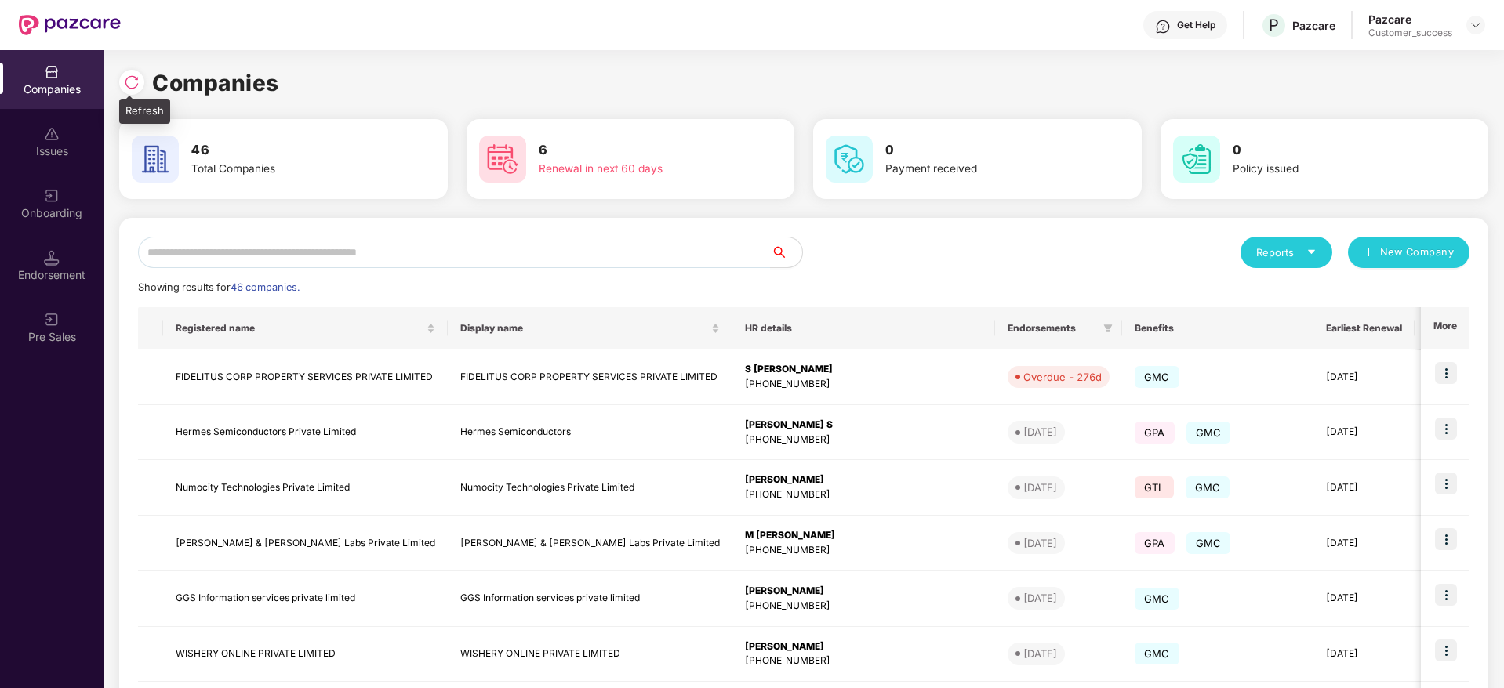
click at [140, 78] on div at bounding box center [131, 82] width 25 height 25
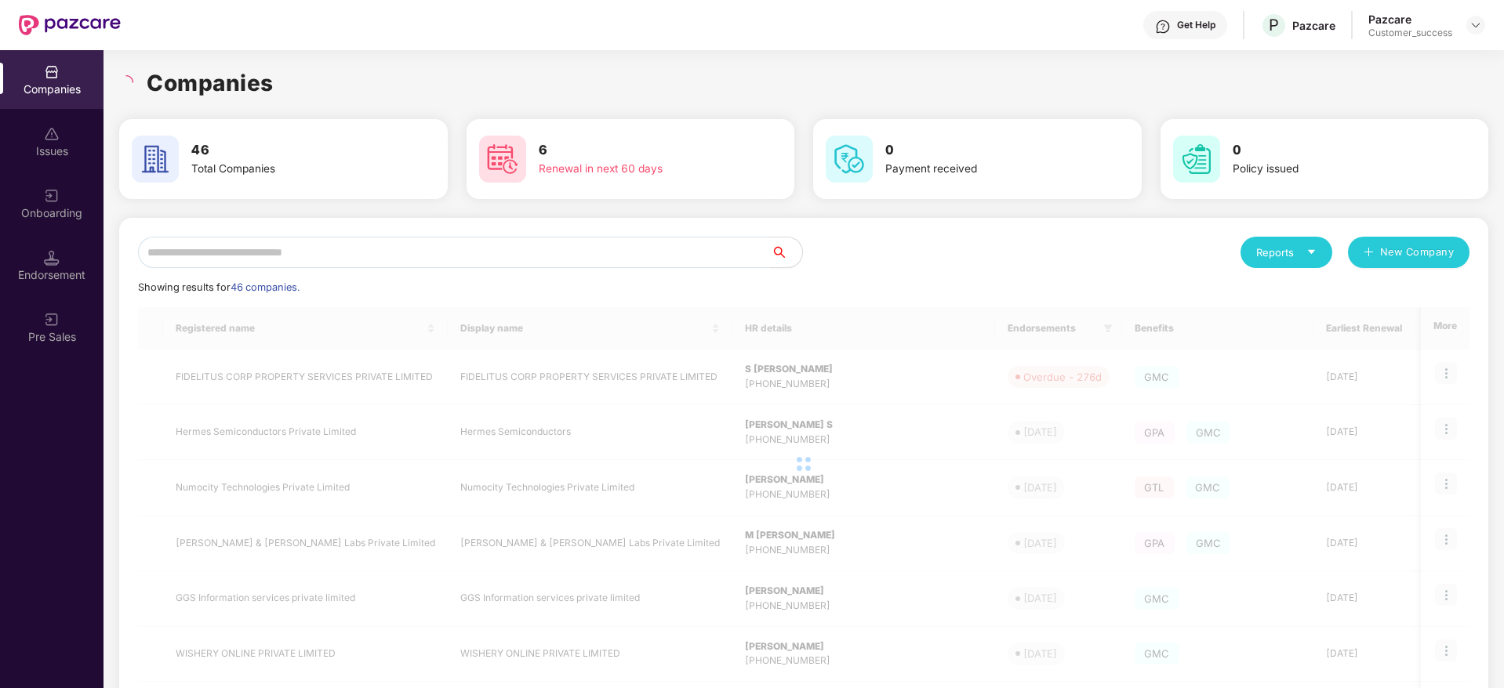
click at [263, 82] on h1 "Companies" at bounding box center [210, 83] width 127 height 34
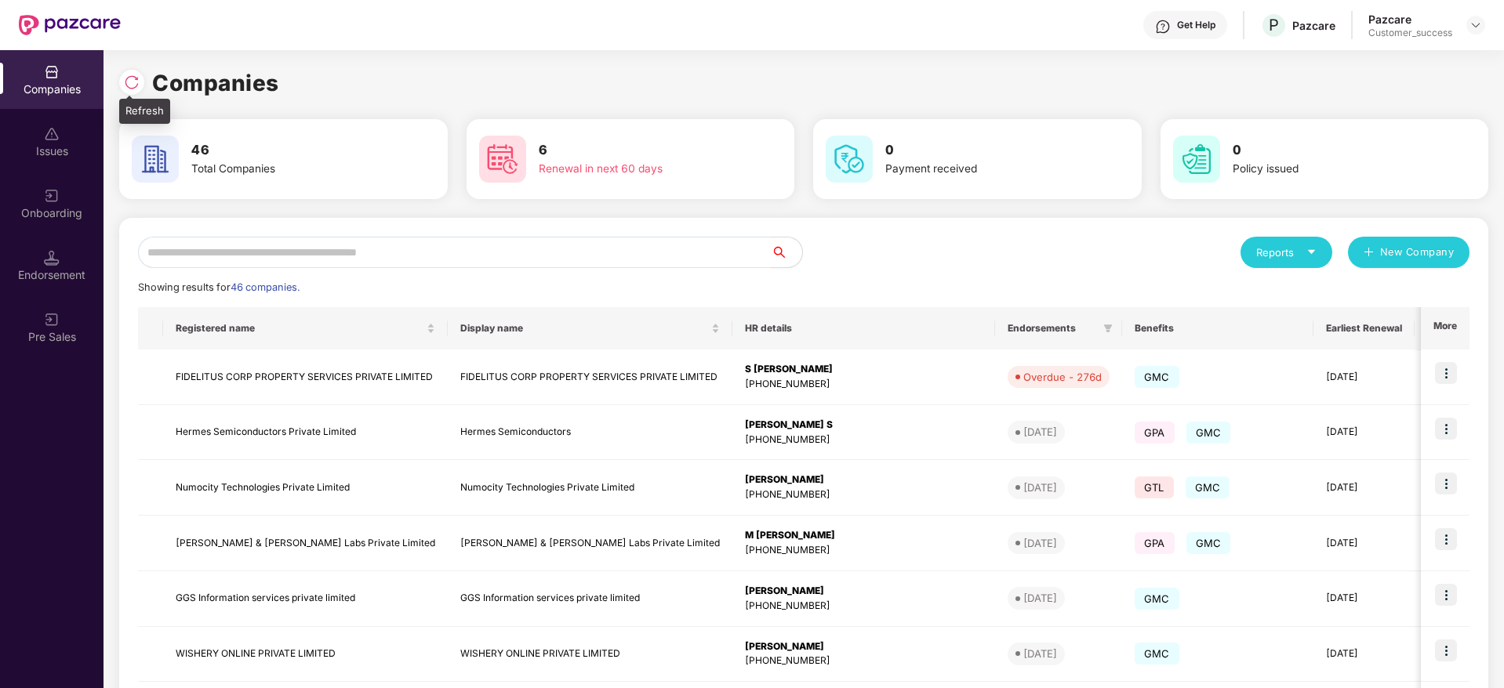
click at [133, 68] on div at bounding box center [135, 80] width 33 height 29
click at [134, 76] on img at bounding box center [132, 82] width 16 height 16
